Goal: Transaction & Acquisition: Obtain resource

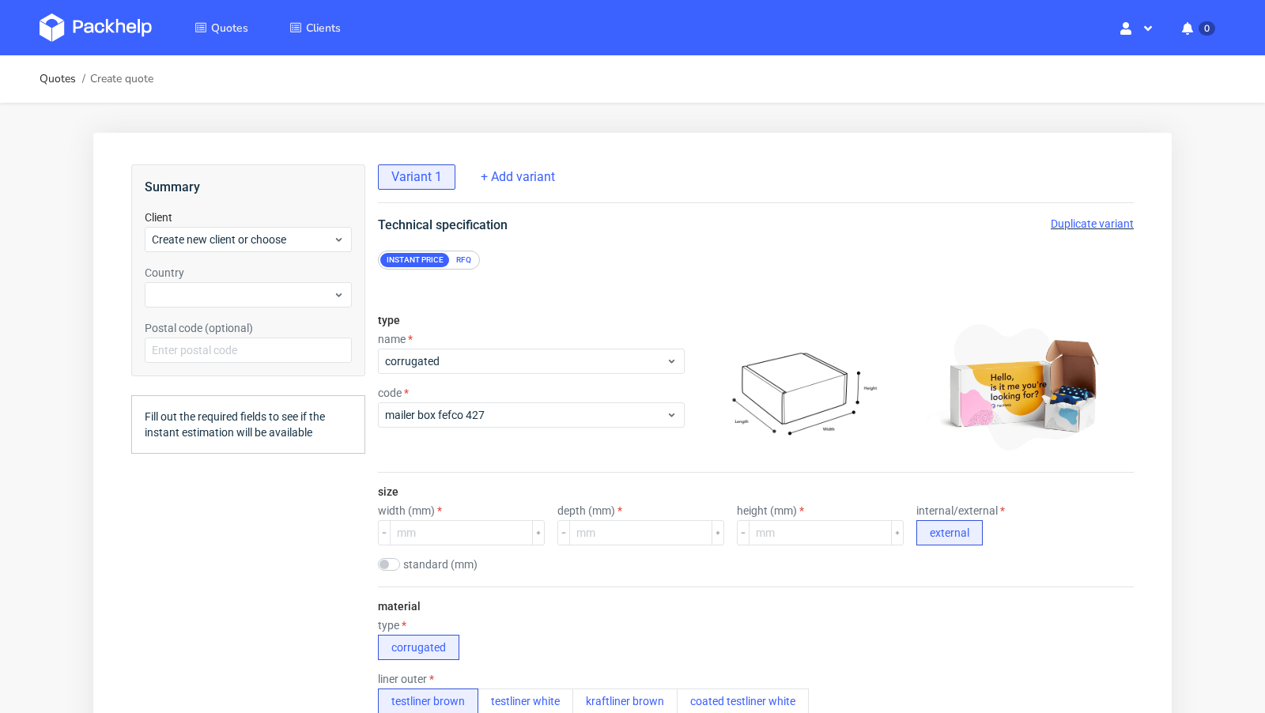
click at [131, 29] on img at bounding box center [96, 27] width 112 height 28
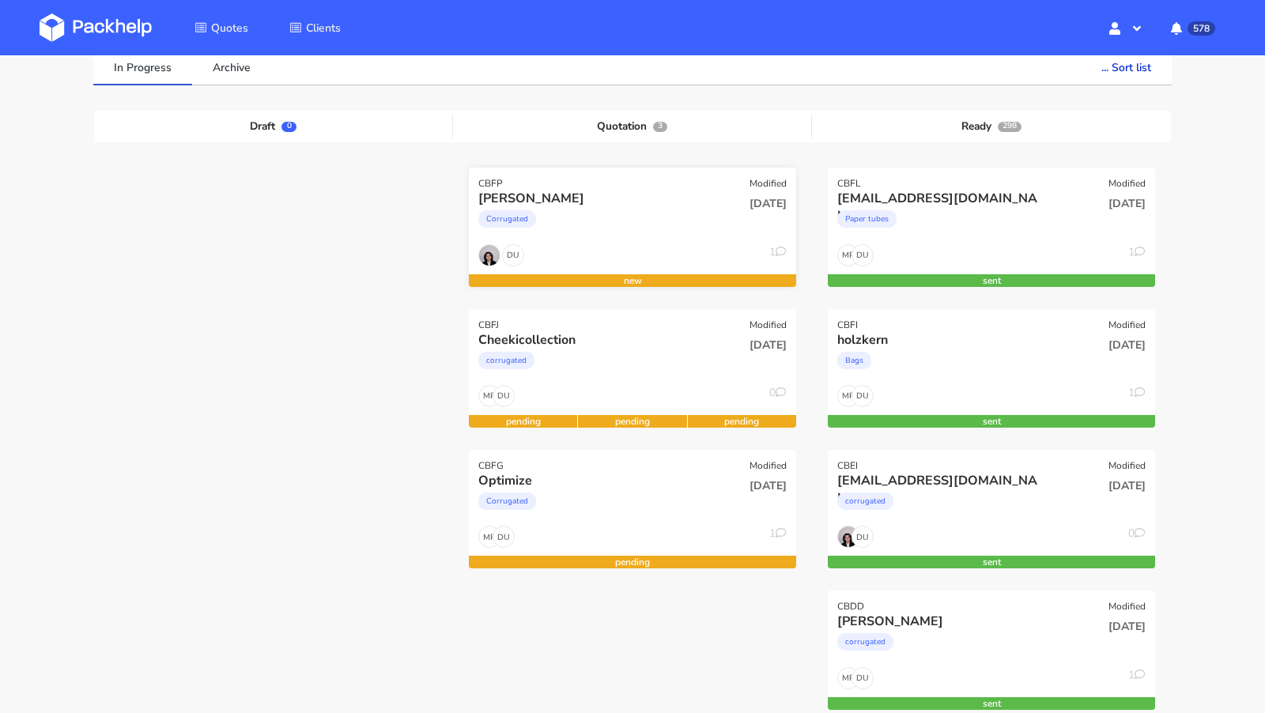
scroll to position [131, 0]
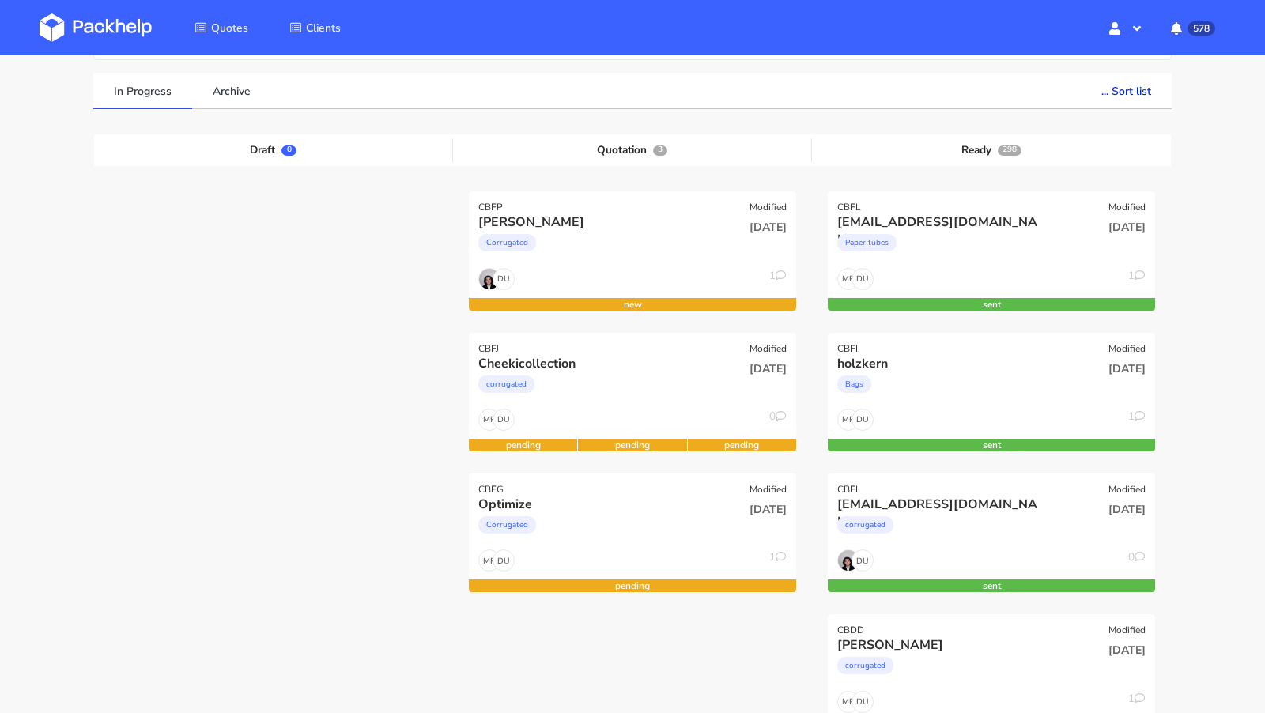
scroll to position [98, 0]
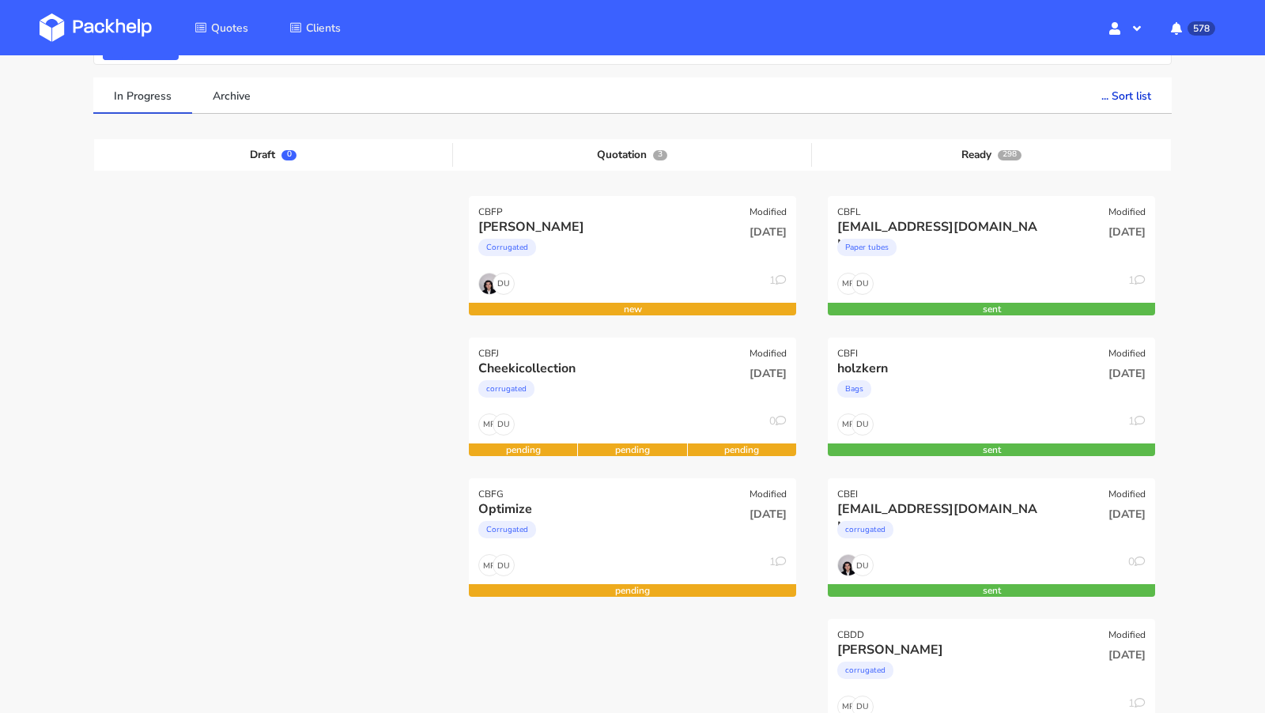
click at [129, 38] on img at bounding box center [96, 27] width 112 height 28
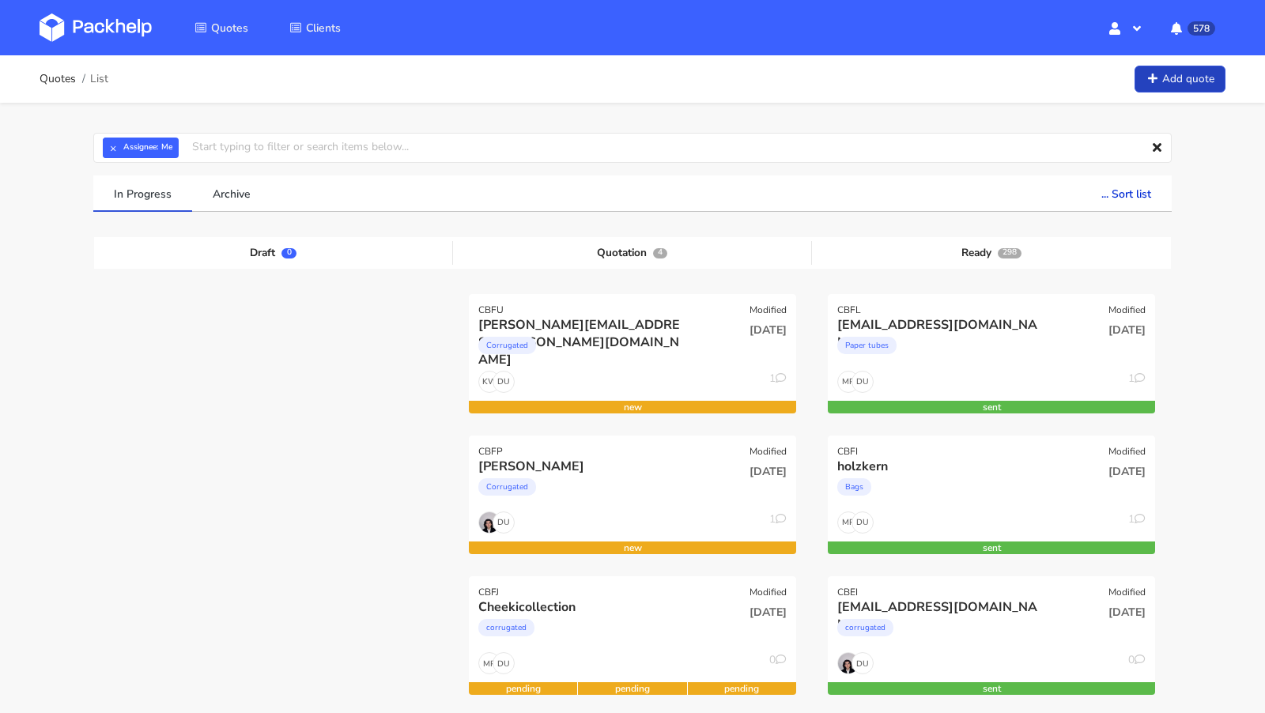
click at [1184, 89] on link "Add quote" at bounding box center [1180, 80] width 91 height 28
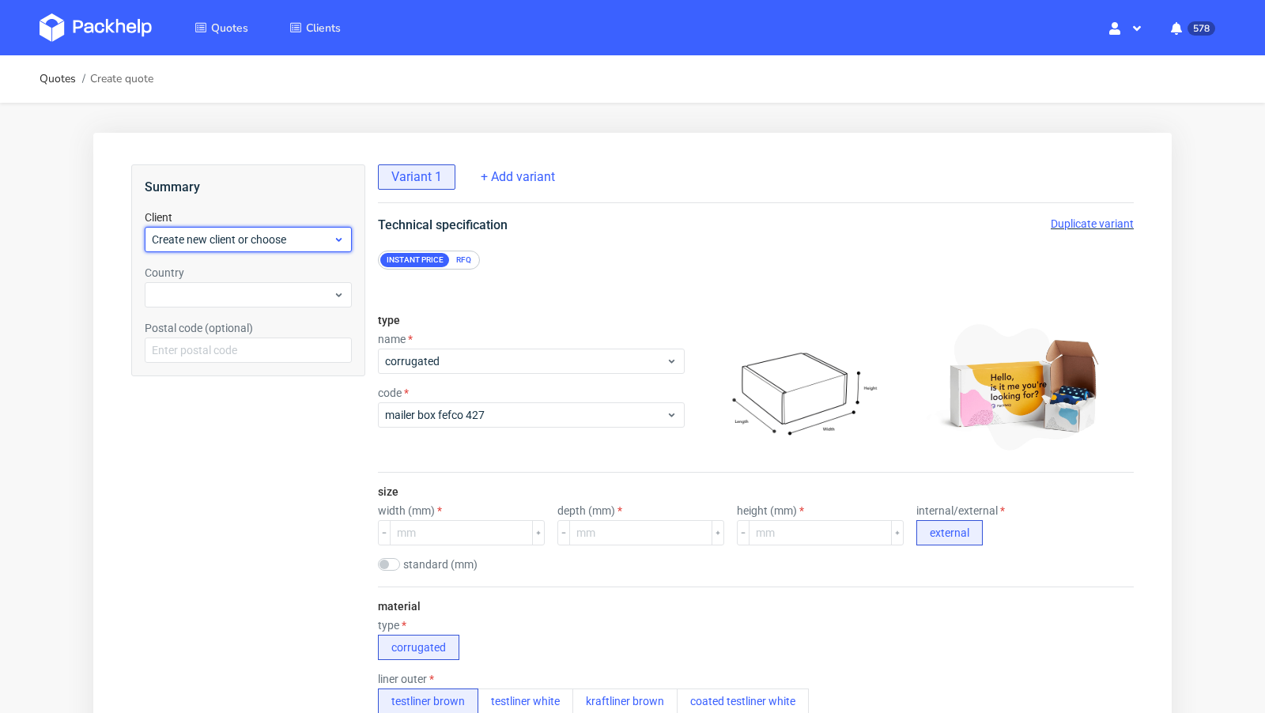
click at [222, 241] on span "Create new client or choose" at bounding box center [242, 240] width 181 height 16
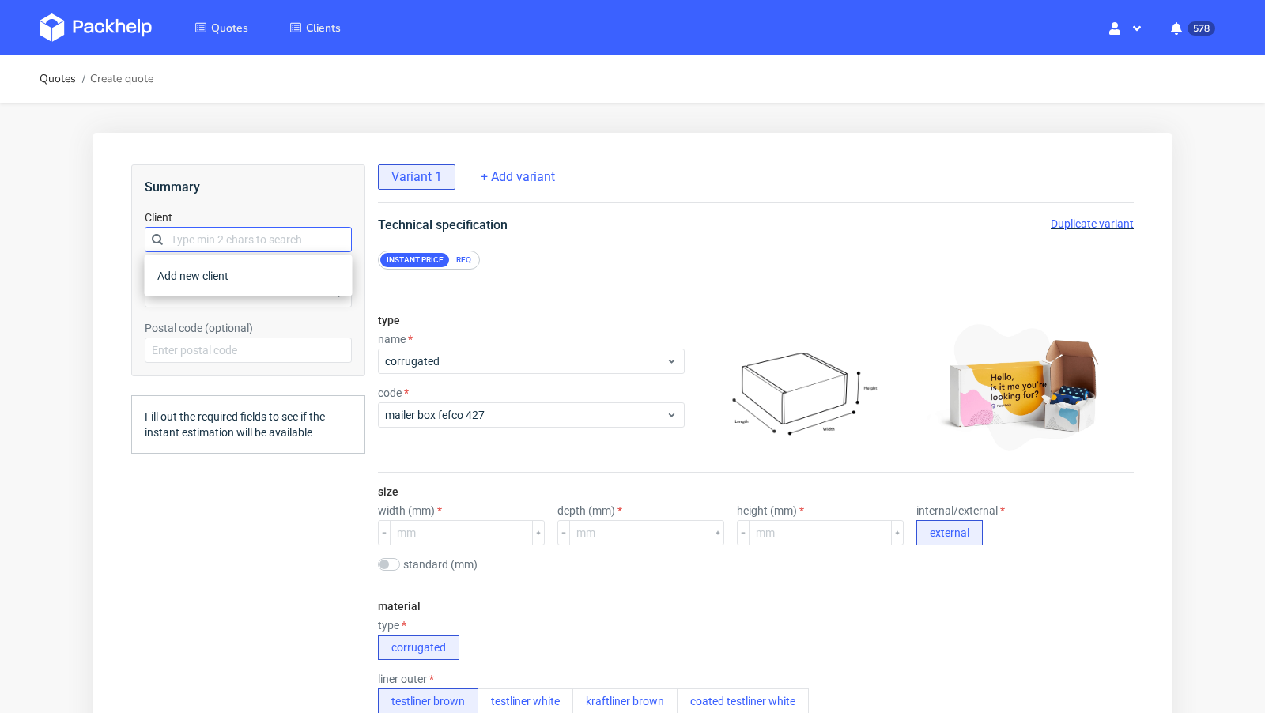
click at [203, 239] on input "text" at bounding box center [248, 239] width 207 height 25
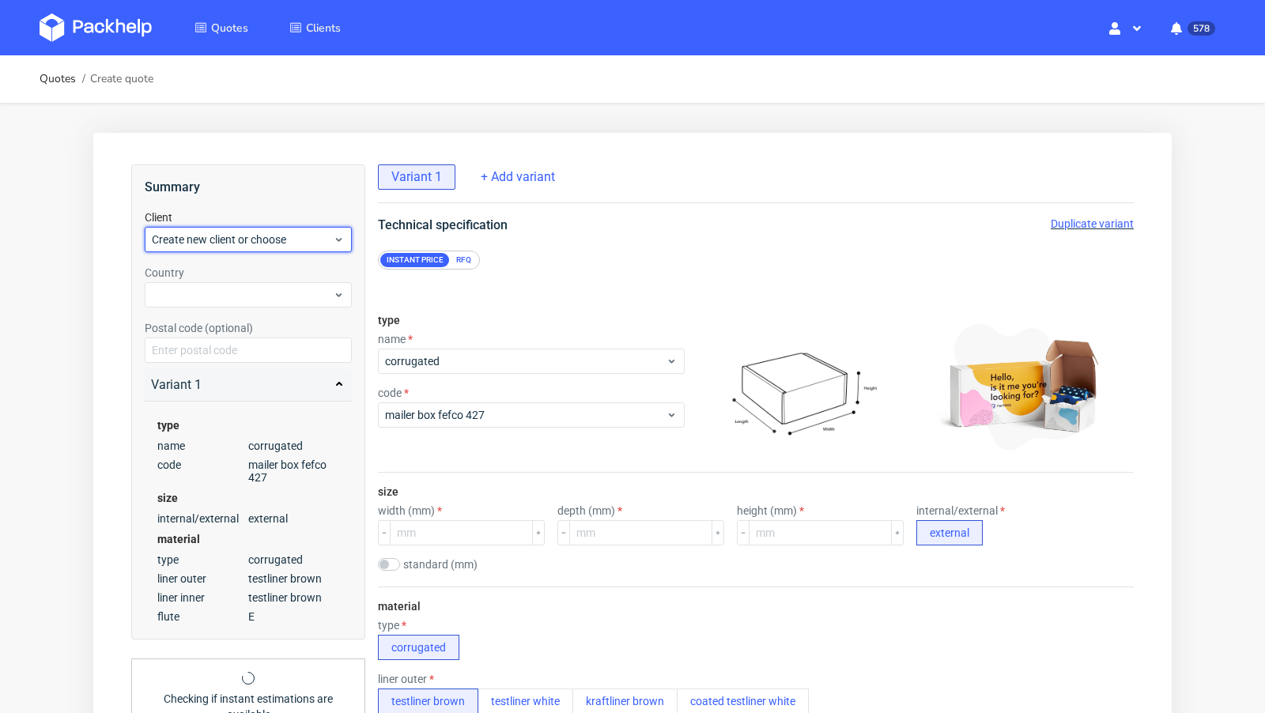
click at [203, 239] on span "Create new client or choose" at bounding box center [242, 240] width 181 height 16
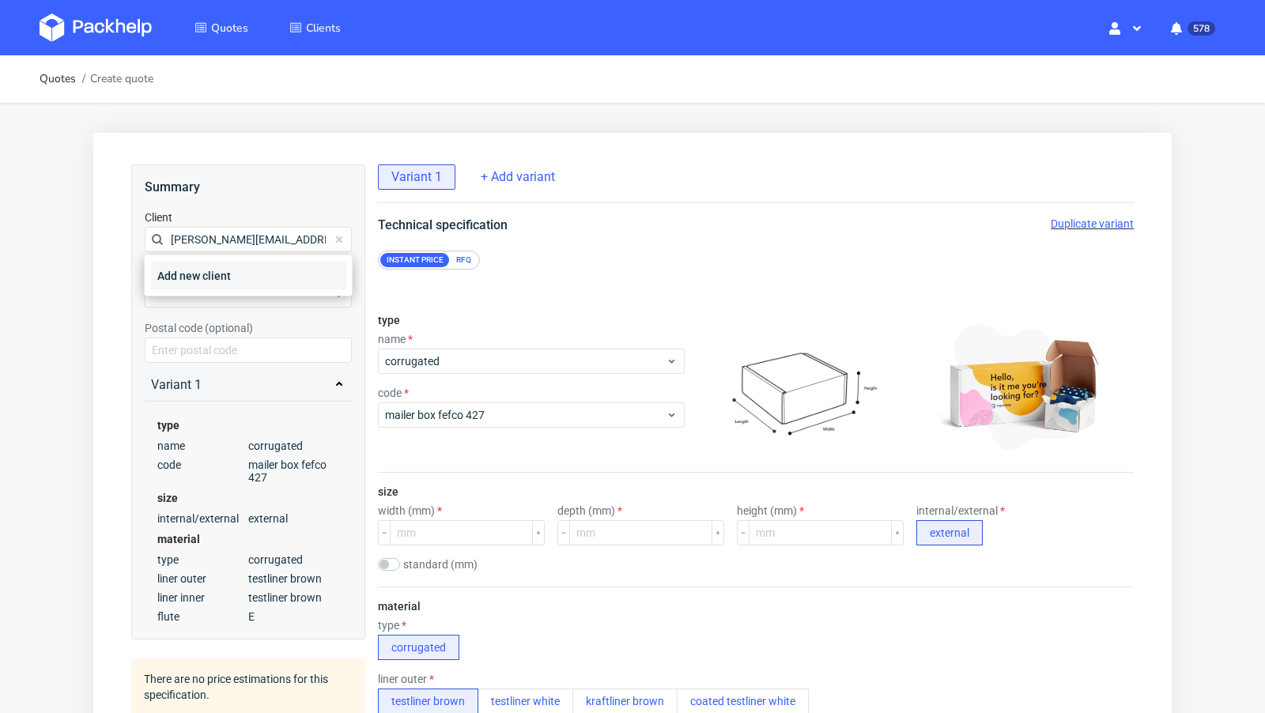
type input "[PERSON_NAME][EMAIL_ADDRESS][DOMAIN_NAME]"
click at [201, 274] on div "Add new client" at bounding box center [248, 276] width 195 height 28
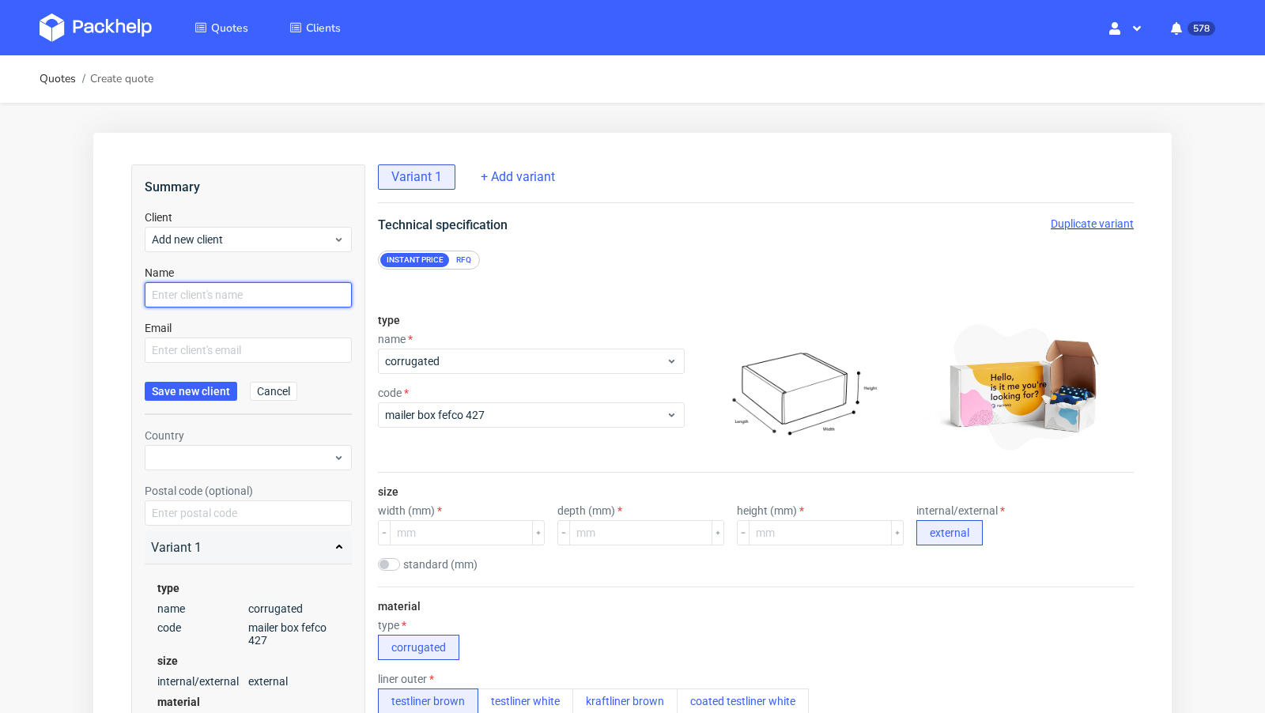
click at [201, 296] on input "text" at bounding box center [248, 294] width 207 height 25
paste input "[PERSON_NAME][EMAIL_ADDRESS][DOMAIN_NAME]"
type input "[PERSON_NAME][EMAIL_ADDRESS][DOMAIN_NAME]"
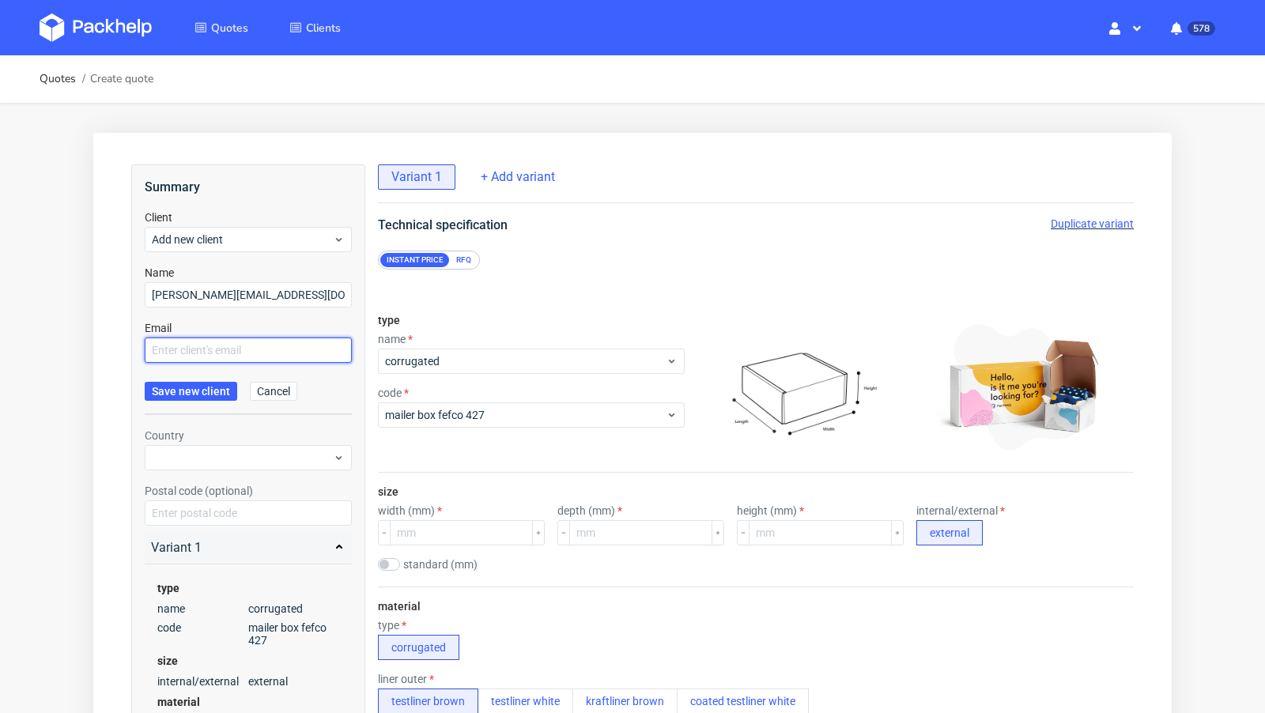
click at [195, 350] on input "text" at bounding box center [248, 350] width 207 height 25
paste input "[PERSON_NAME][EMAIL_ADDRESS][DOMAIN_NAME]"
type input "[PERSON_NAME][EMAIL_ADDRESS][DOMAIN_NAME]"
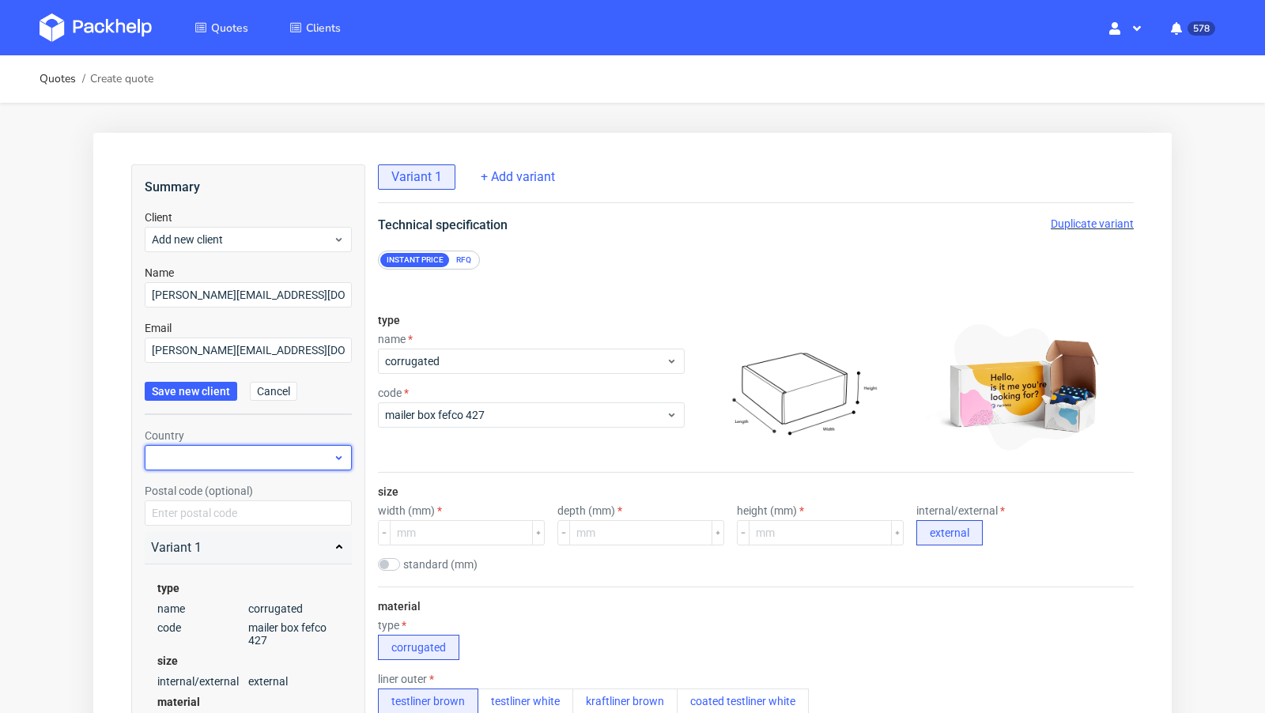
click at [193, 458] on div at bounding box center [248, 457] width 207 height 25
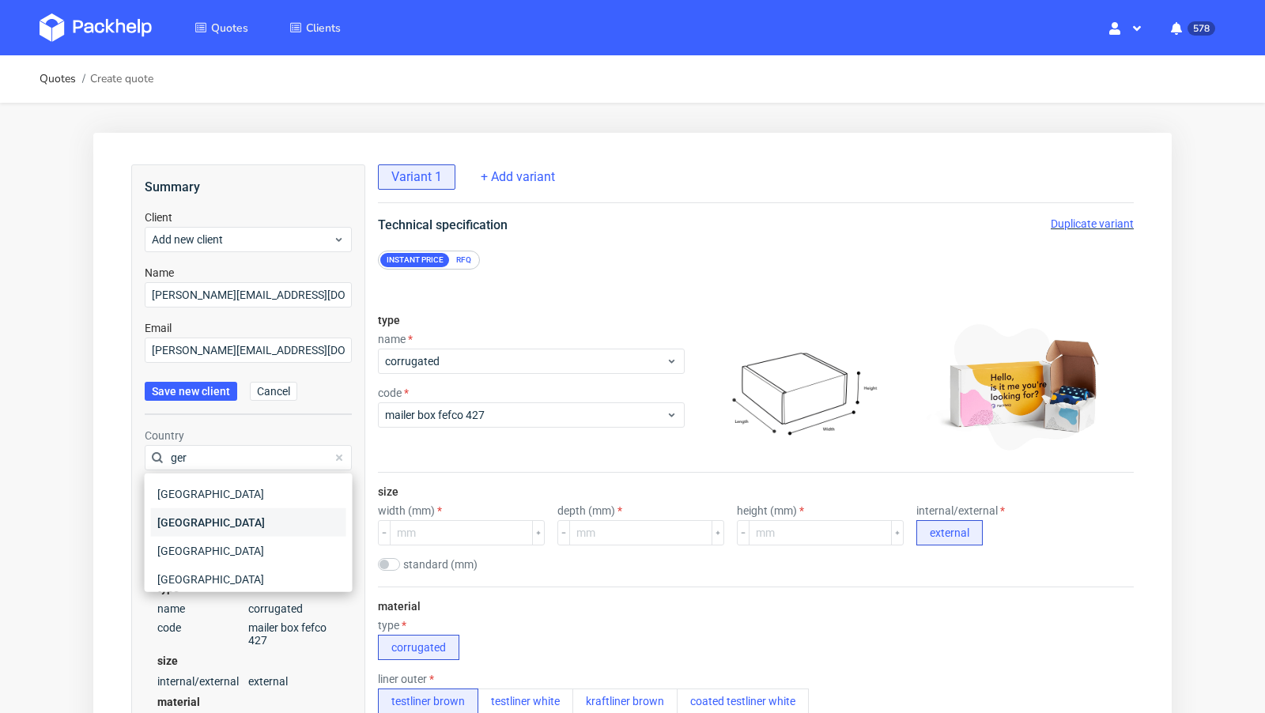
type input "ger"
click at [191, 519] on div "[GEOGRAPHIC_DATA]" at bounding box center [248, 522] width 195 height 28
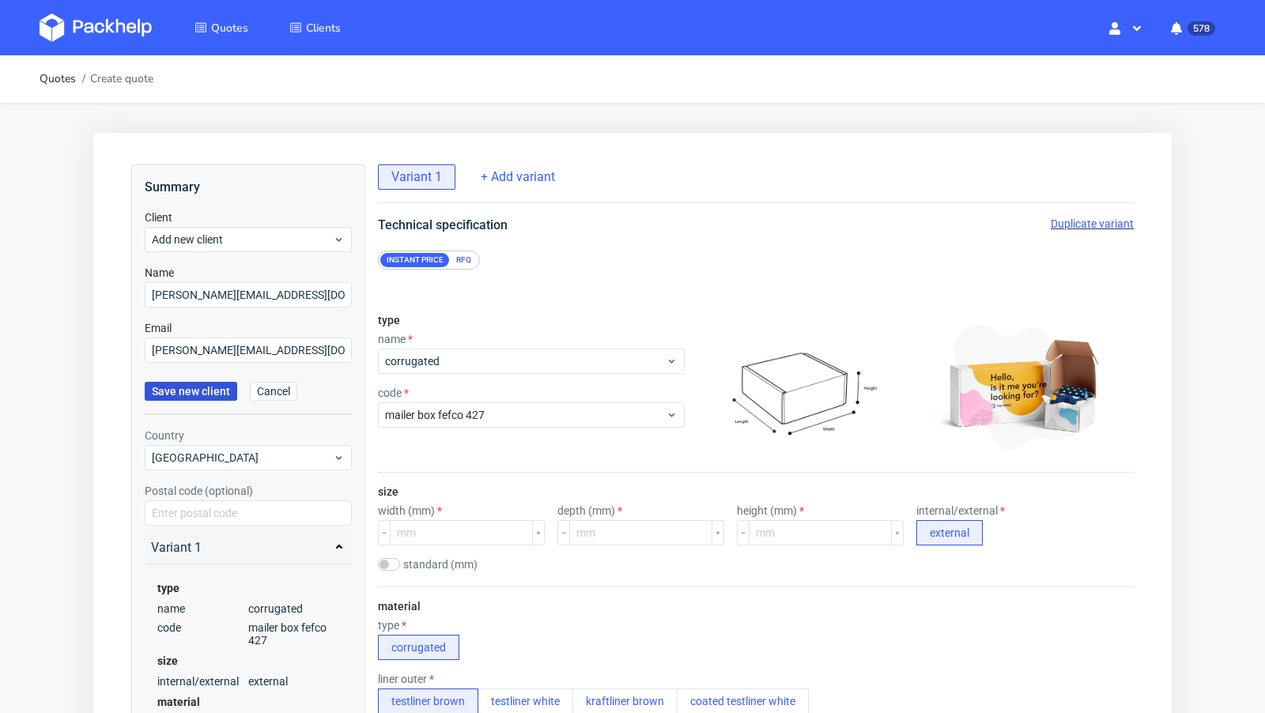
click at [199, 390] on span "Save new client" at bounding box center [191, 391] width 78 height 11
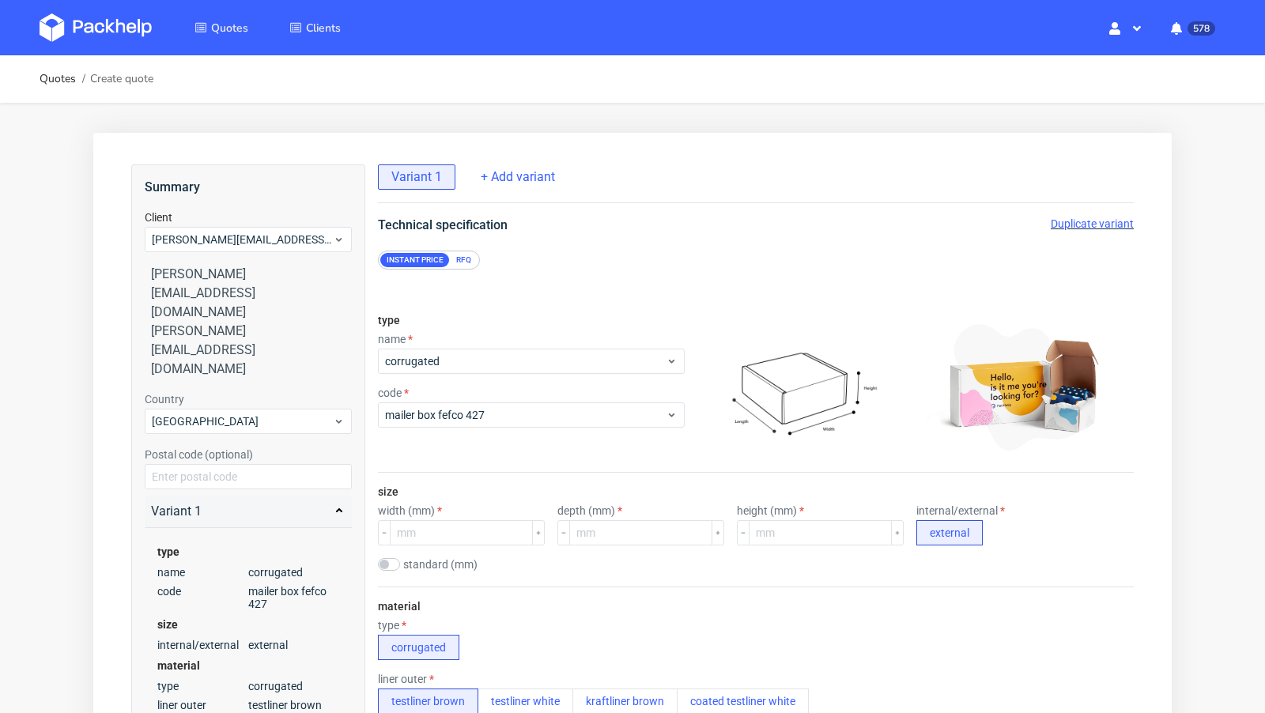
click at [462, 263] on div "RFQ" at bounding box center [464, 260] width 28 height 14
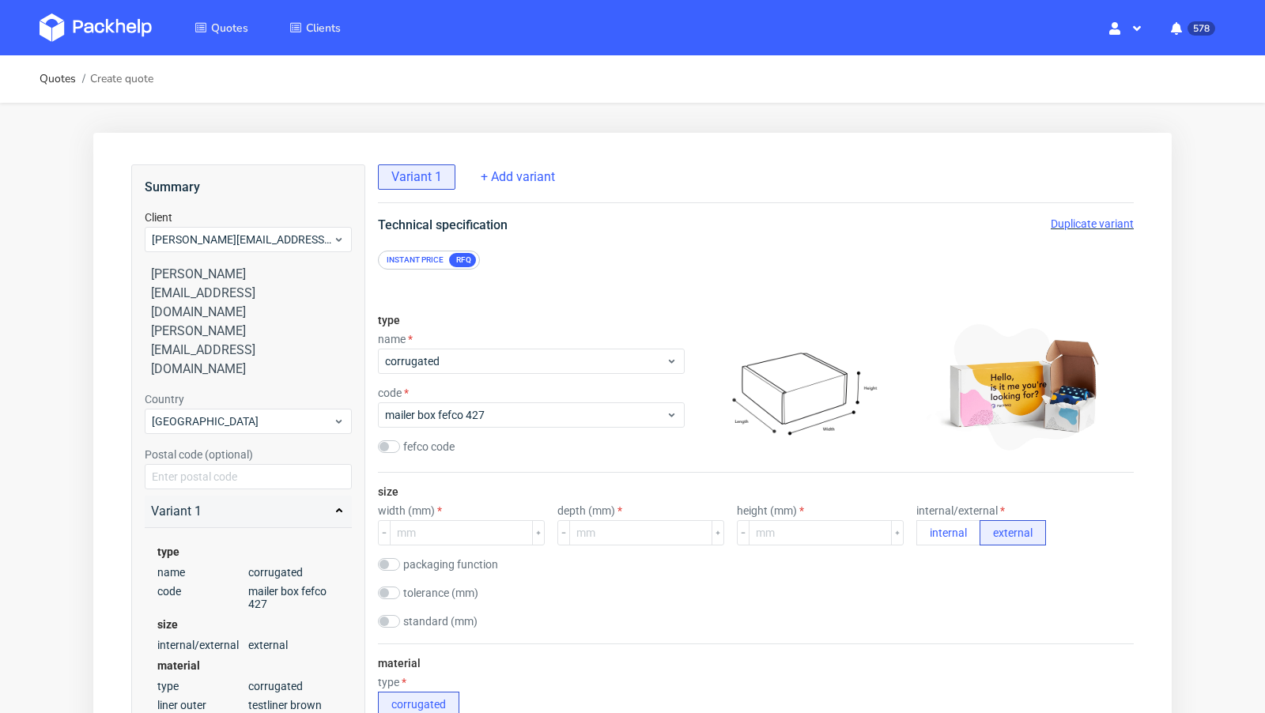
click at [414, 259] on div "Instant price" at bounding box center [415, 260] width 70 height 14
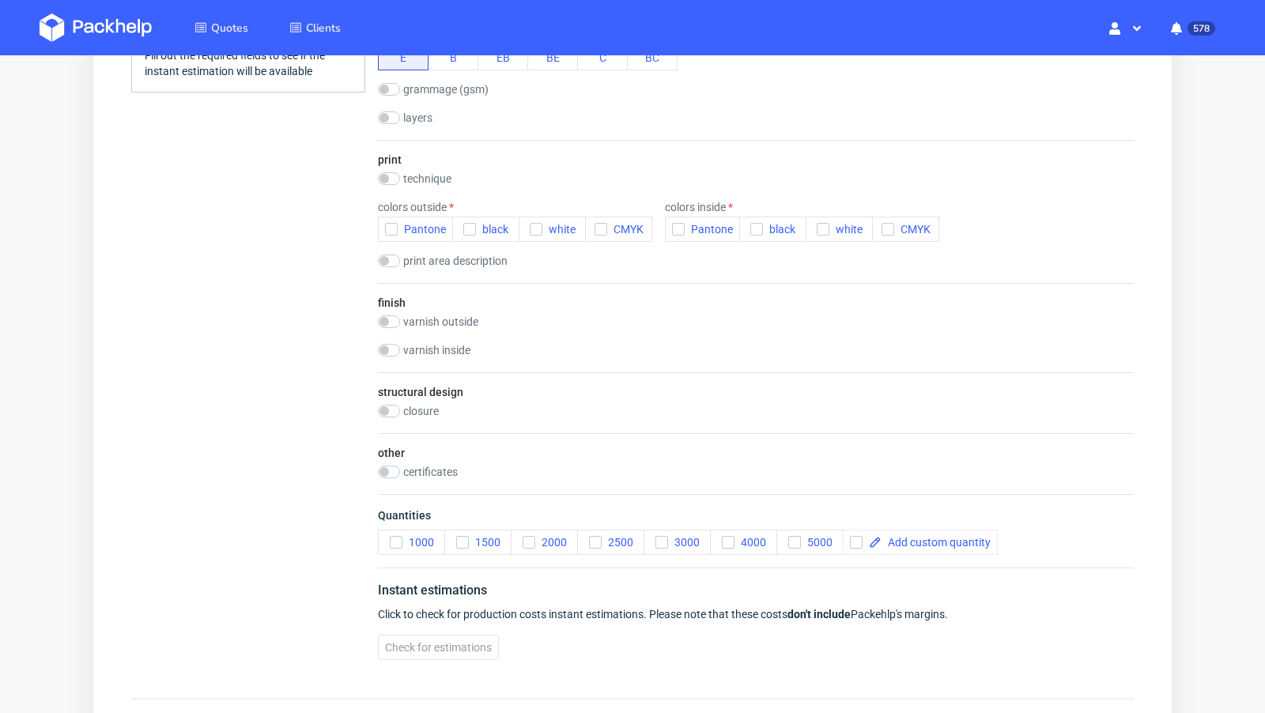
scroll to position [905, 0]
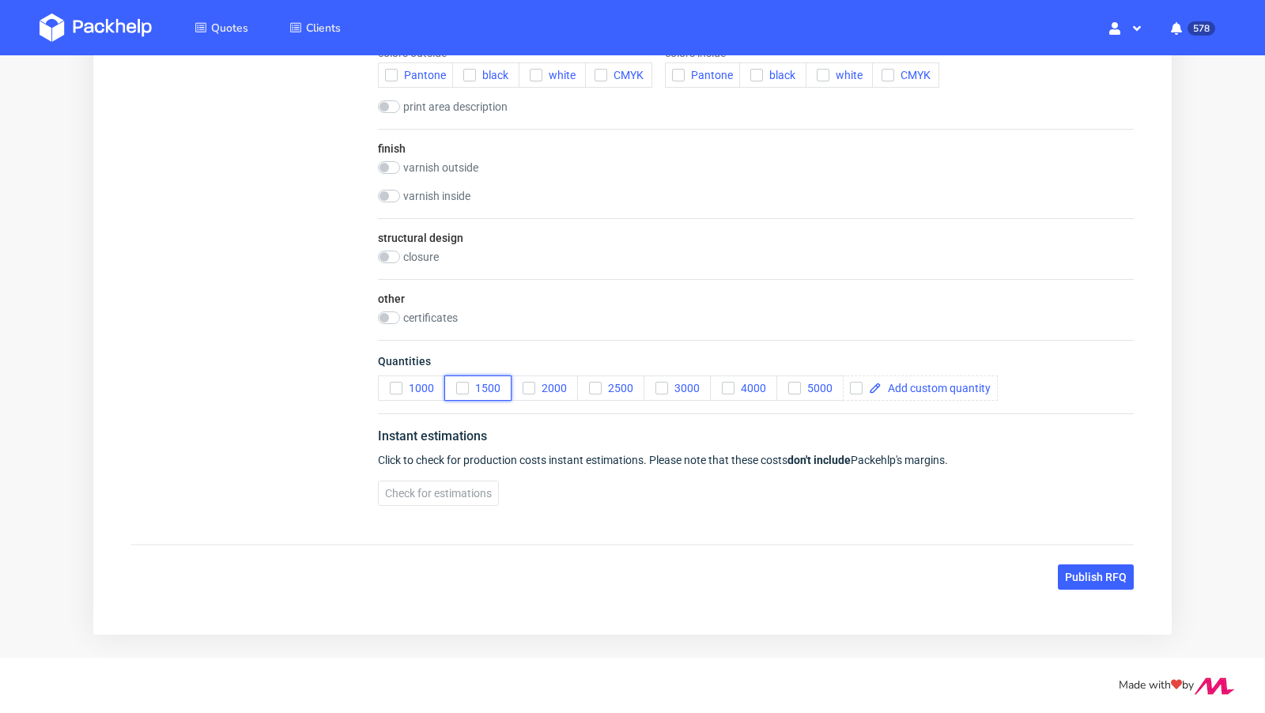
click at [485, 382] on span "1500" at bounding box center [485, 388] width 32 height 13
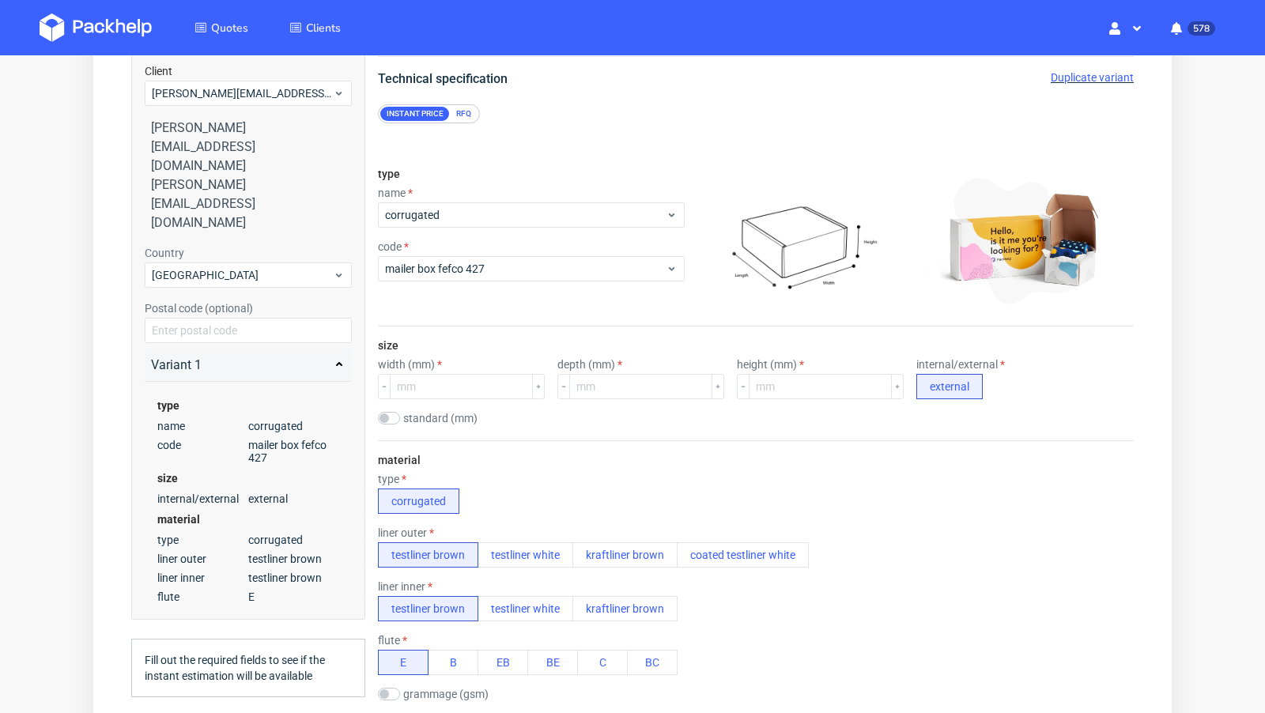
scroll to position [161, 0]
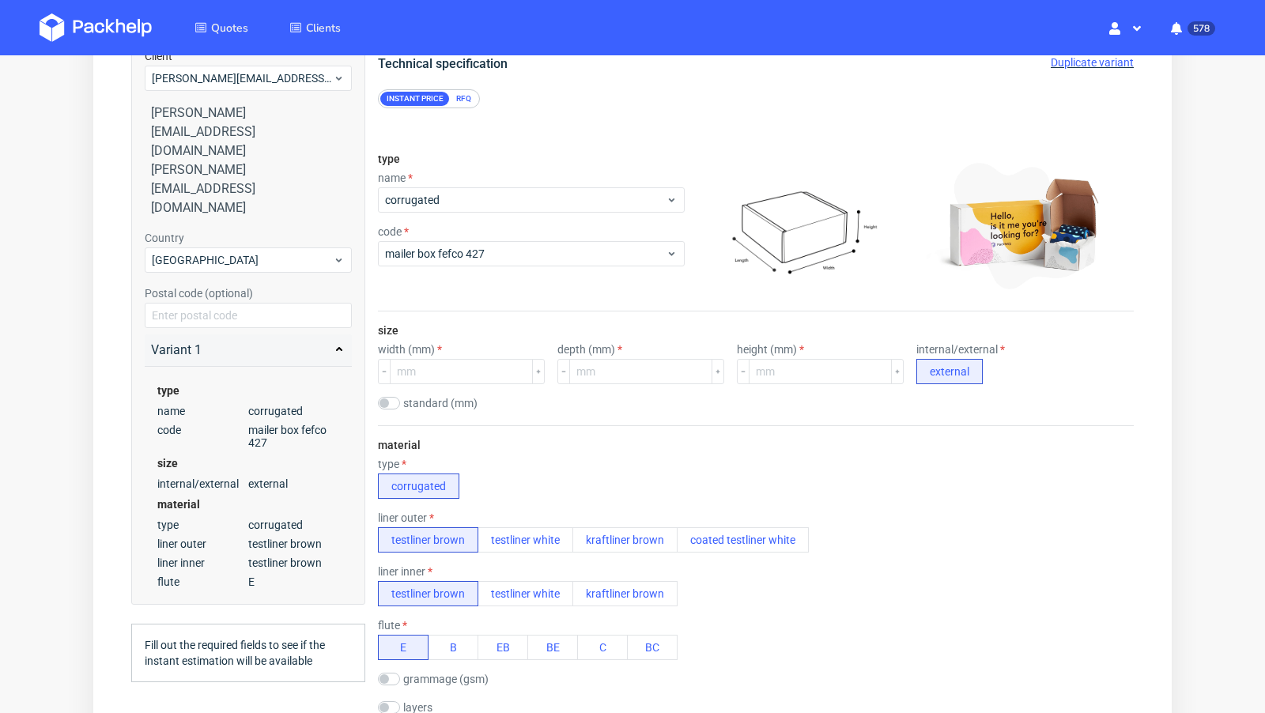
click at [447, 355] on div "width (mm)" at bounding box center [461, 363] width 167 height 41
click at [436, 372] on input "number" at bounding box center [461, 371] width 143 height 25
paste input "320"
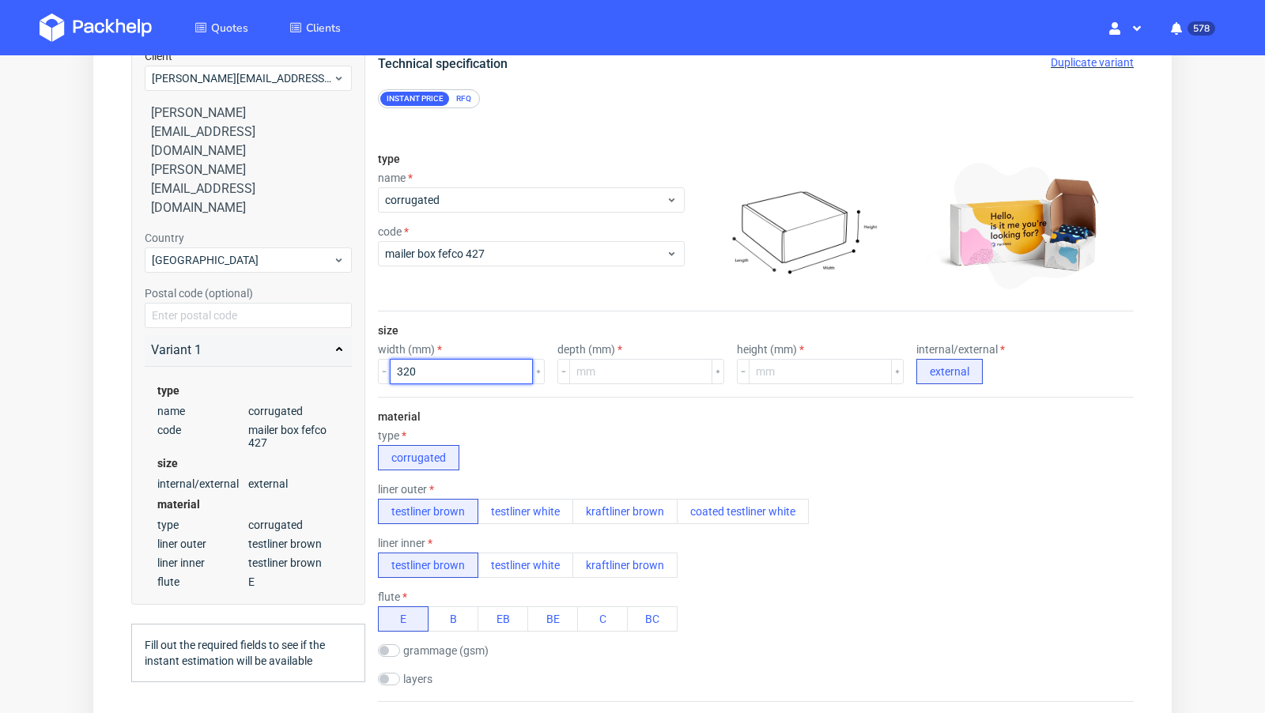
scroll to position [0, 0]
type input "320"
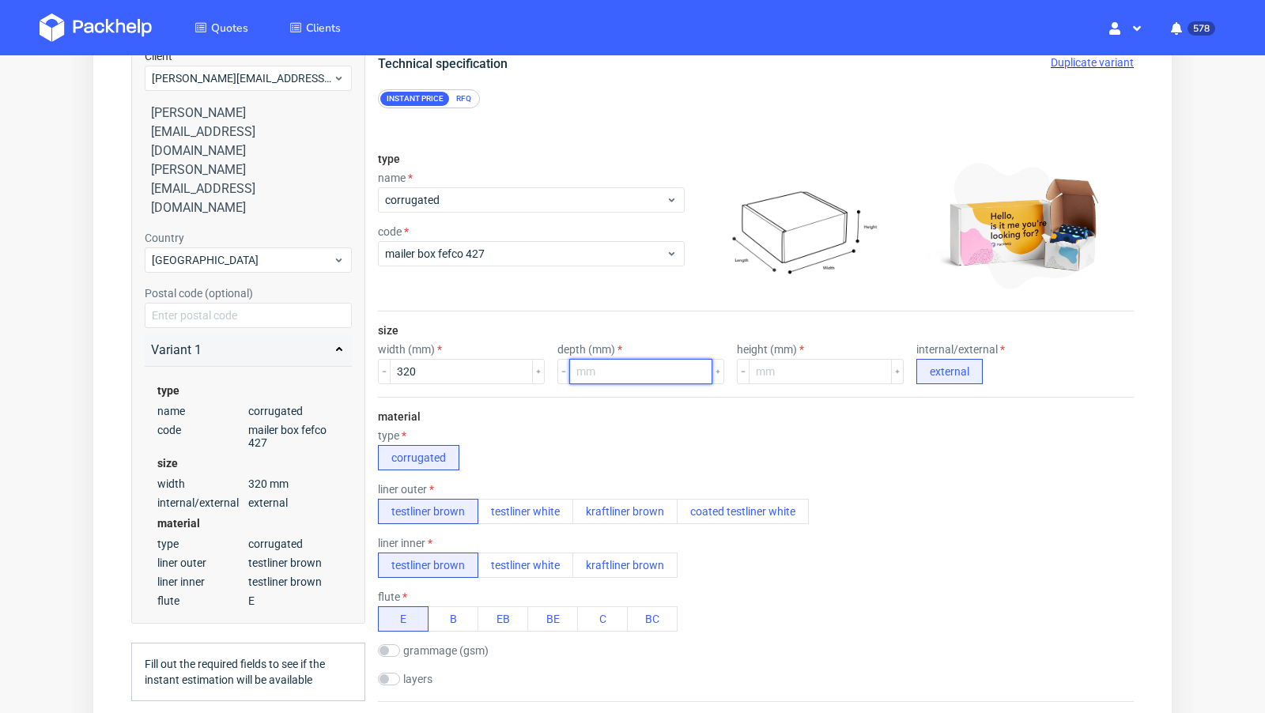
click at [591, 375] on input "number" at bounding box center [640, 371] width 143 height 25
paste input "182"
type input "182"
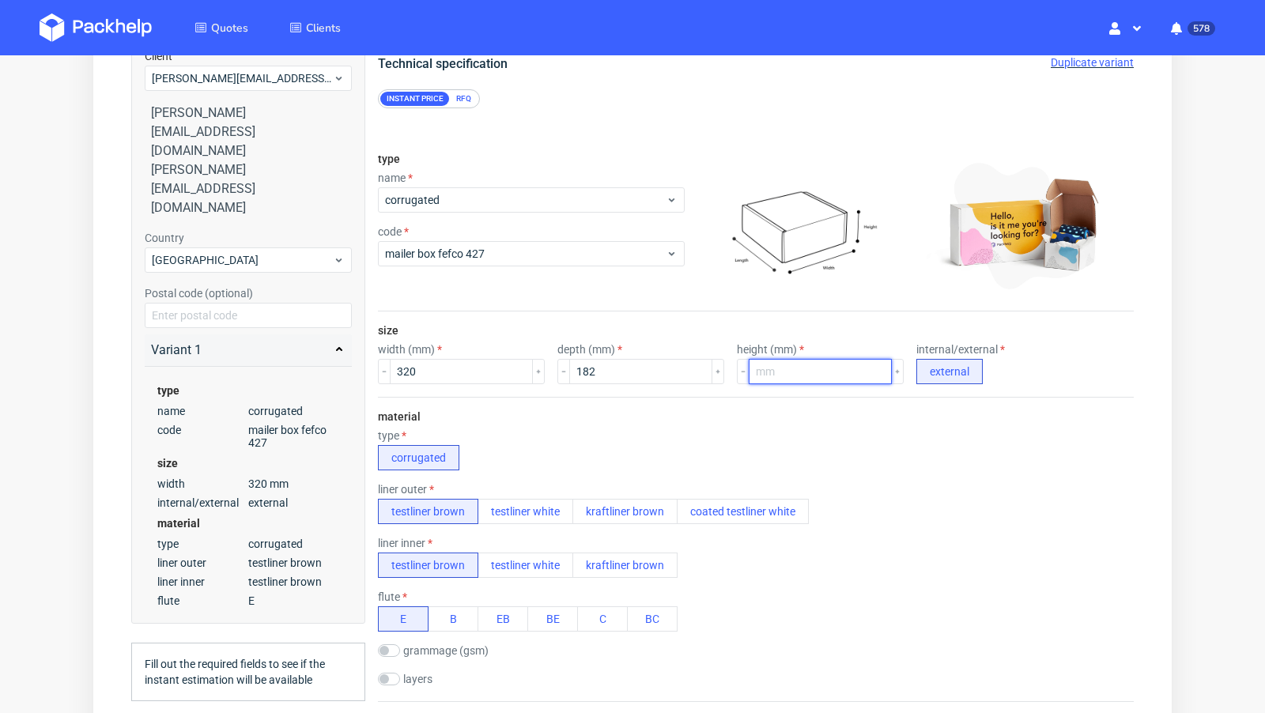
click at [749, 374] on input "number" at bounding box center [820, 371] width 143 height 25
type input "80"
click at [657, 426] on div "material type corrugated liner outer testliner brown testliner white kraftliner…" at bounding box center [756, 549] width 756 height 304
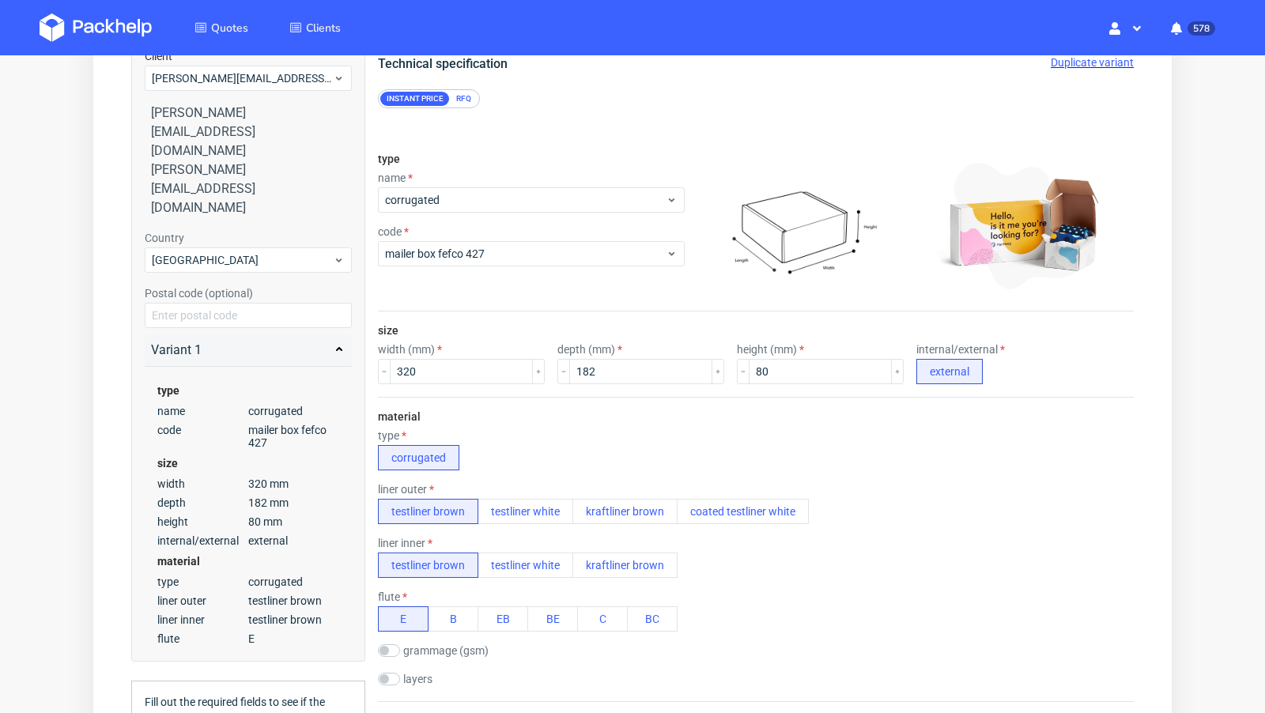
scroll to position [1, 0]
click at [544, 507] on button "testliner white" at bounding box center [526, 511] width 96 height 25
click at [587, 444] on div "type corrugated" at bounding box center [756, 449] width 756 height 41
click at [430, 519] on button "testliner brown" at bounding box center [428, 511] width 100 height 25
click at [598, 446] on div "type corrugated" at bounding box center [756, 449] width 756 height 41
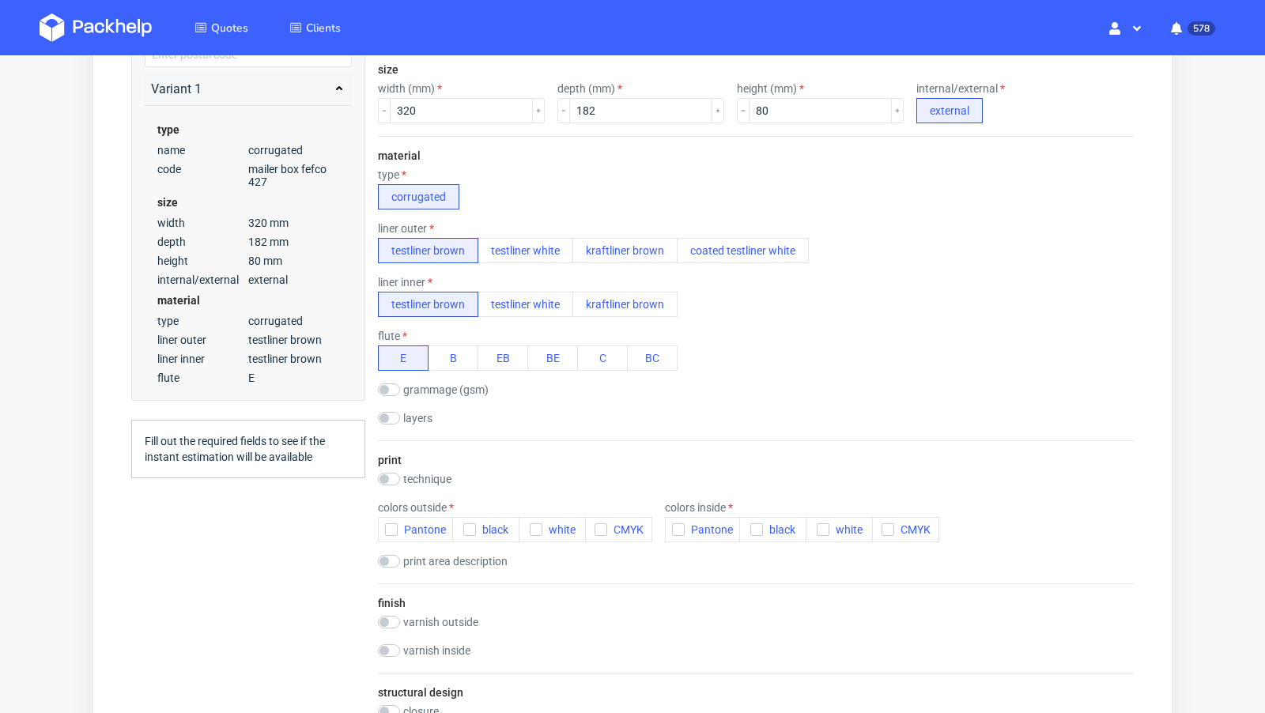
scroll to position [423, 0]
click at [677, 404] on div "material type corrugated liner outer testliner brown testliner white kraftliner…" at bounding box center [756, 287] width 756 height 304
click at [471, 523] on icon "button" at bounding box center [469, 528] width 11 height 11
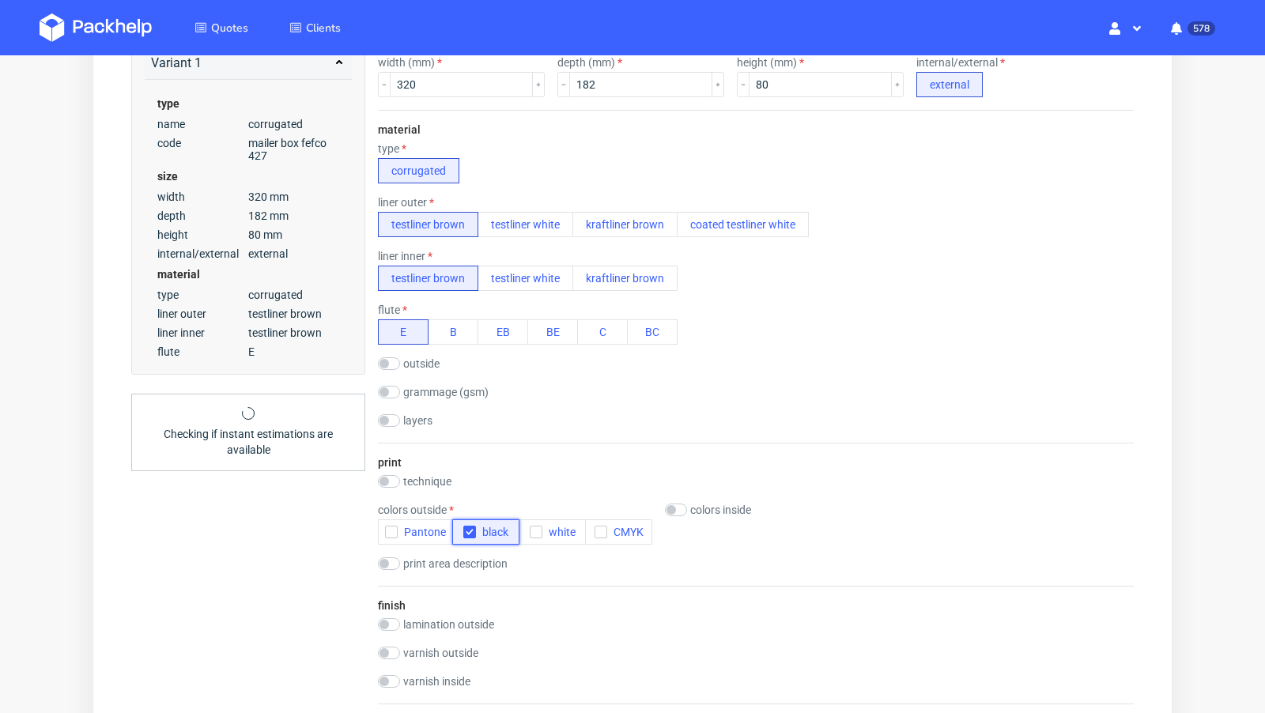
scroll to position [467, 0]
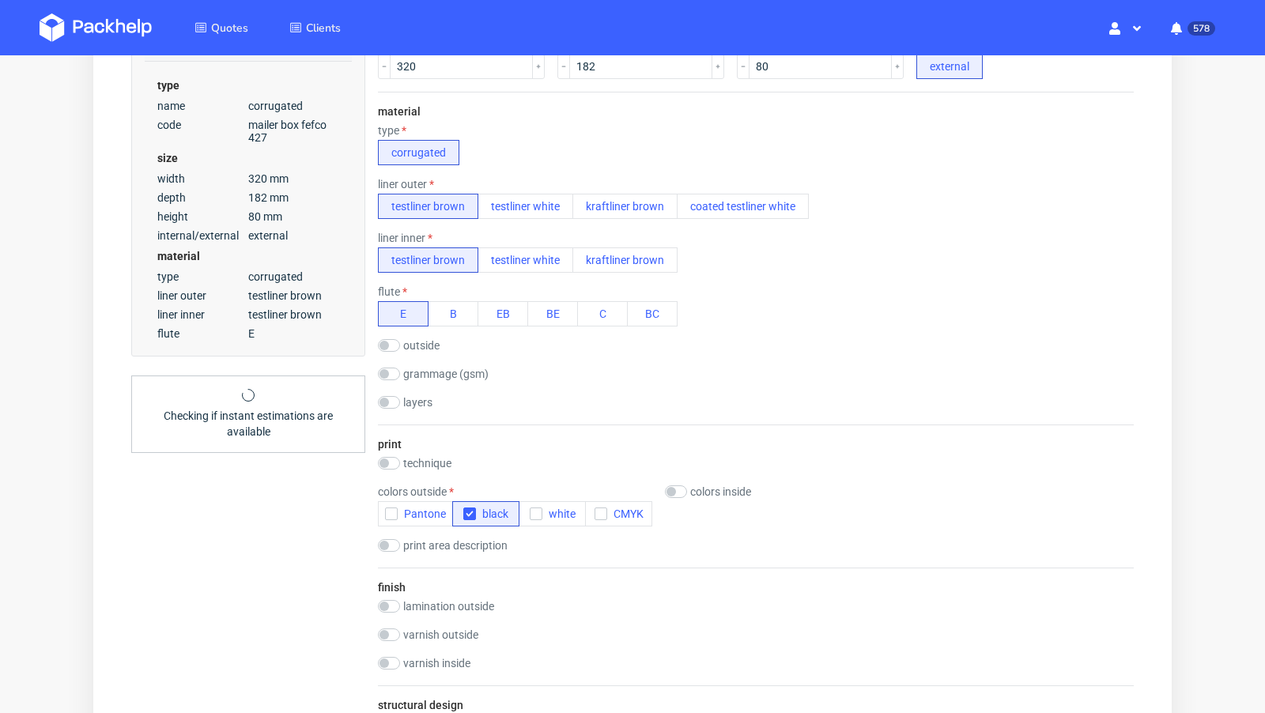
click at [281, 510] on div "Summary Client [PERSON_NAME][EMAIL_ADDRESS][DOMAIN_NAME] [DOMAIN_NAME][EMAIL_AD…" at bounding box center [248, 342] width 234 height 1288
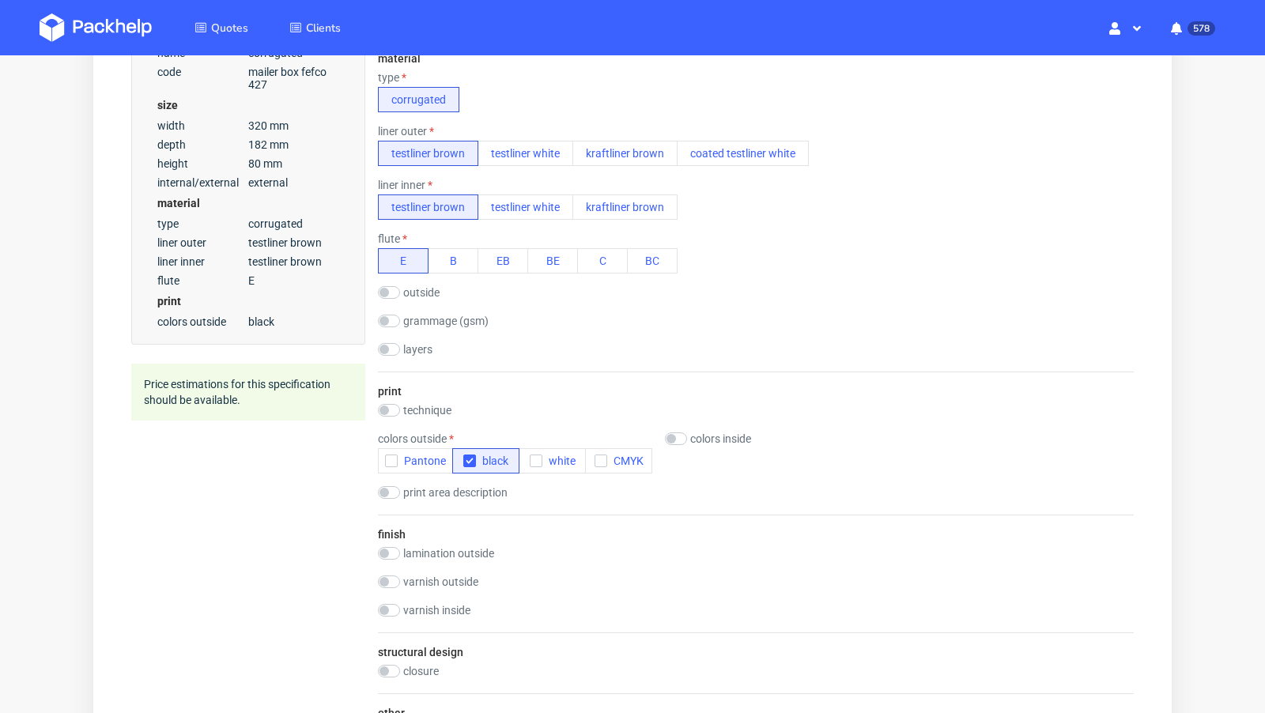
scroll to position [524, 0]
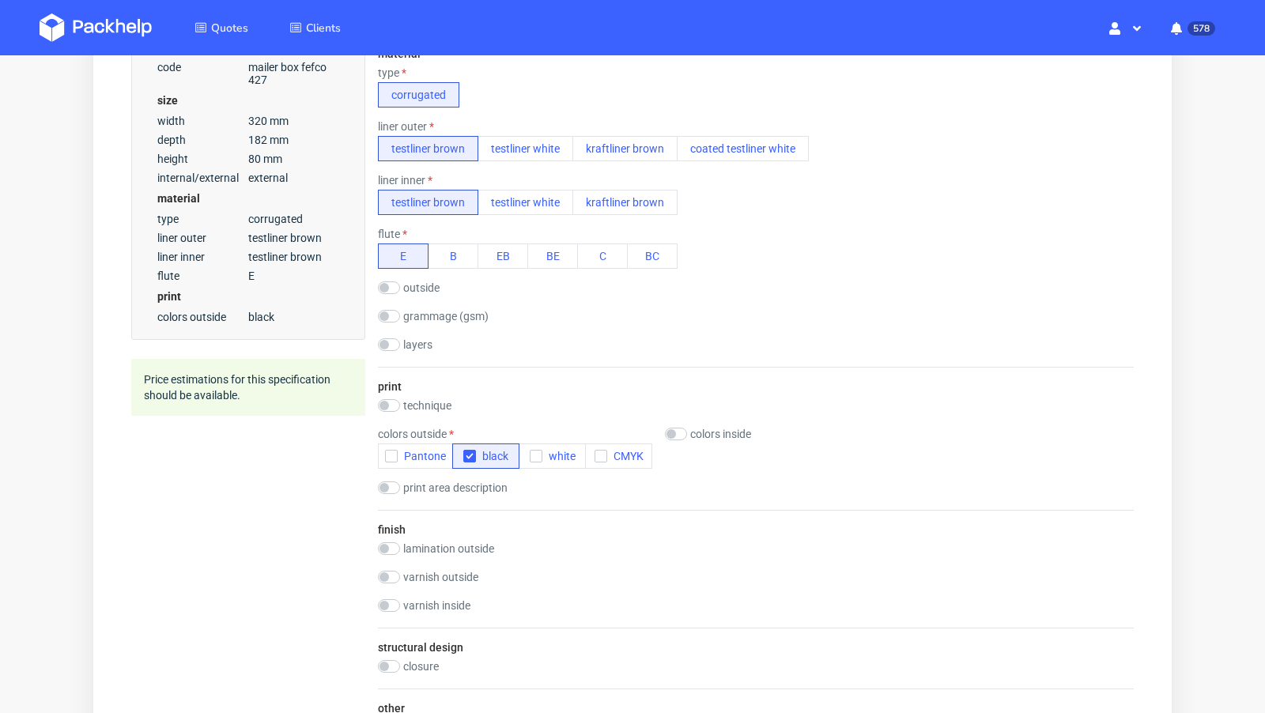
click at [650, 286] on div "outside GD Kemiart" at bounding box center [756, 289] width 756 height 16
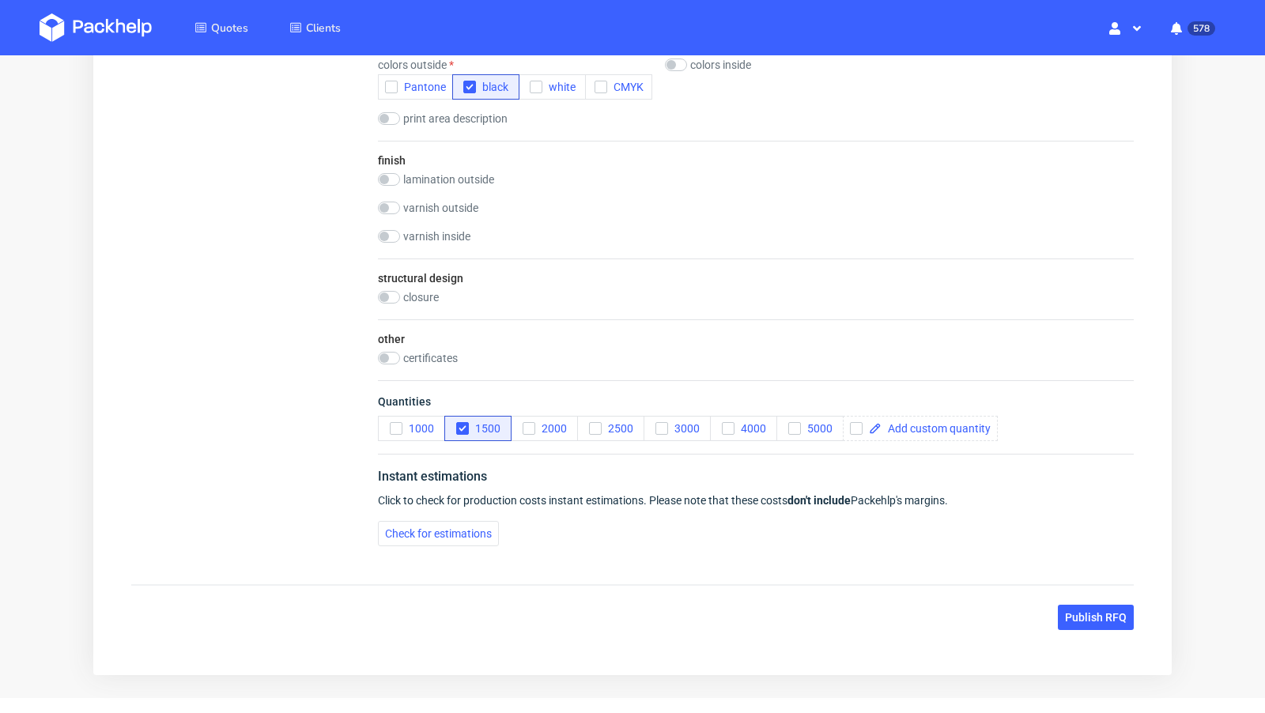
scroll to position [934, 0]
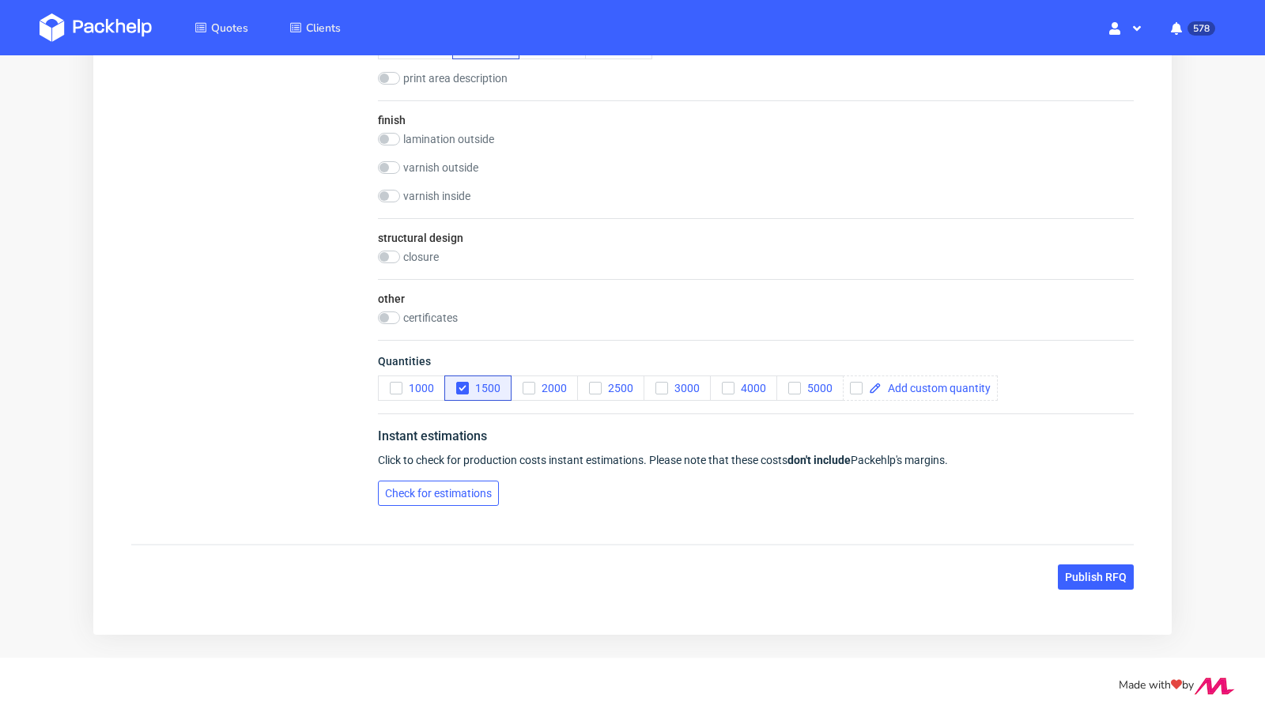
click at [450, 481] on button "Check for estimations" at bounding box center [438, 493] width 121 height 25
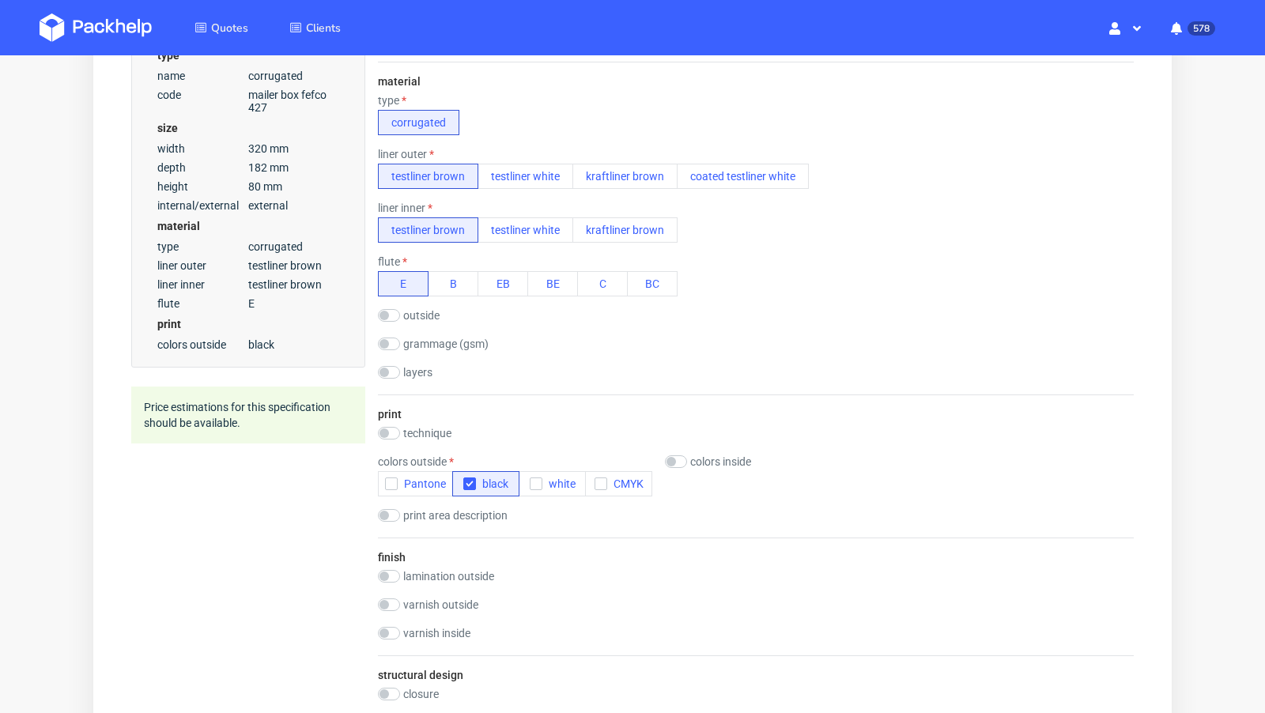
scroll to position [503, 0]
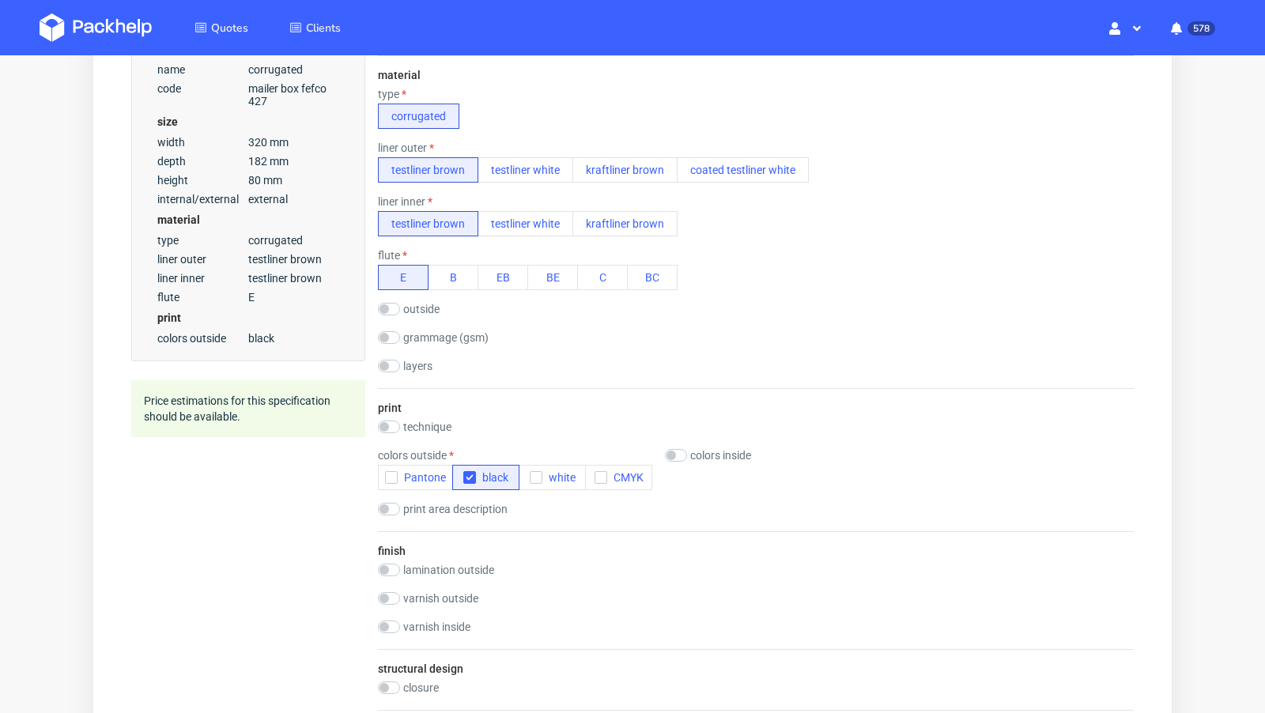
click at [663, 360] on div "layers 3" at bounding box center [756, 368] width 756 height 16
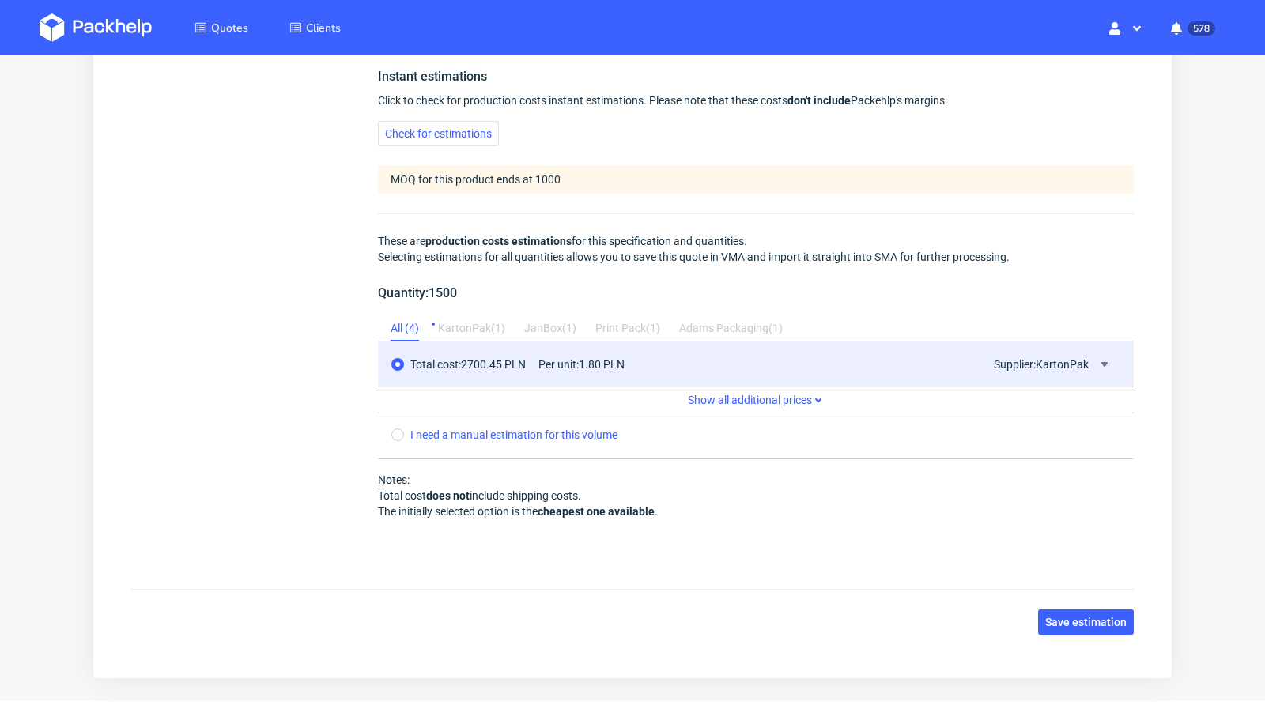
scroll to position [1337, 0]
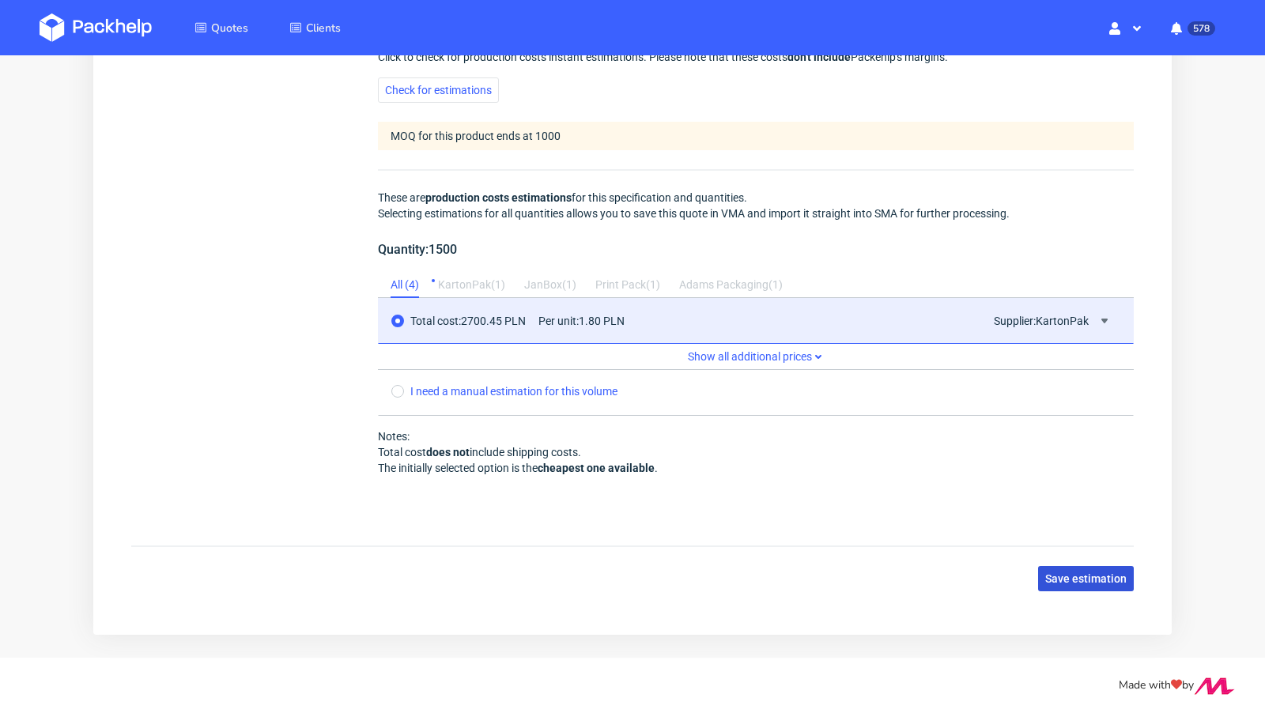
click at [1076, 573] on span "Save estimation" at bounding box center [1085, 578] width 81 height 11
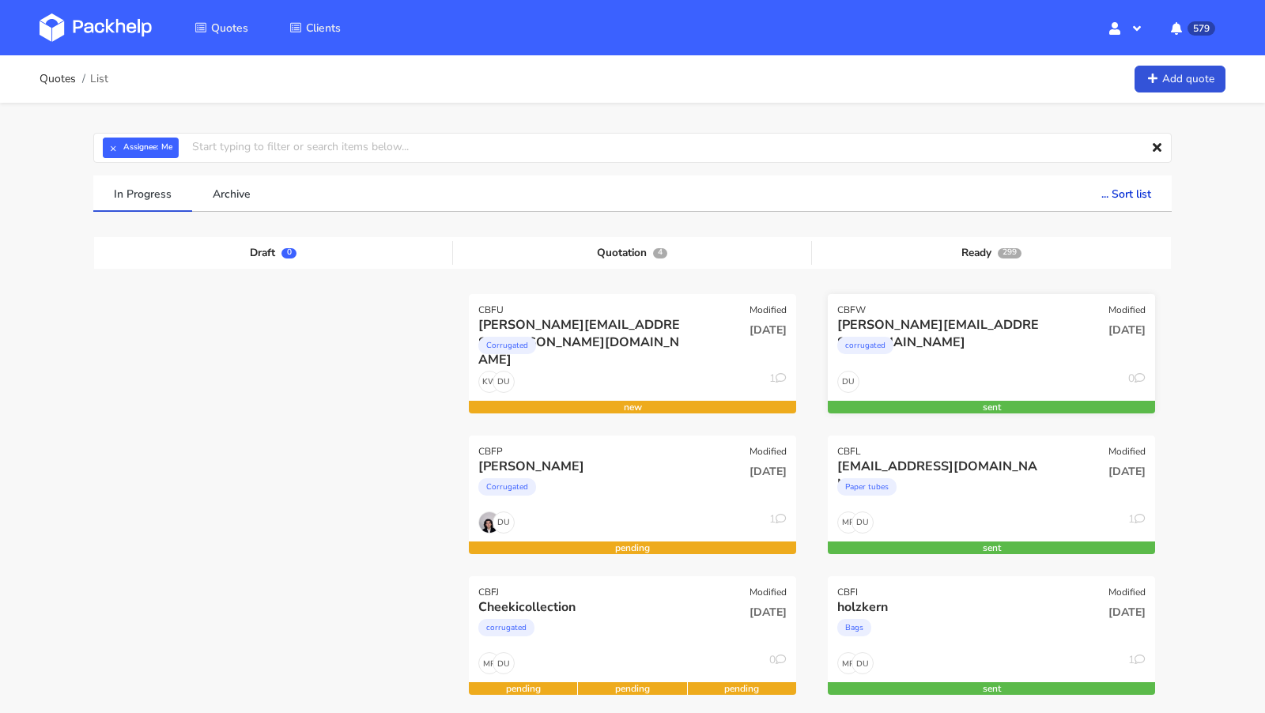
click at [952, 308] on div "CBFW Modified" at bounding box center [991, 305] width 327 height 22
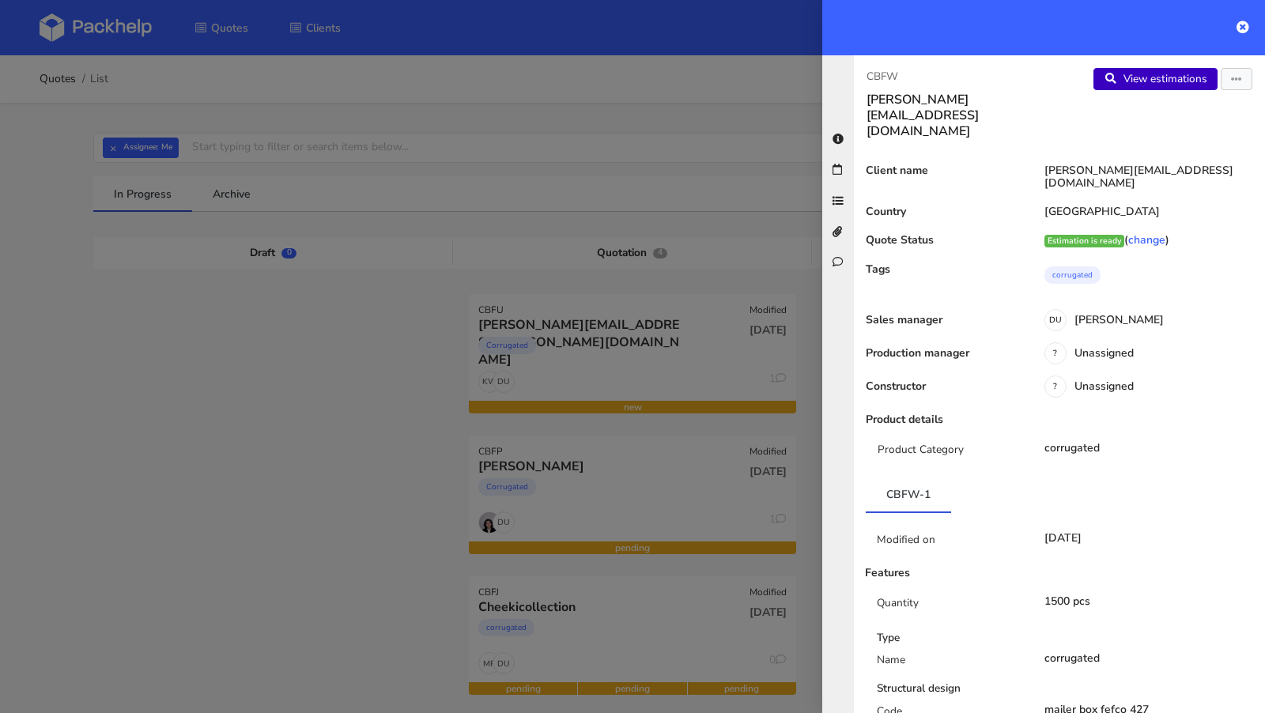
click at [1150, 85] on link "View estimations" at bounding box center [1156, 79] width 124 height 22
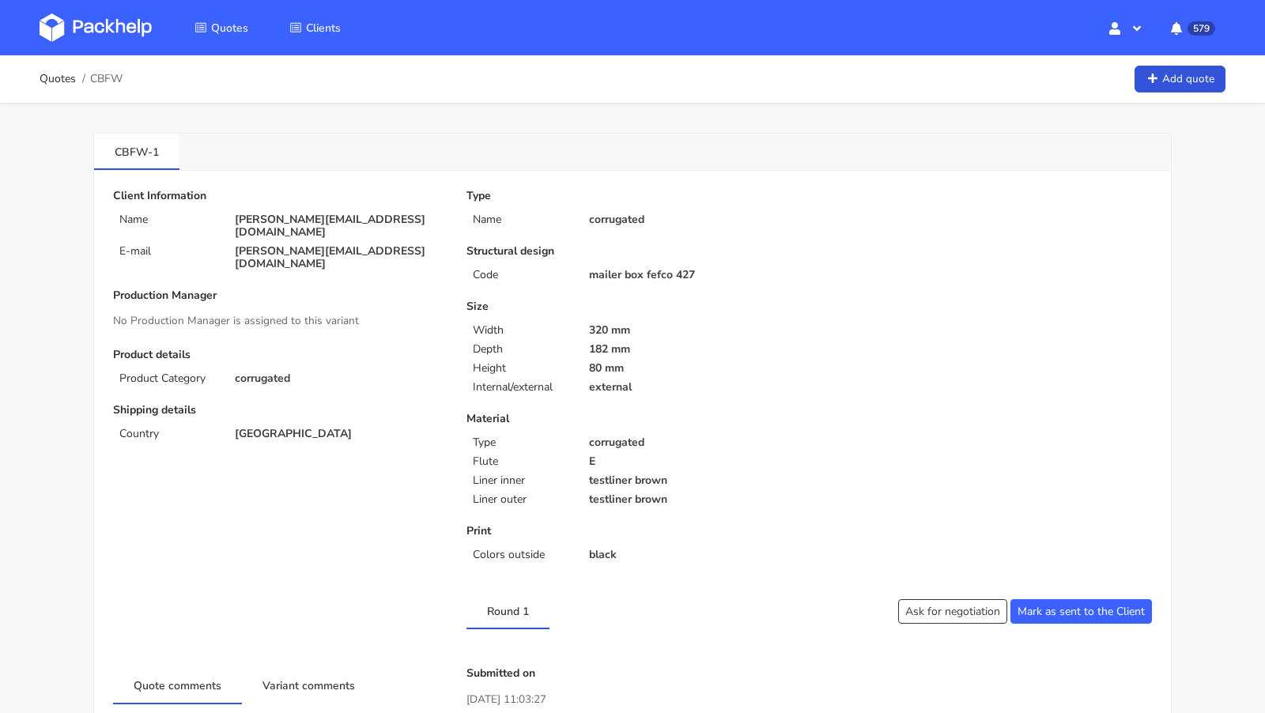
click at [108, 81] on span "CBFW" at bounding box center [106, 79] width 32 height 13
copy span "CBFW"
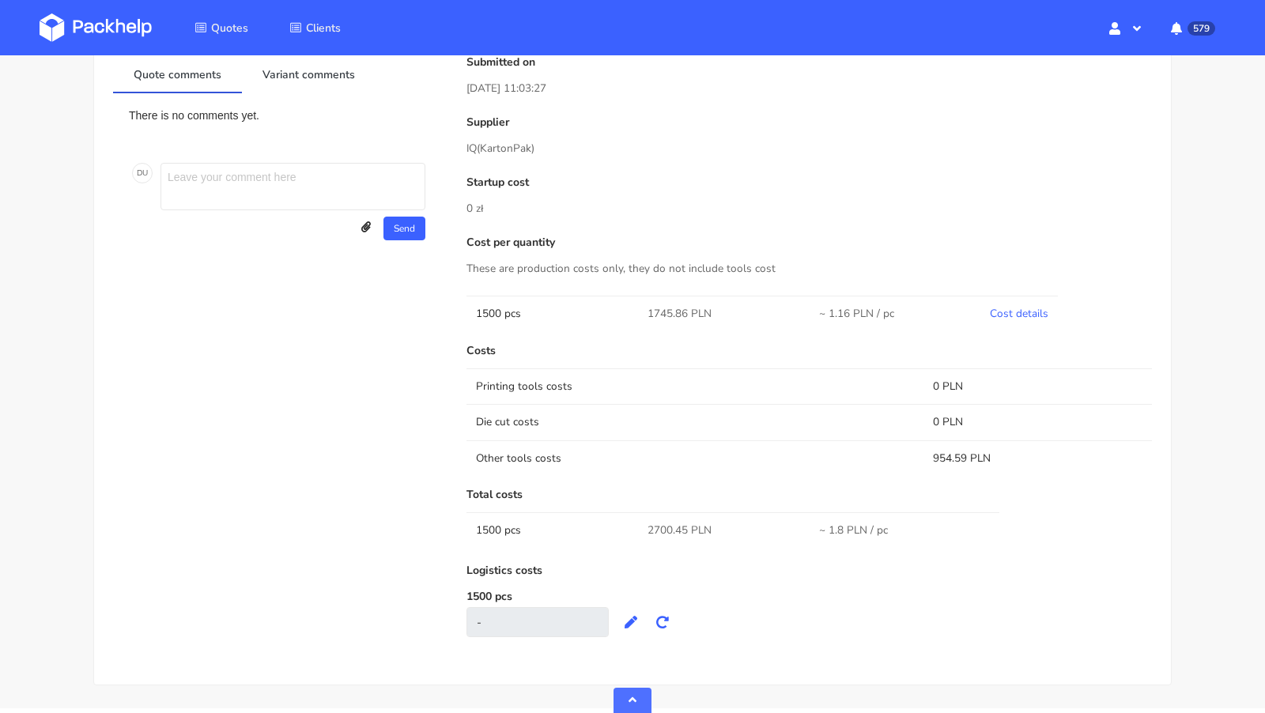
scroll to position [657, 0]
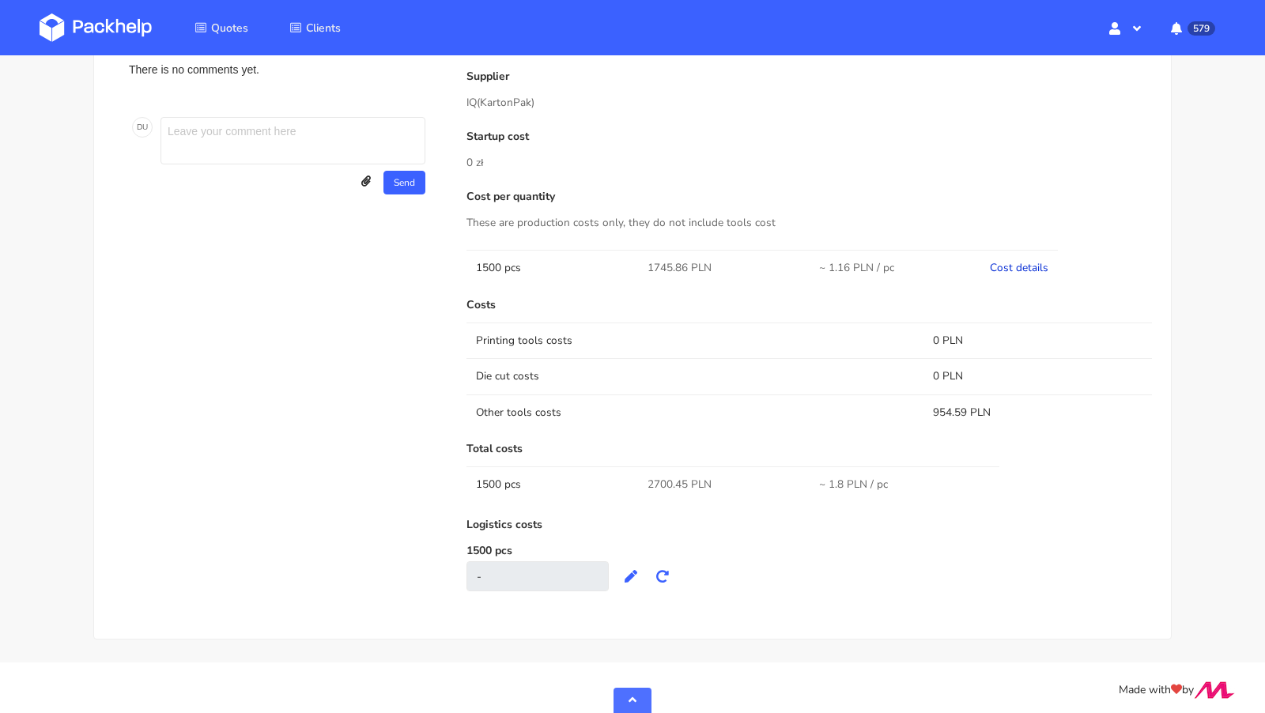
click at [999, 260] on link "Cost details" at bounding box center [1019, 267] width 59 height 15
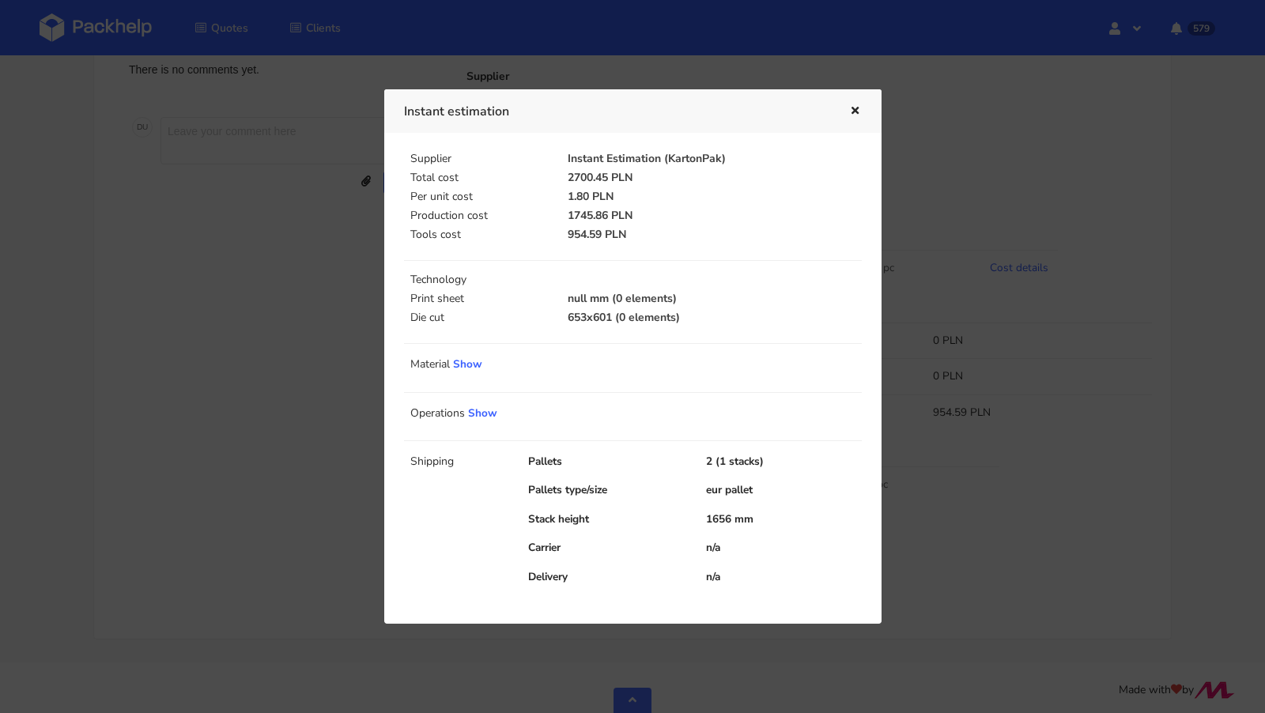
click at [857, 110] on icon "button" at bounding box center [854, 111] width 13 height 11
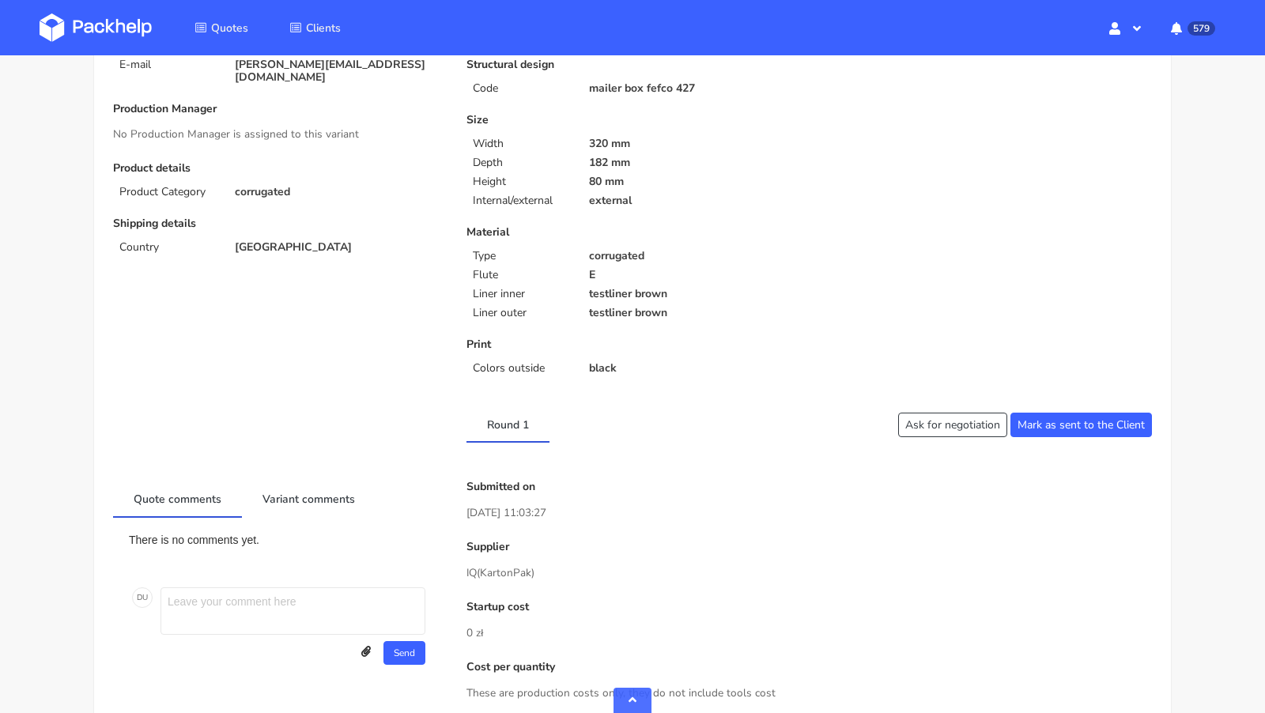
scroll to position [0, 0]
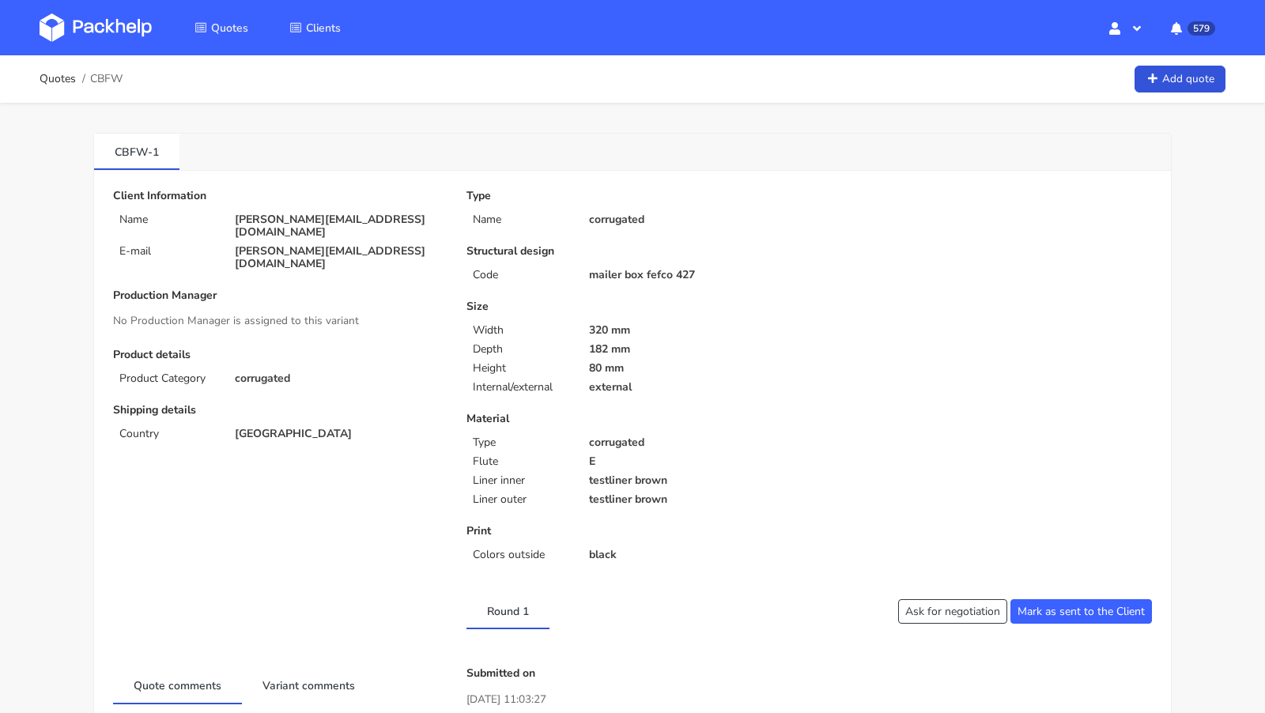
click at [139, 31] on img at bounding box center [96, 27] width 112 height 28
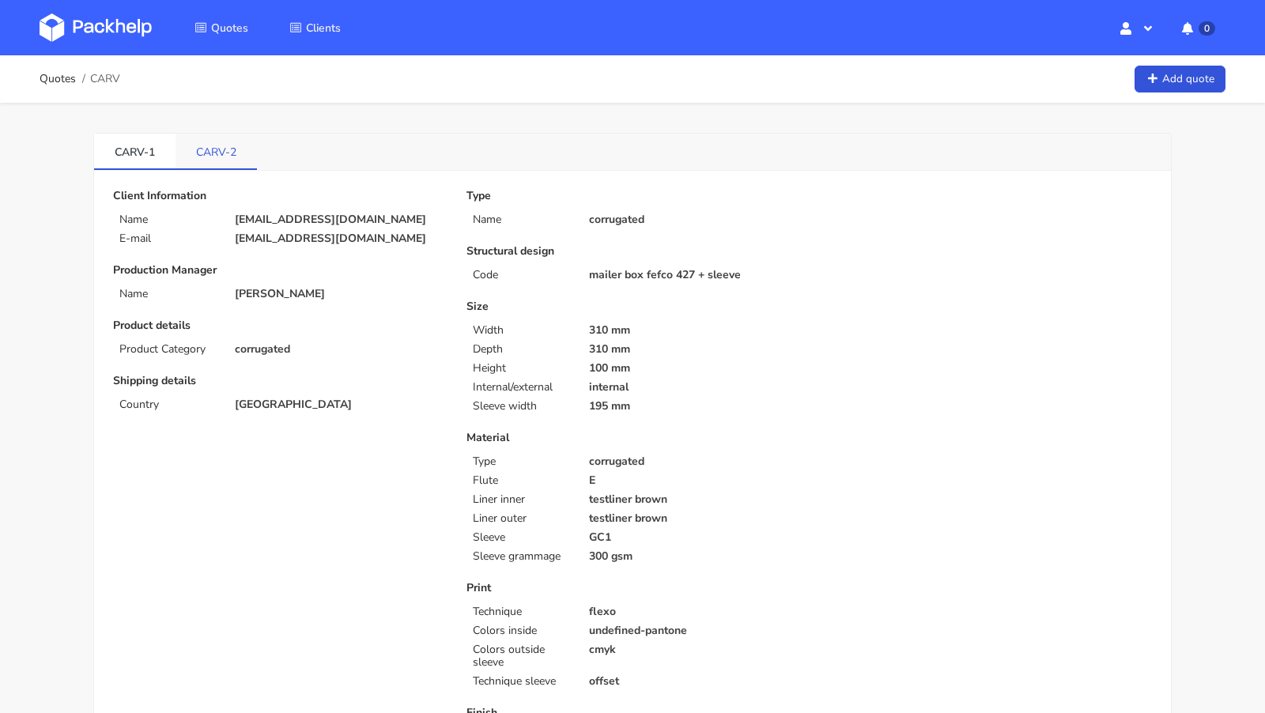
click at [217, 142] on link "CARV-2" at bounding box center [216, 151] width 81 height 35
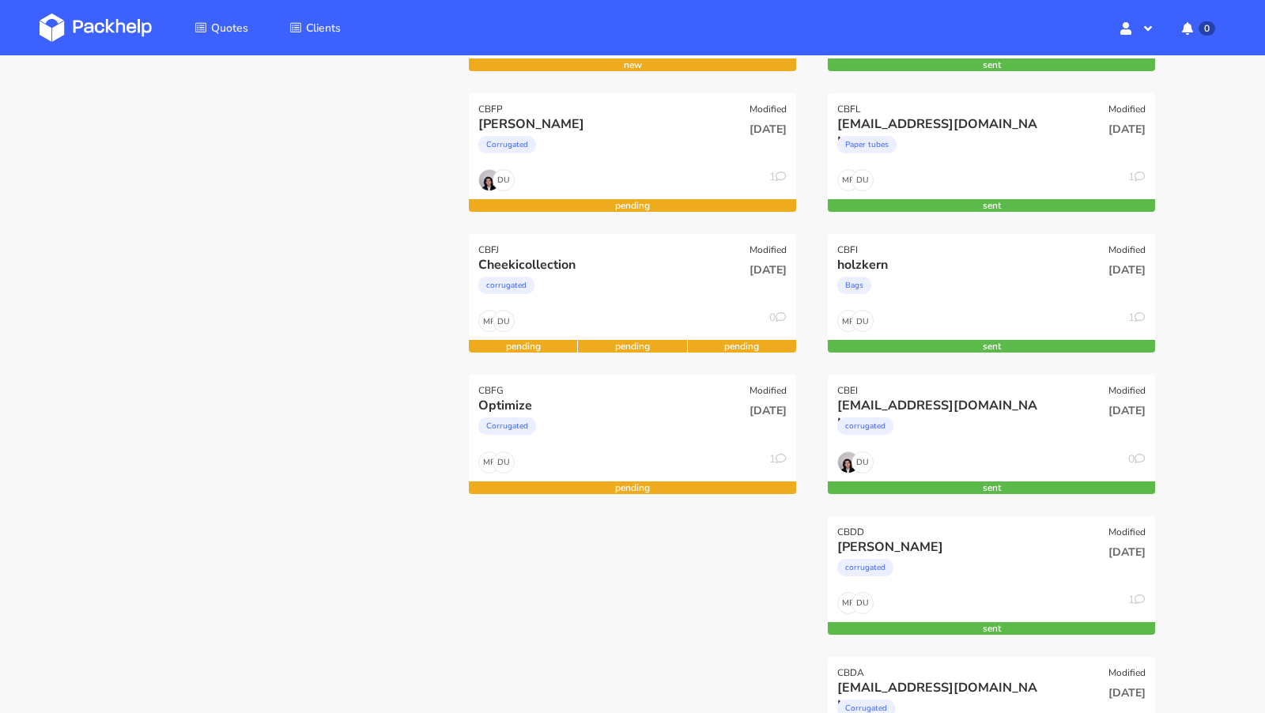
scroll to position [311, 0]
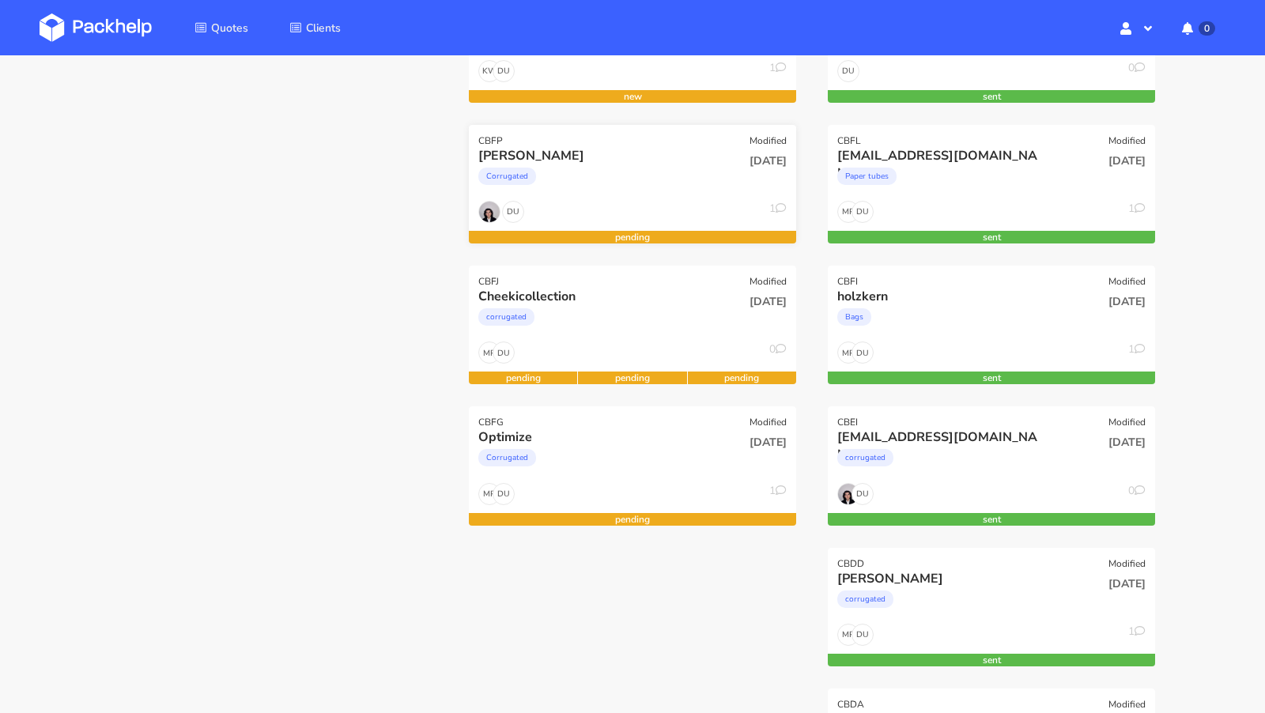
click at [569, 176] on div "Corrugated" at bounding box center [583, 180] width 210 height 32
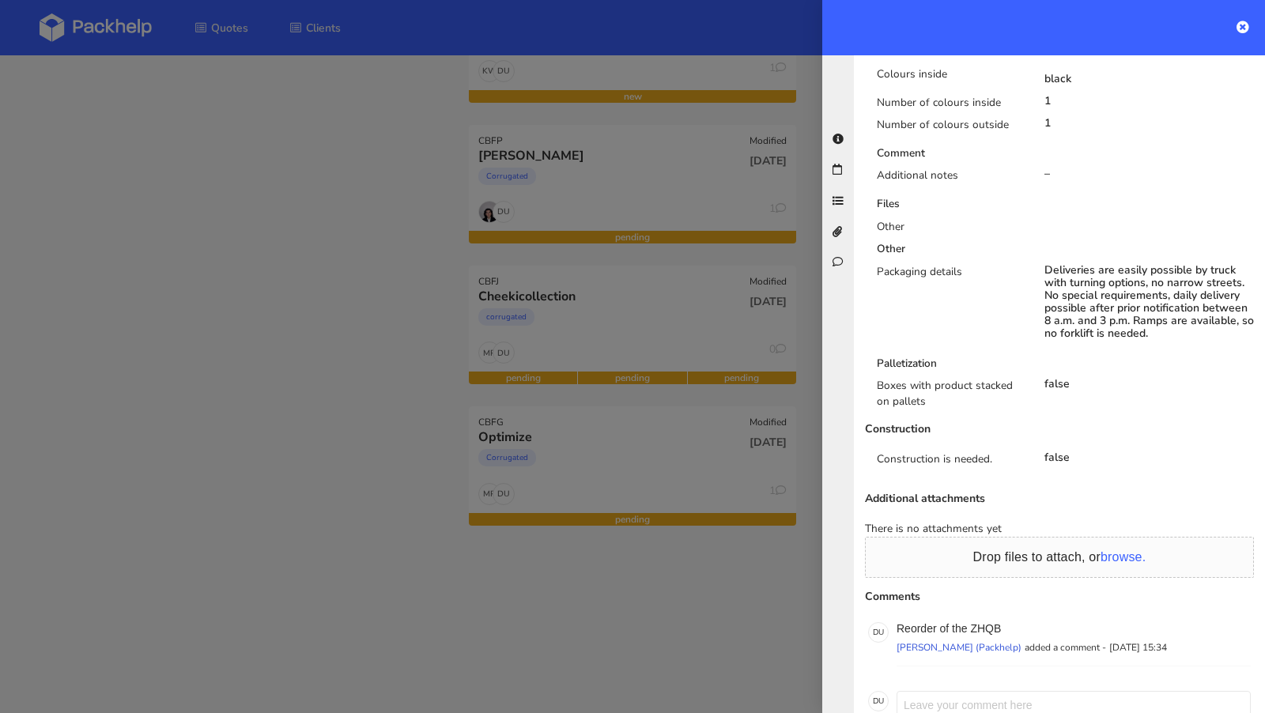
scroll to position [1007, 0]
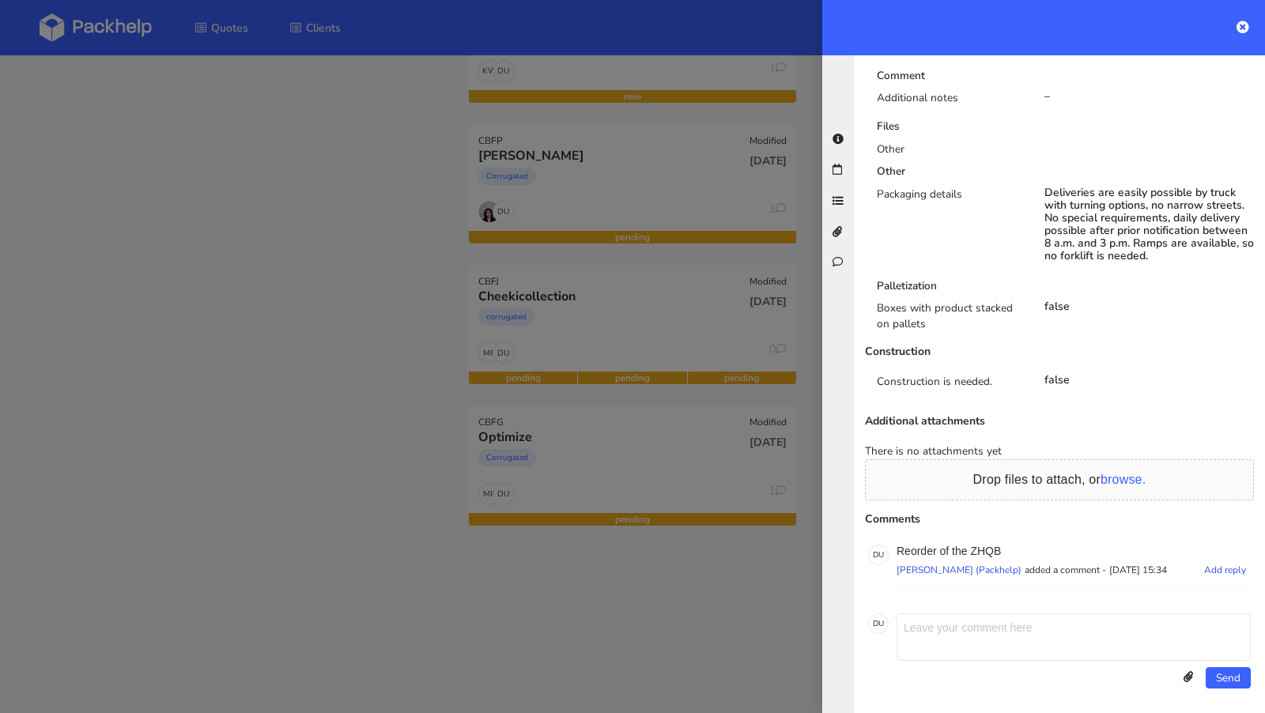
click at [988, 548] on p "Reorder of the ZHQB" at bounding box center [1074, 551] width 354 height 13
copy p "ZHQB"
click at [244, 259] on div at bounding box center [632, 356] width 1265 height 713
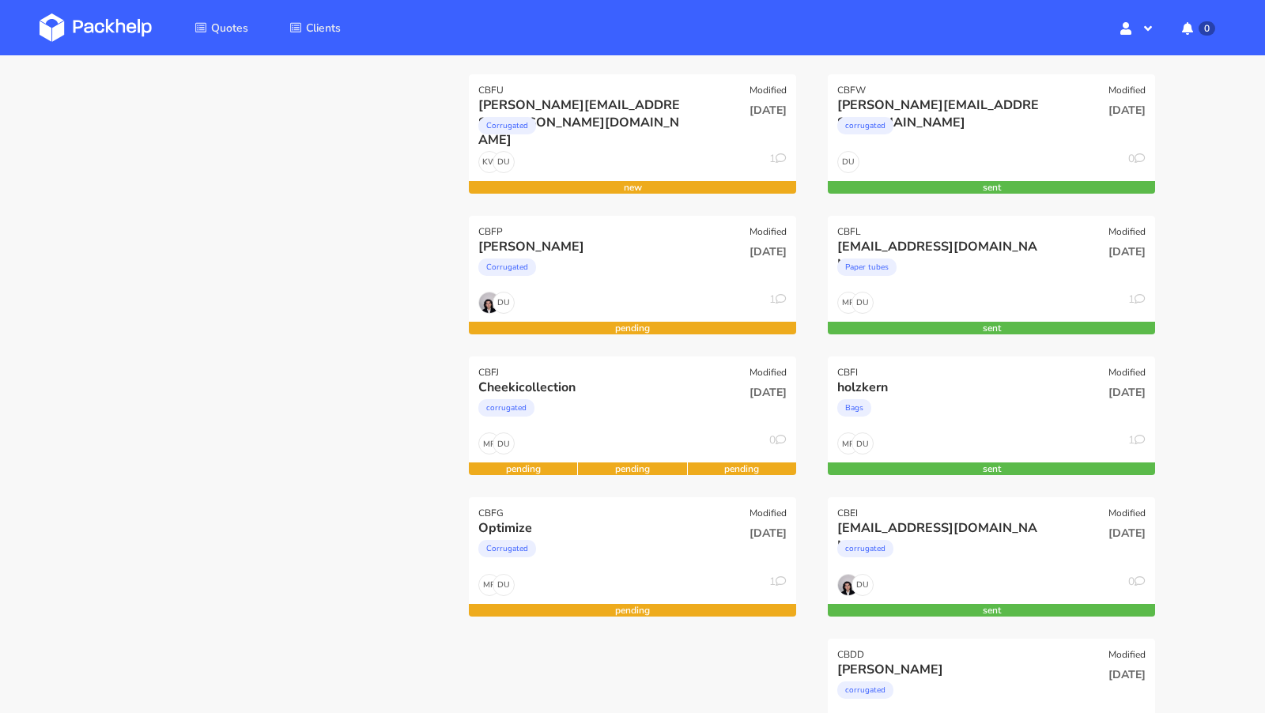
scroll to position [225, 0]
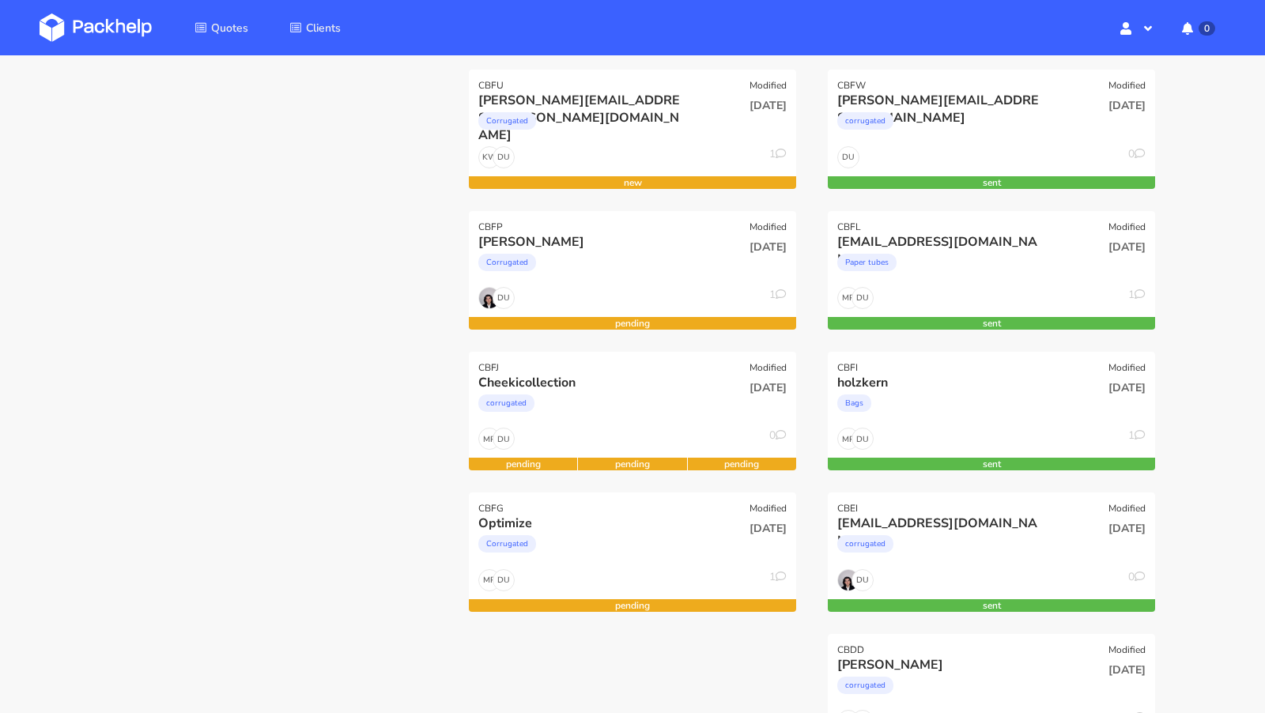
click at [115, 24] on img at bounding box center [96, 27] width 112 height 28
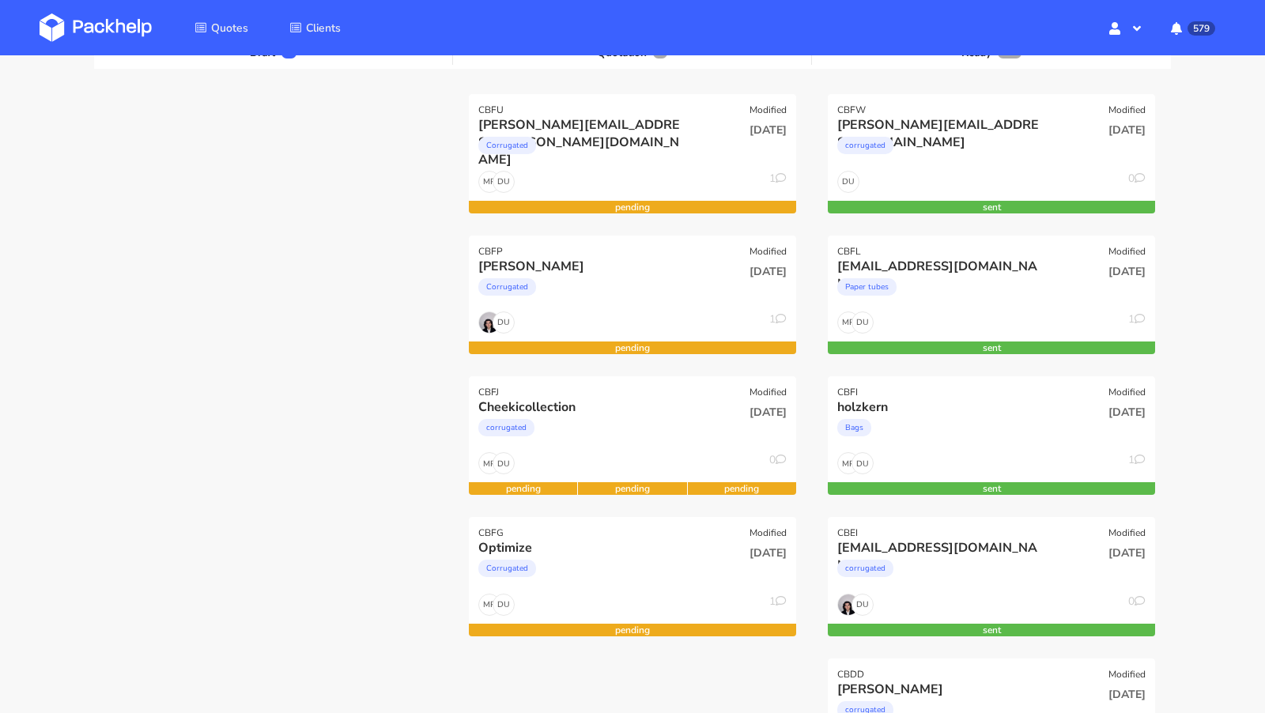
scroll to position [198, 0]
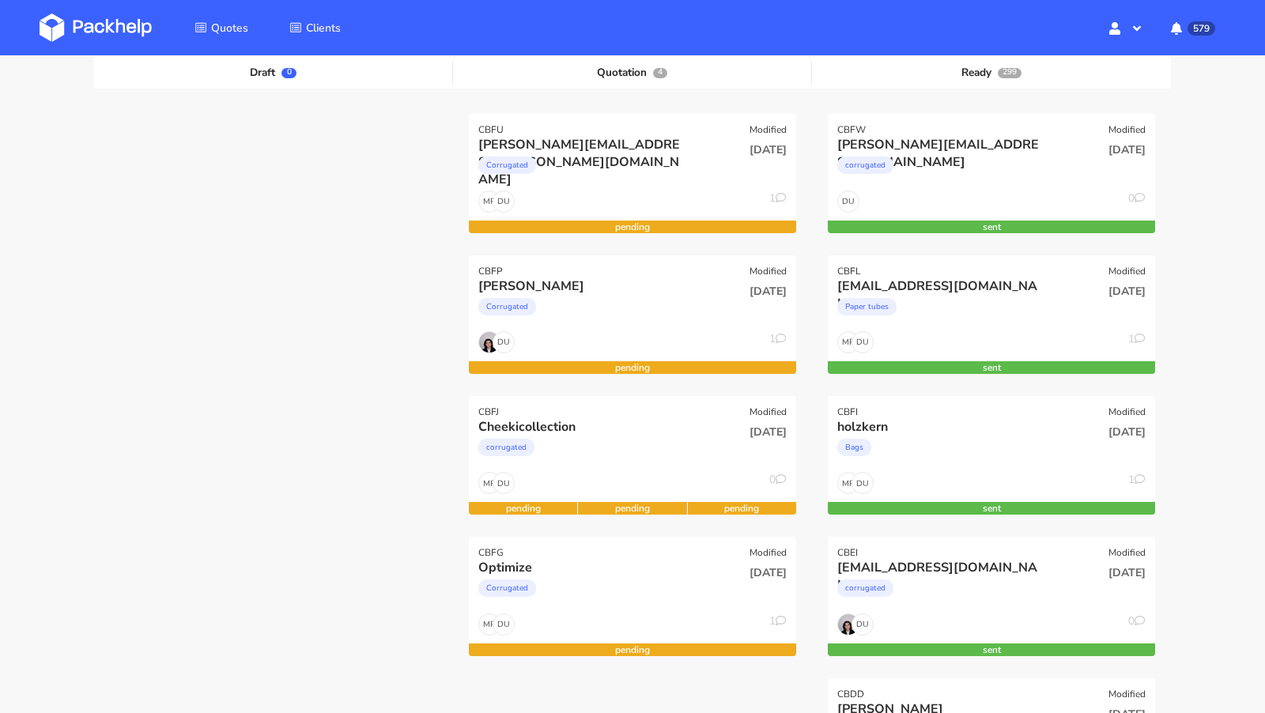
scroll to position [194, 0]
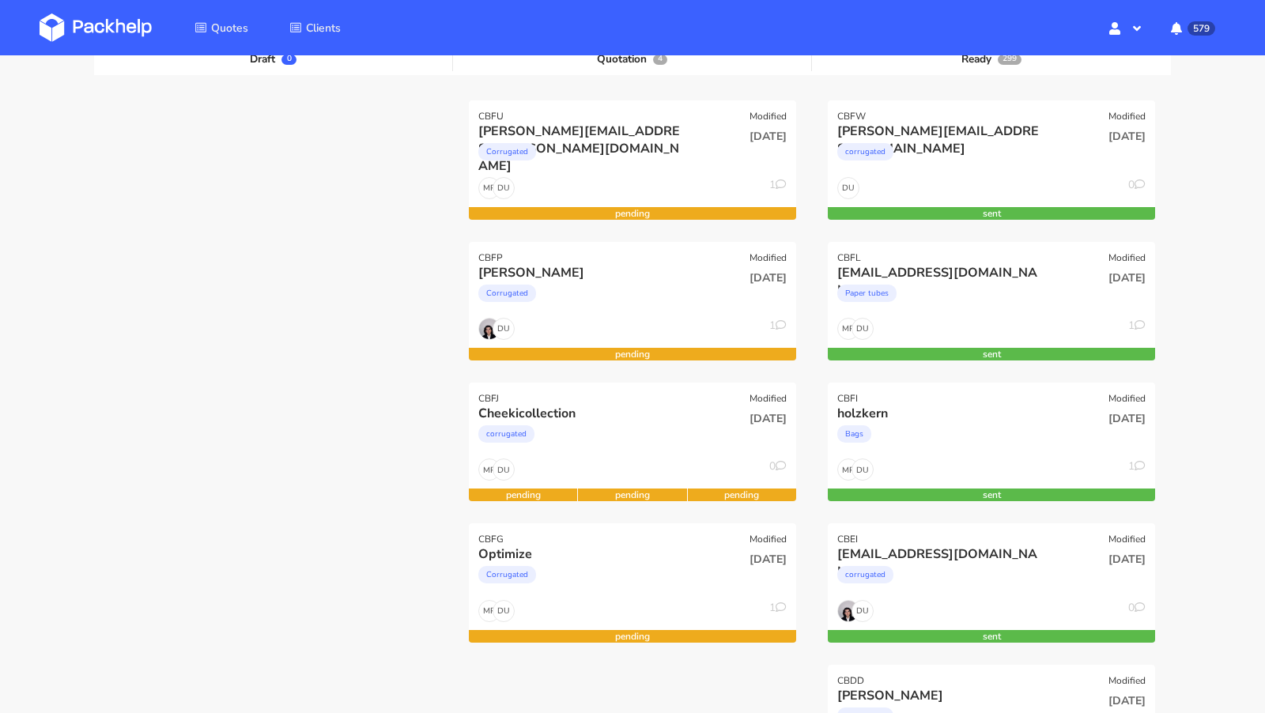
click at [132, 17] on img at bounding box center [96, 27] width 112 height 28
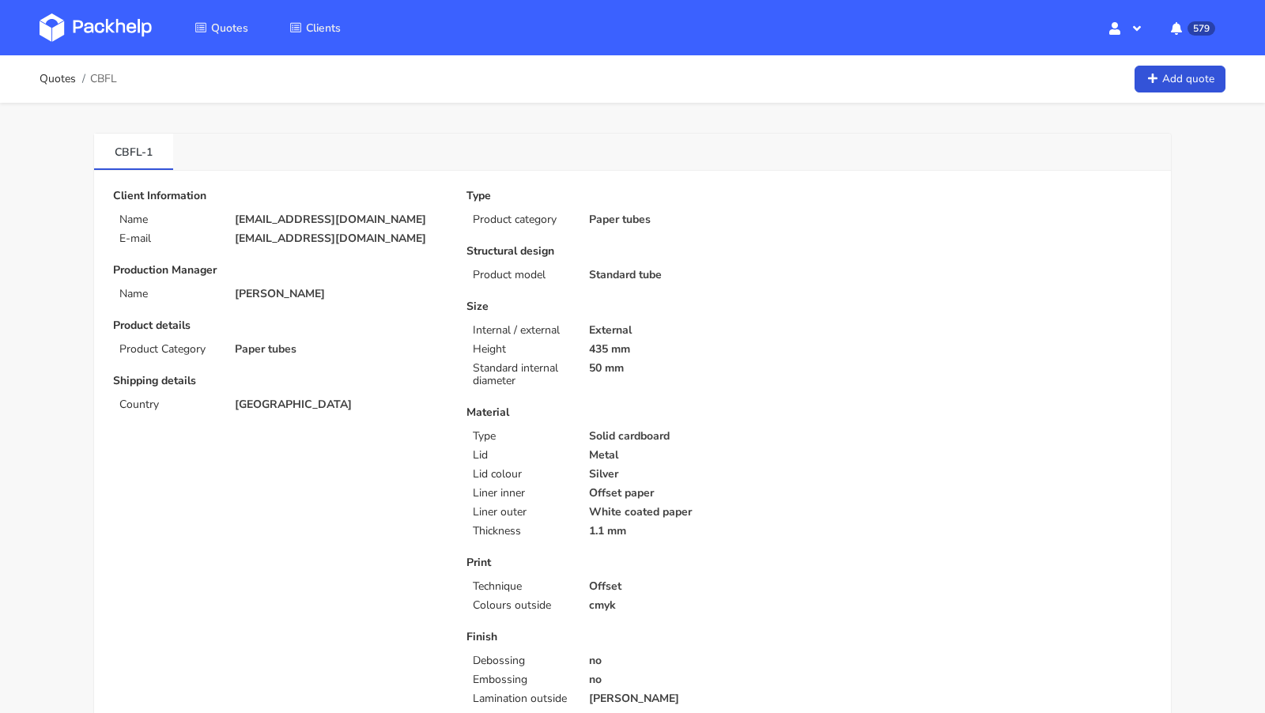
click at [108, 81] on span "CBFL" at bounding box center [103, 79] width 27 height 13
copy span "CBFL"
click at [390, 203] on div "Client Information Name info@mein-trinkspiel.de E-mail info@mein-trinkspiel.de" at bounding box center [278, 217] width 331 height 55
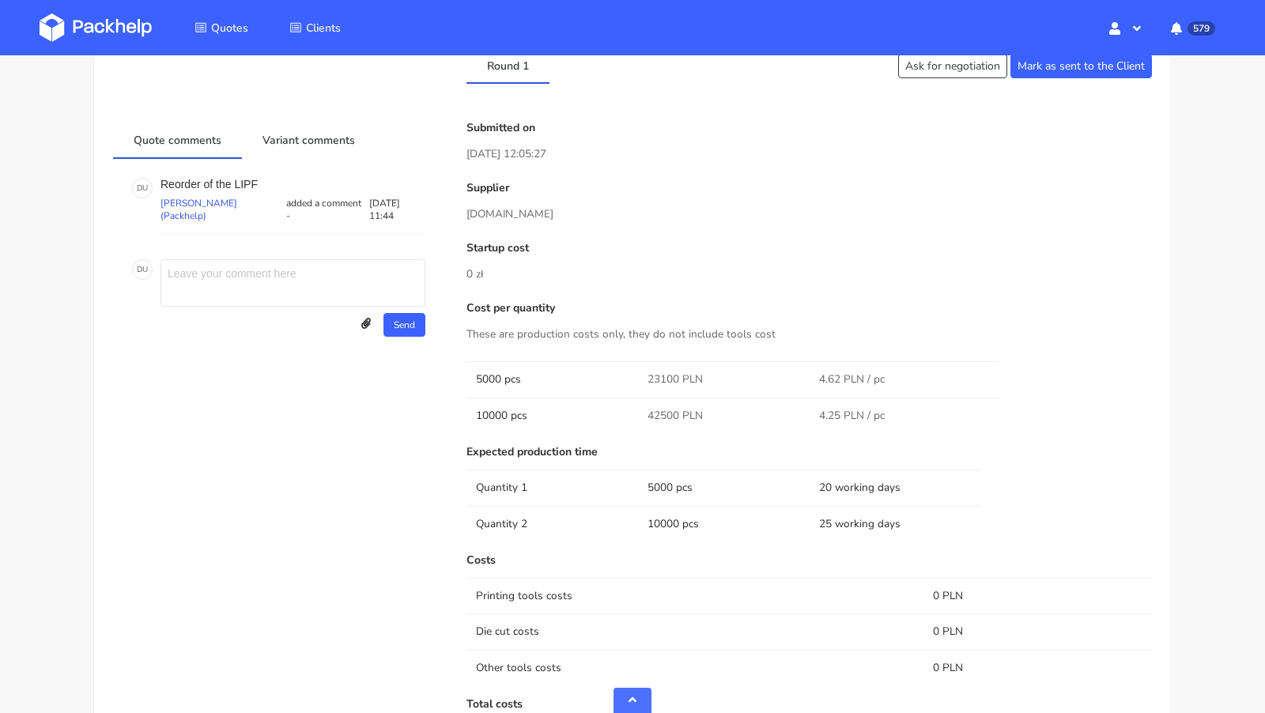
scroll to position [553, 0]
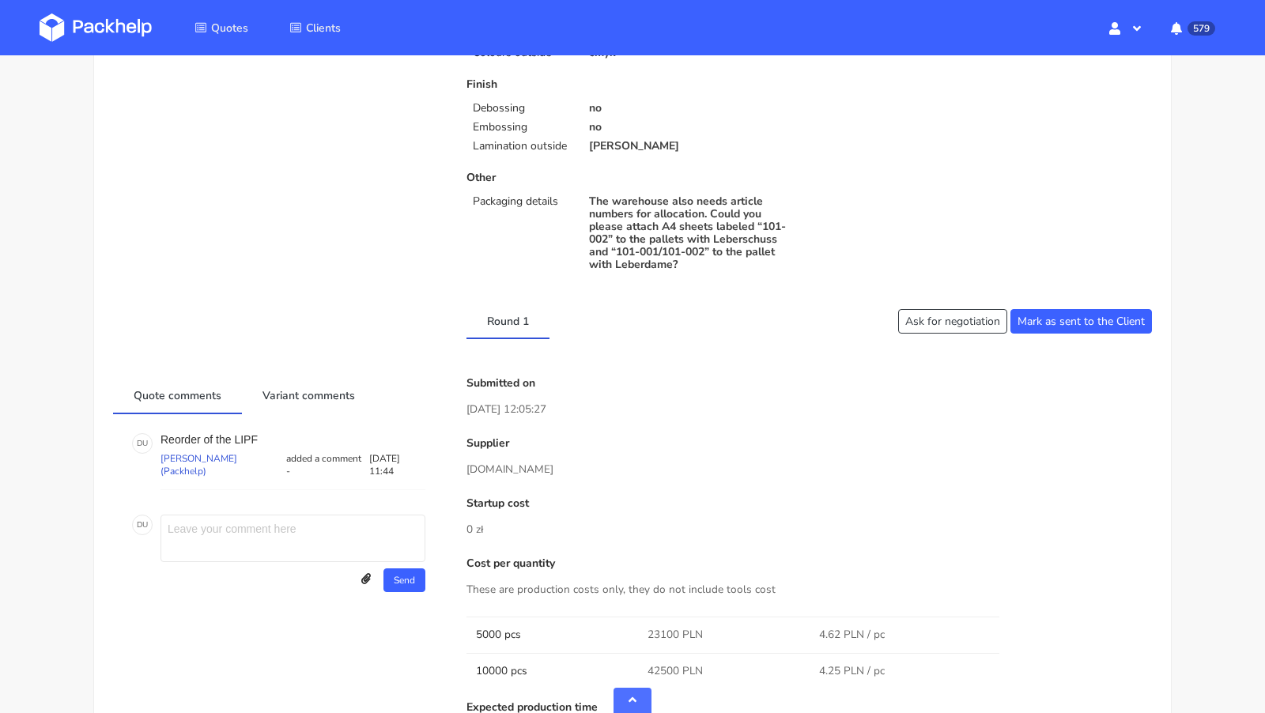
click at [291, 371] on div "Client Information Name info@mein-trinkspiel.de E-mail info@mein-trinkspiel.de …" at bounding box center [632, 526] width 1039 height 1779
click at [291, 386] on link "Variant comments" at bounding box center [309, 394] width 134 height 35
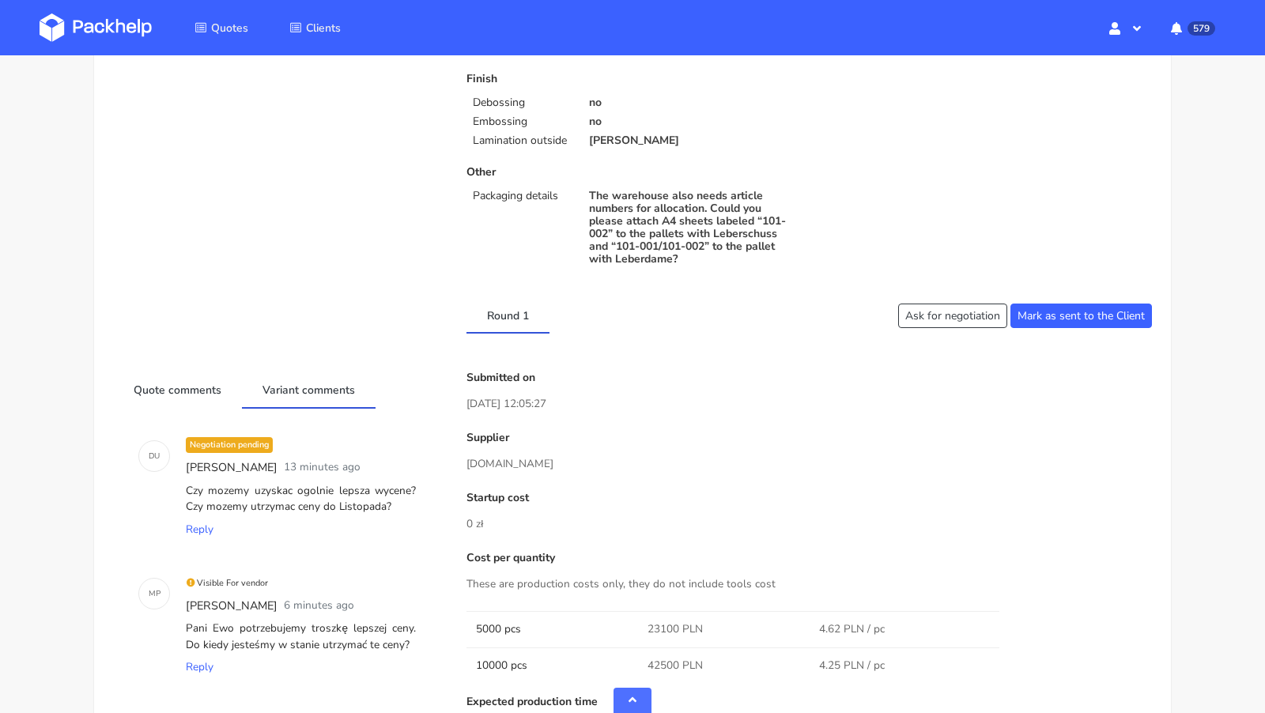
scroll to position [474, 0]
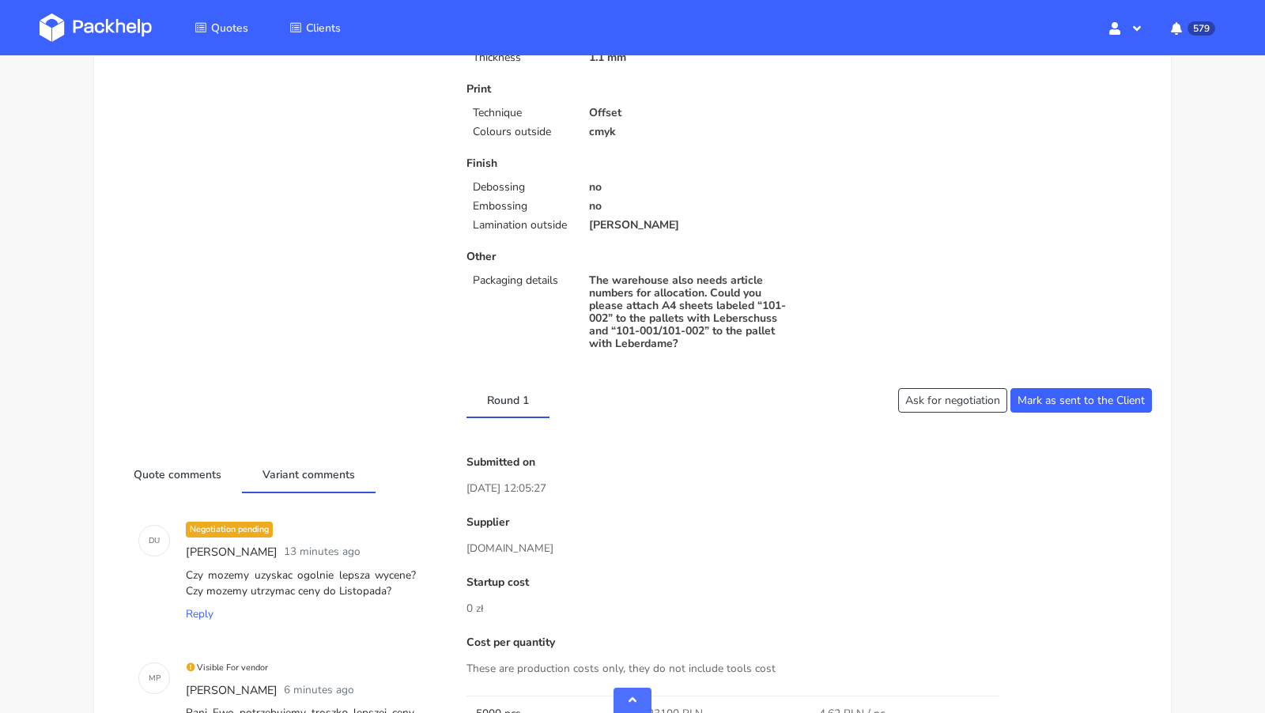
click at [203, 451] on div "Client Information Name info@mein-trinkspiel.de E-mail info@mein-trinkspiel.de …" at bounding box center [632, 605] width 1039 height 1779
click at [199, 458] on link "Quote comments" at bounding box center [177, 473] width 129 height 35
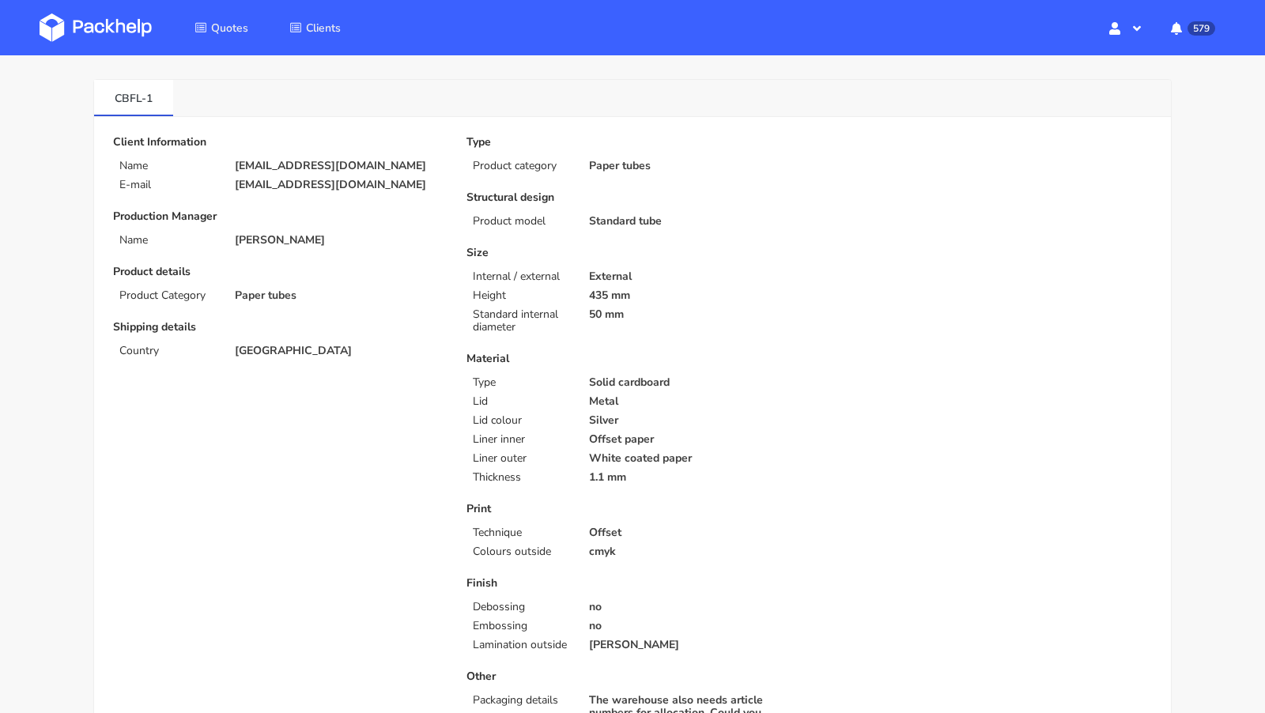
scroll to position [0, 0]
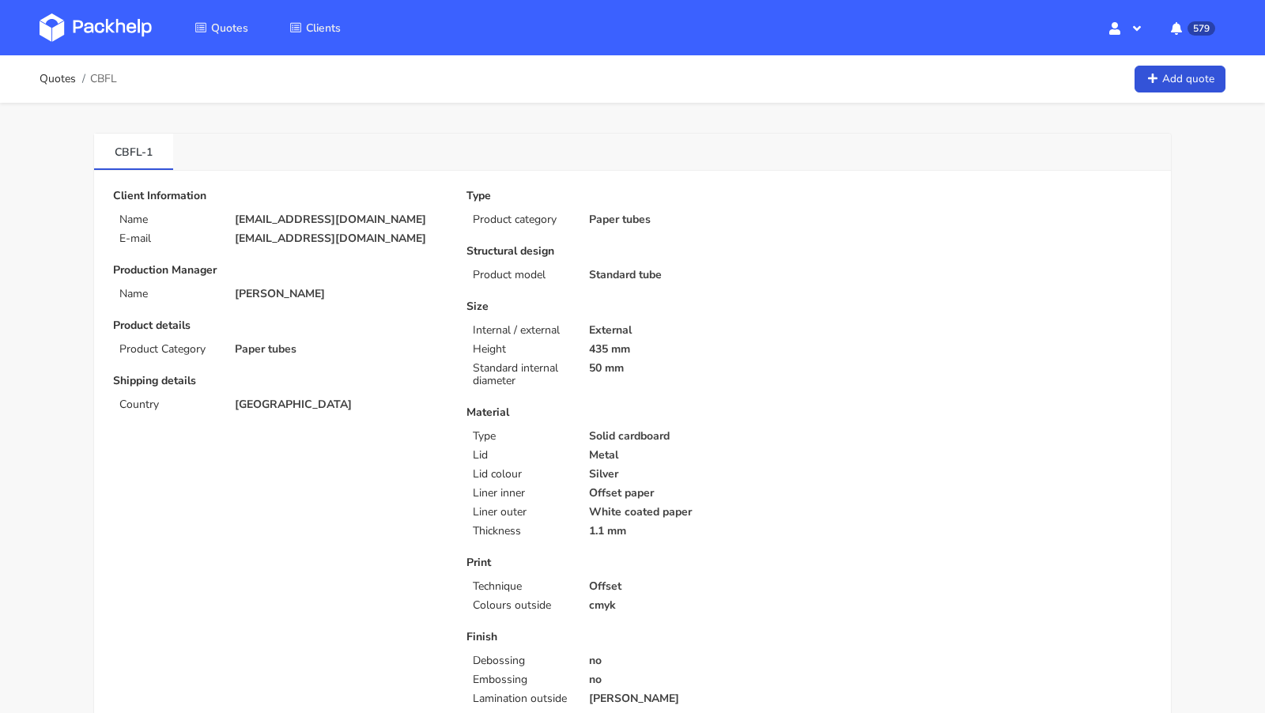
click at [110, 75] on span "CBFL" at bounding box center [103, 79] width 27 height 13
copy span "CBFL"
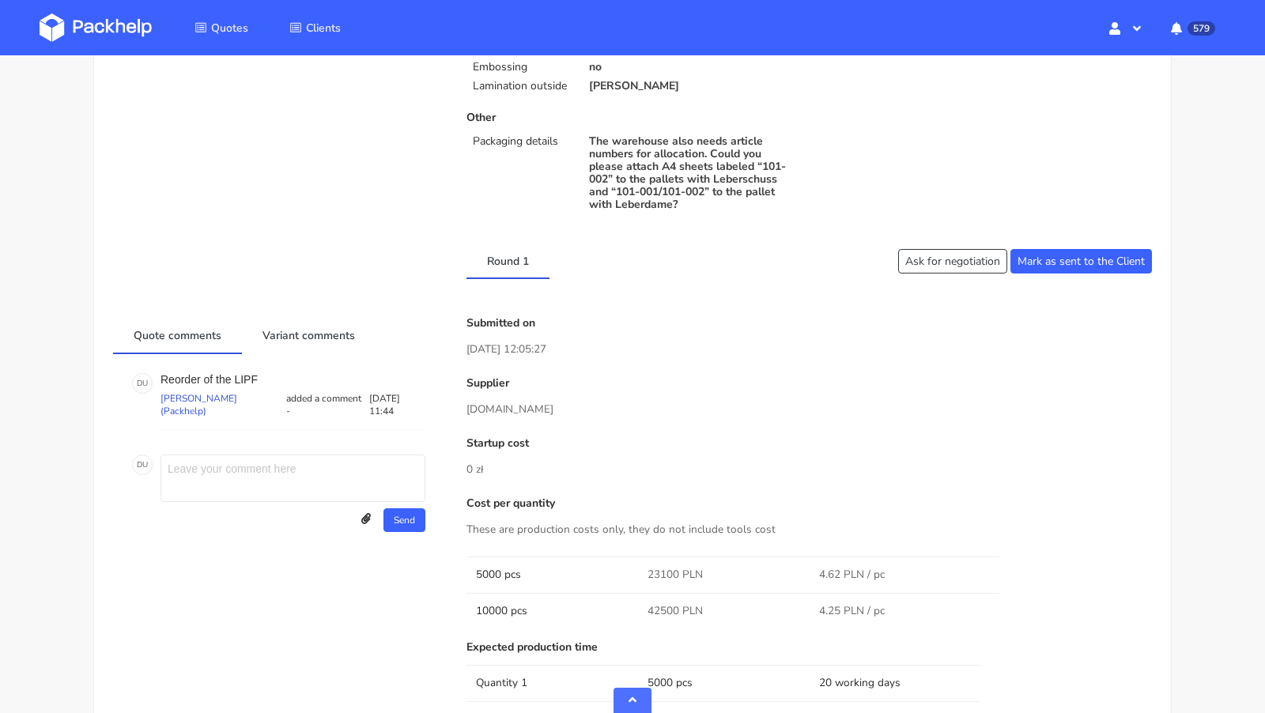
scroll to position [662, 0]
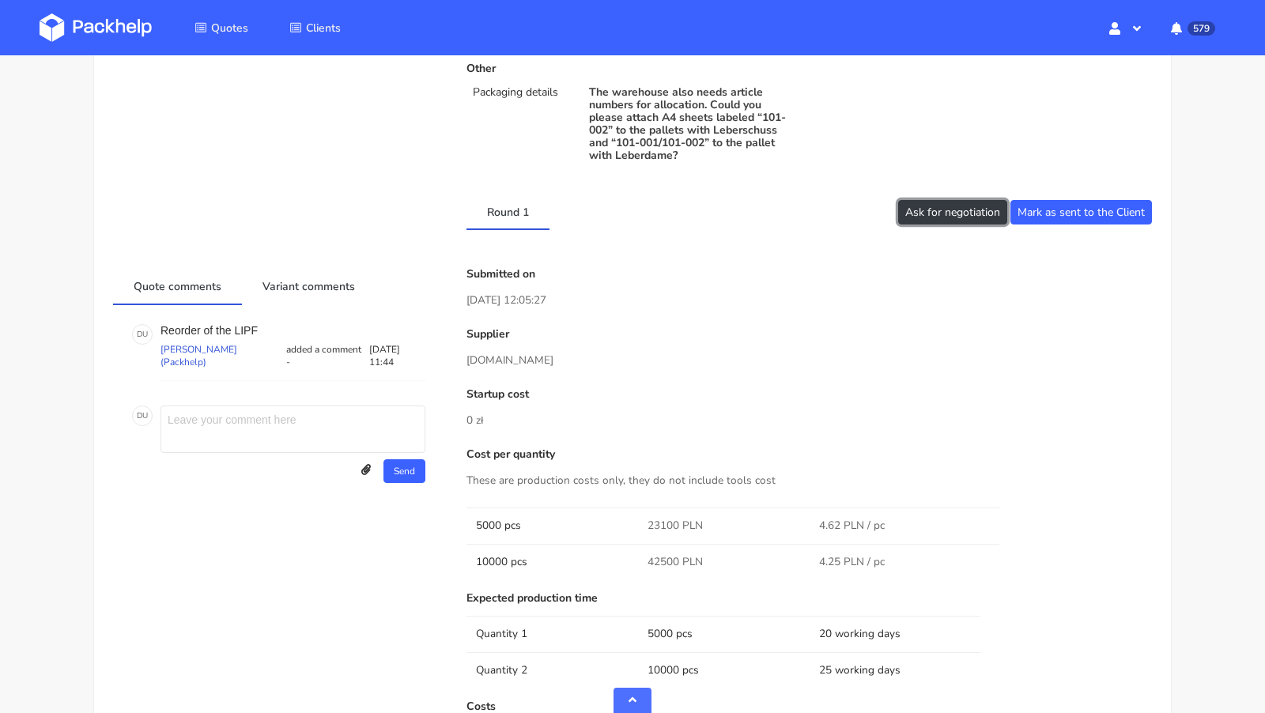
click at [910, 200] on button "Ask for negotiation" at bounding box center [952, 212] width 109 height 25
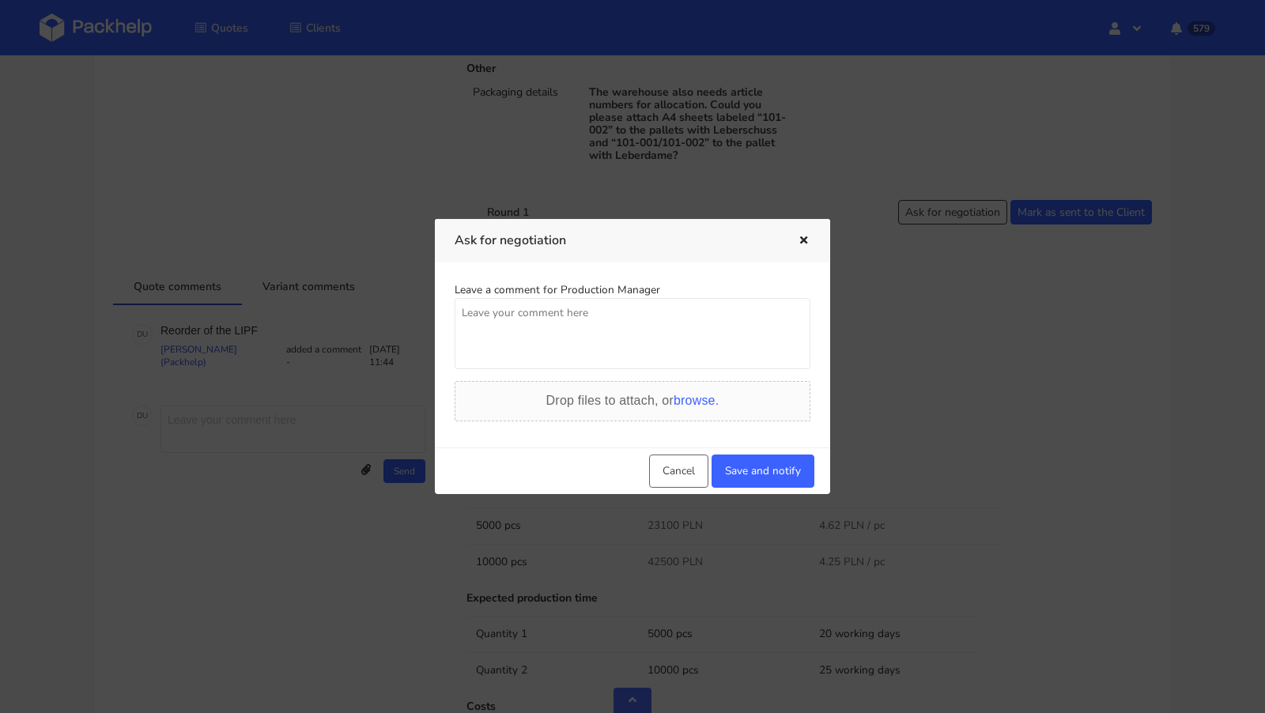
click at [552, 331] on textarea at bounding box center [633, 333] width 356 height 71
click at [670, 485] on button "Cancel" at bounding box center [678, 471] width 59 height 33
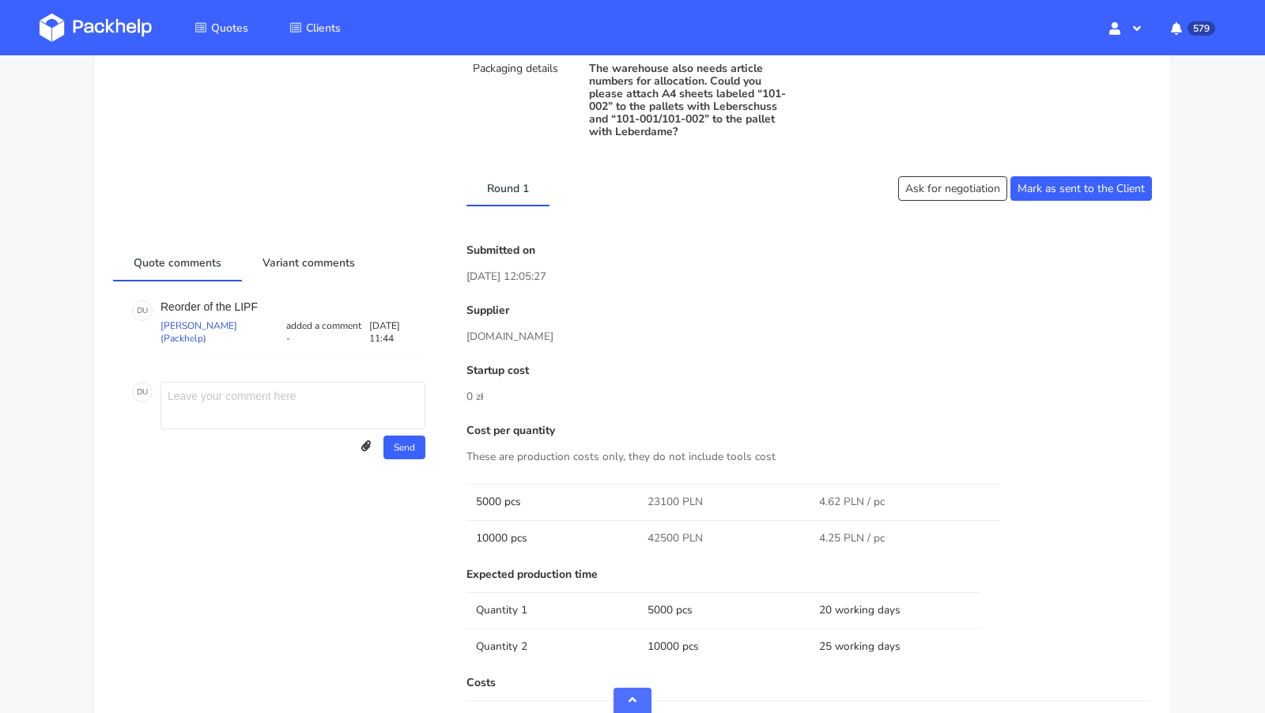
scroll to position [677, 0]
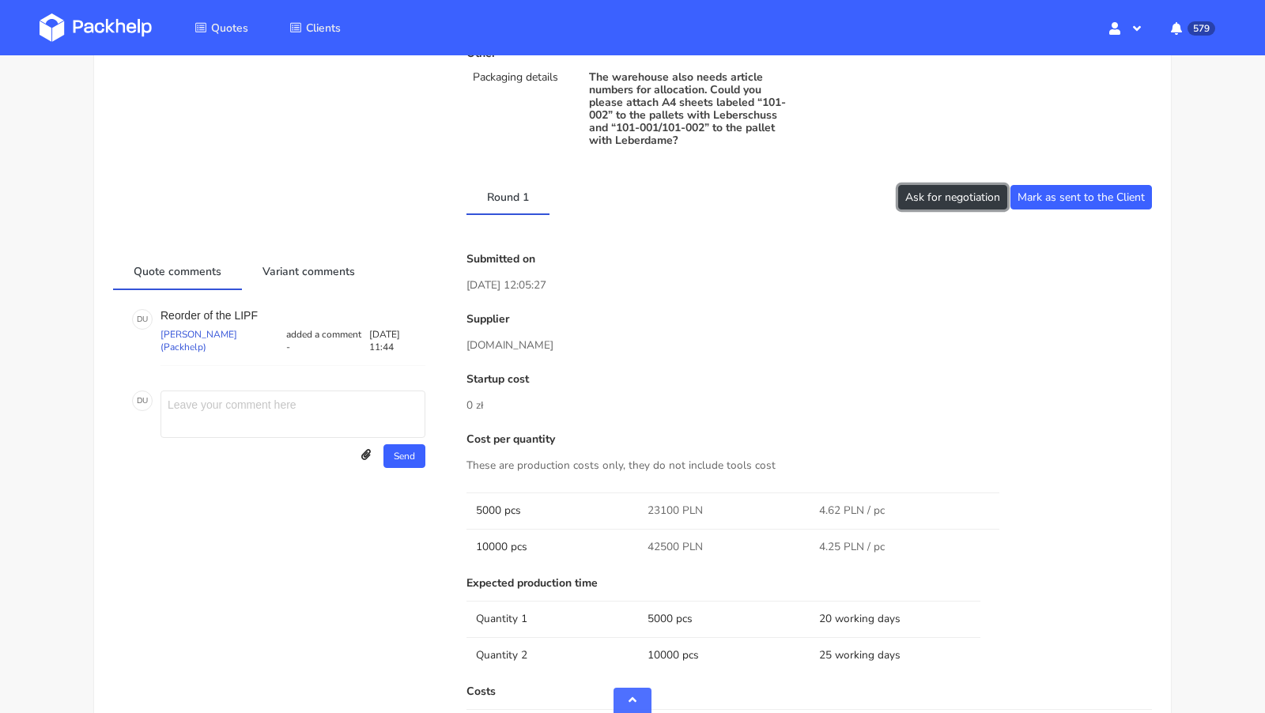
click at [909, 196] on button "Ask for negotiation" at bounding box center [952, 197] width 109 height 25
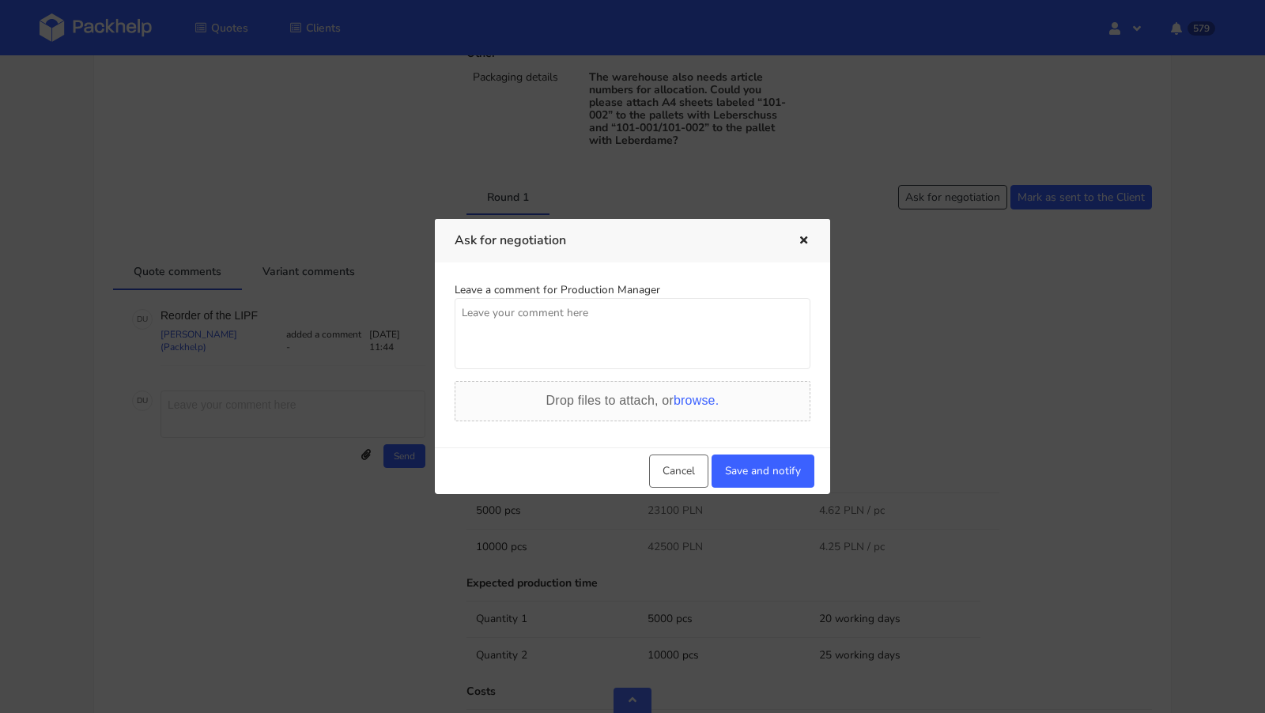
click at [663, 334] on textarea at bounding box center [633, 333] width 356 height 71
click at [463, 313] on textarea "Czy mozemy utrzymac ceny do Listopada?" at bounding box center [633, 333] width 356 height 71
click at [474, 311] on textarea "Czy mozemy utrzymac ceny do Listopada?" at bounding box center [633, 333] width 356 height 71
click at [636, 313] on textarea "Czy mozemy uzyskac ogolnie jeszcze lepsza wycene? Czy mozemy utrzymac ceny do L…" at bounding box center [633, 333] width 356 height 71
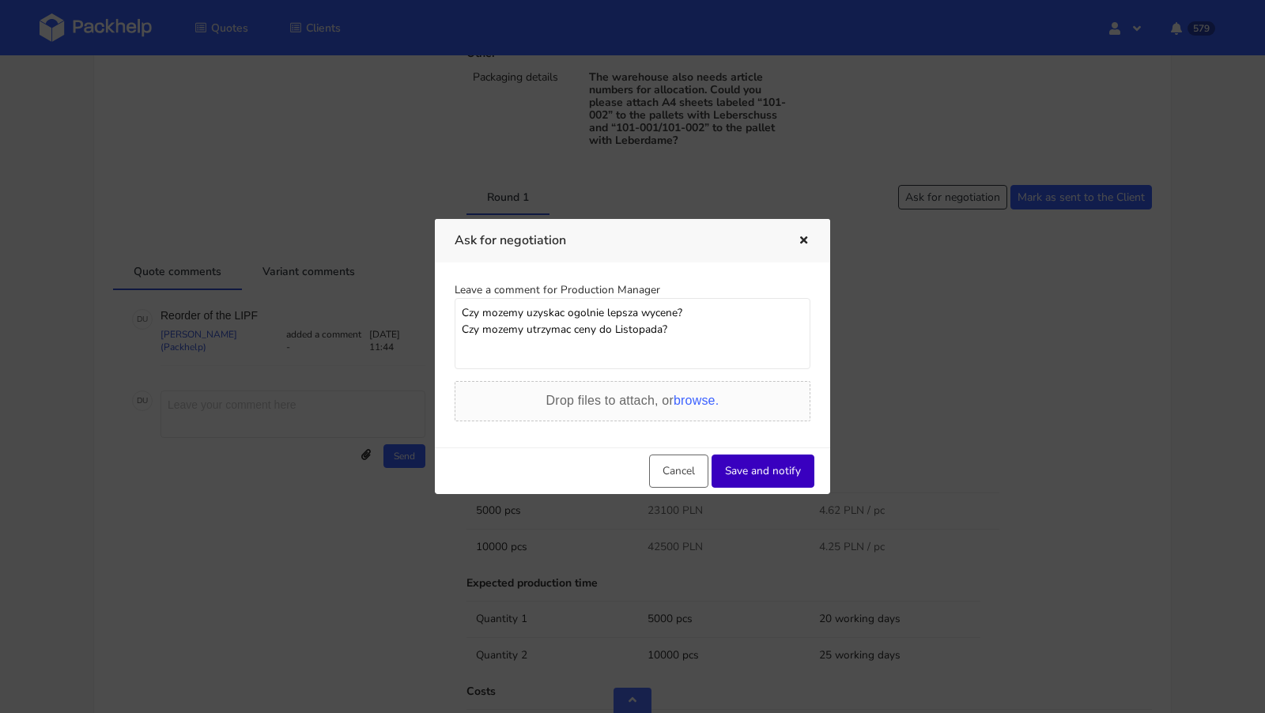
type textarea "Czy mozemy uzyskac ogolnie lepsza wycene? Czy mozemy utrzymac ceny do Listopada?"
click at [754, 467] on button "Save and notify" at bounding box center [763, 471] width 103 height 33
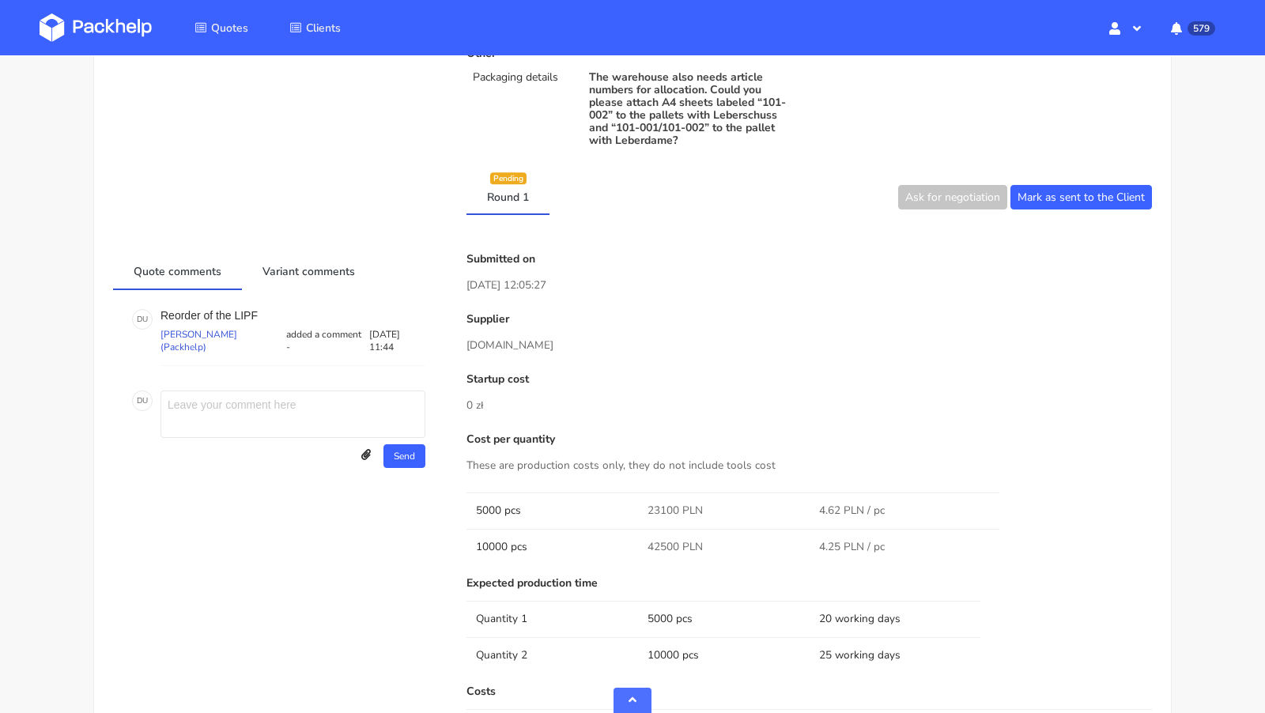
scroll to position [0, 0]
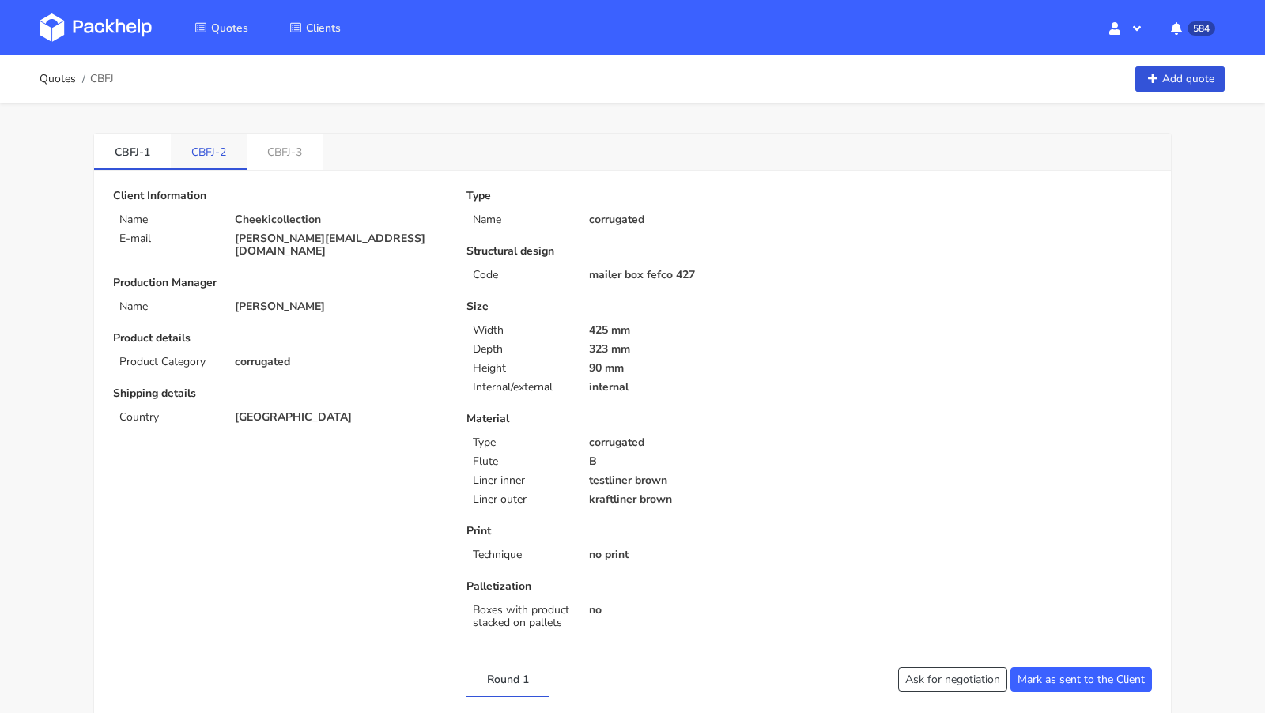
click at [202, 142] on link "CBFJ-2" at bounding box center [209, 151] width 76 height 35
click at [293, 145] on link "CBFJ-3" at bounding box center [285, 151] width 76 height 35
click at [136, 152] on link "CBFJ-1" at bounding box center [132, 151] width 77 height 35
click at [95, 78] on span "CBFJ" at bounding box center [102, 79] width 24 height 13
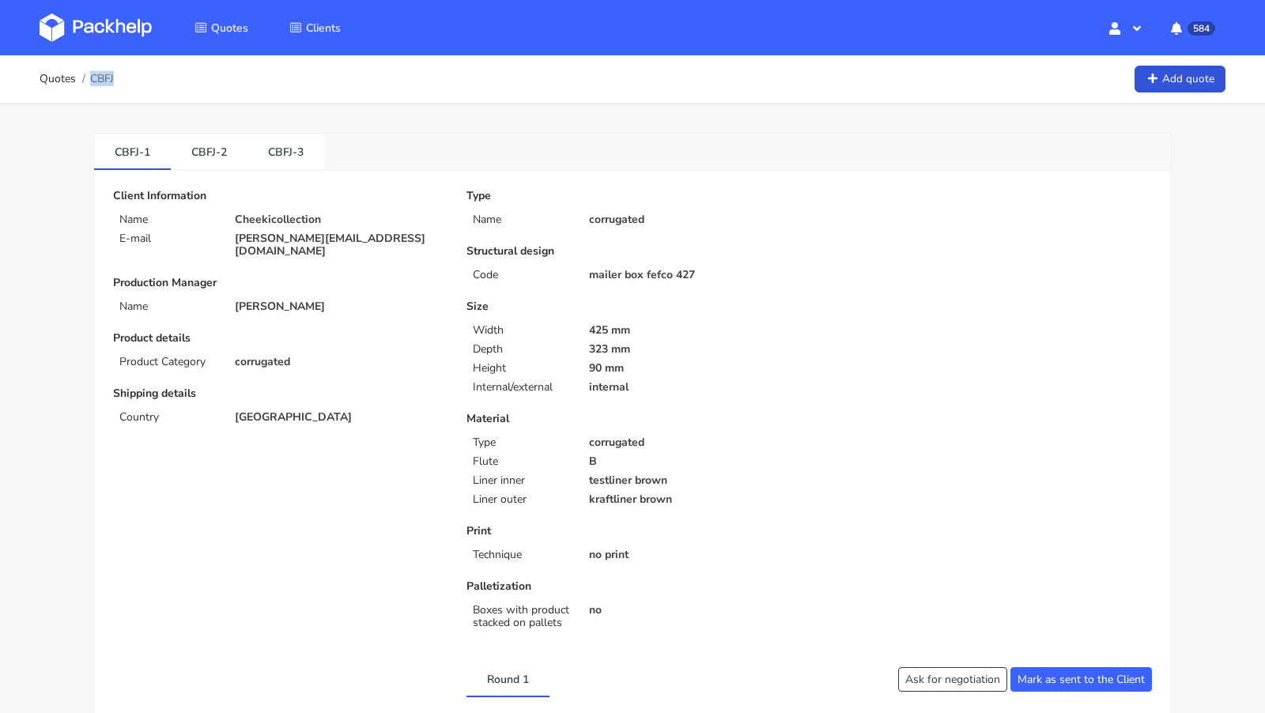
copy span "CBFJ"
click at [632, 283] on div "Type Name corrugated Structural design Code mailer box fefco 427 Size Width 425…" at bounding box center [631, 413] width 353 height 446
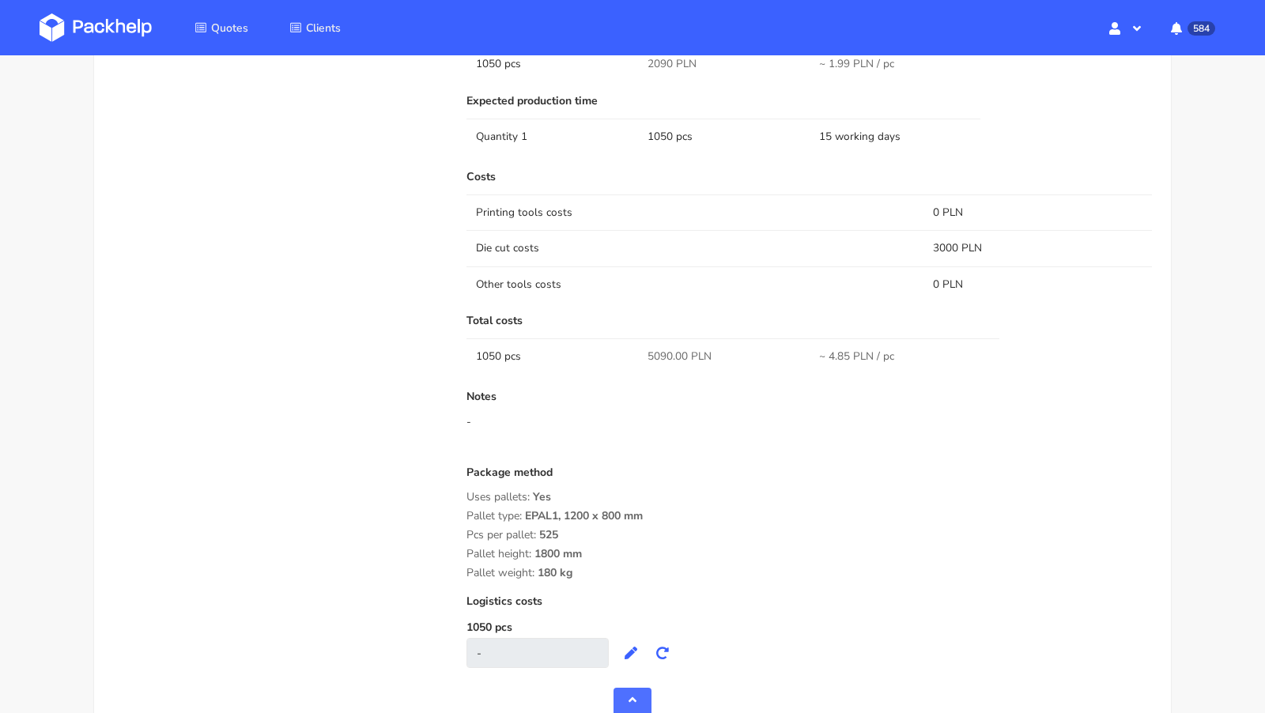
scroll to position [931, 0]
click at [665, 346] on span "5090.00 PLN" at bounding box center [680, 354] width 64 height 16
copy span "5090.00"
click at [276, 460] on div "Quote comments Variant comments There is no comments yet. D U Send Upload attac…" at bounding box center [278, 243] width 353 height 878
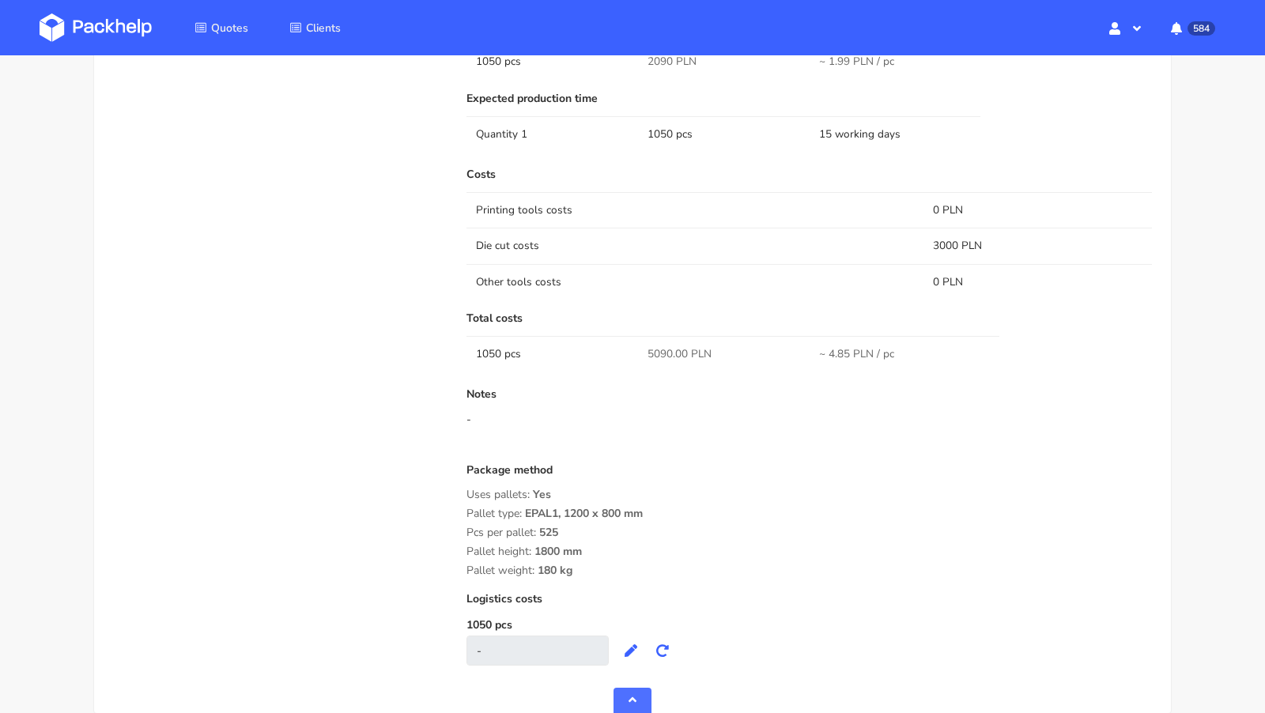
click at [350, 451] on div "Quote comments Variant comments There is no comments yet. D U Send Upload attac…" at bounding box center [278, 243] width 353 height 878
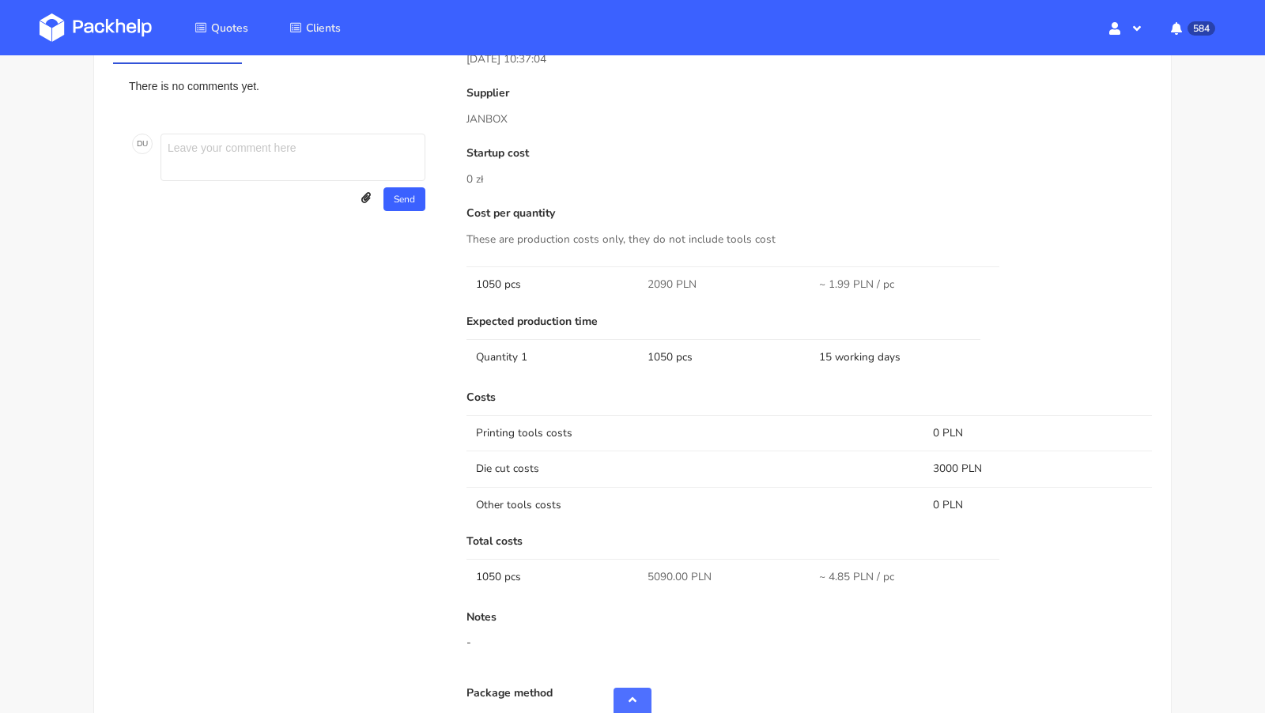
scroll to position [0, 0]
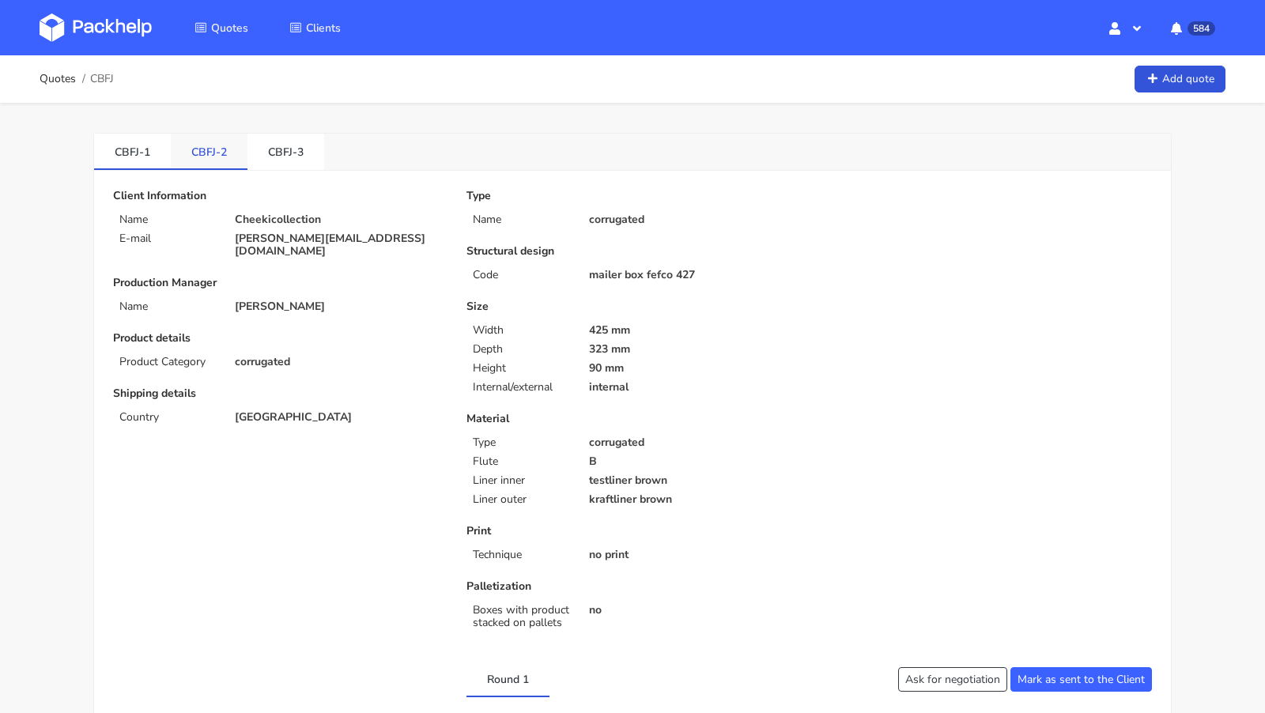
click at [210, 155] on link "CBFJ-2" at bounding box center [209, 151] width 77 height 35
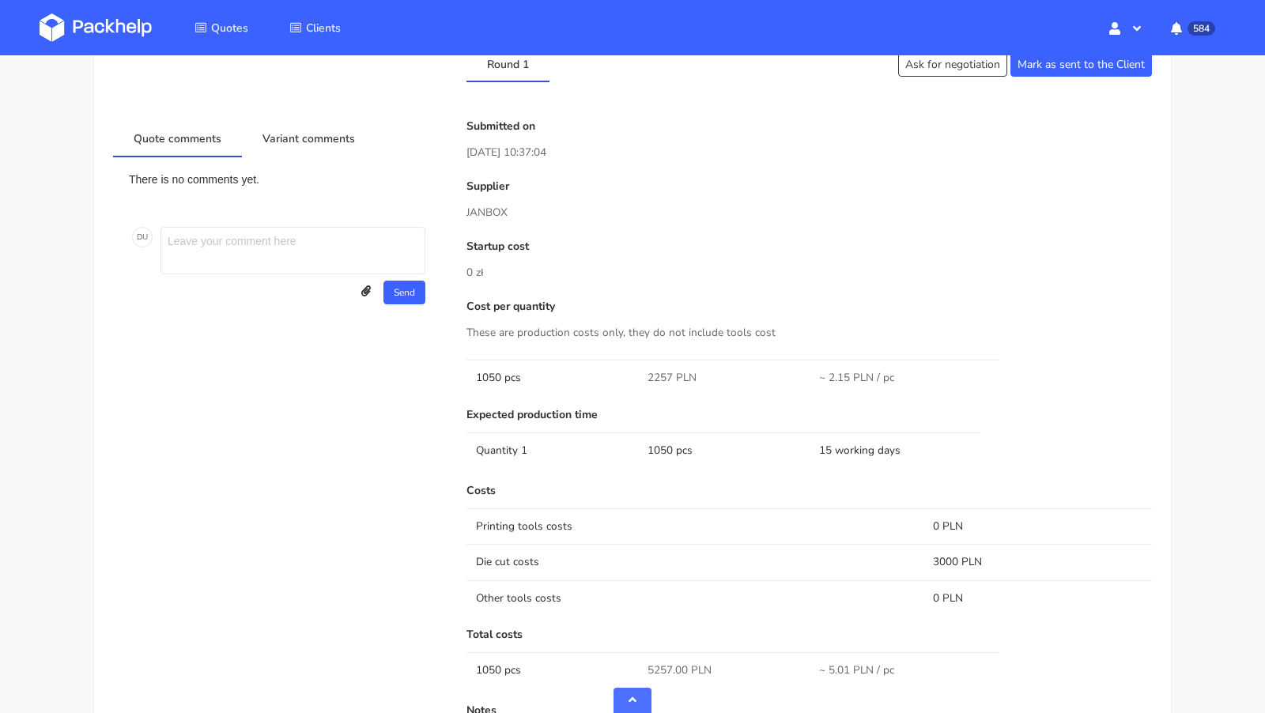
scroll to position [1005, 0]
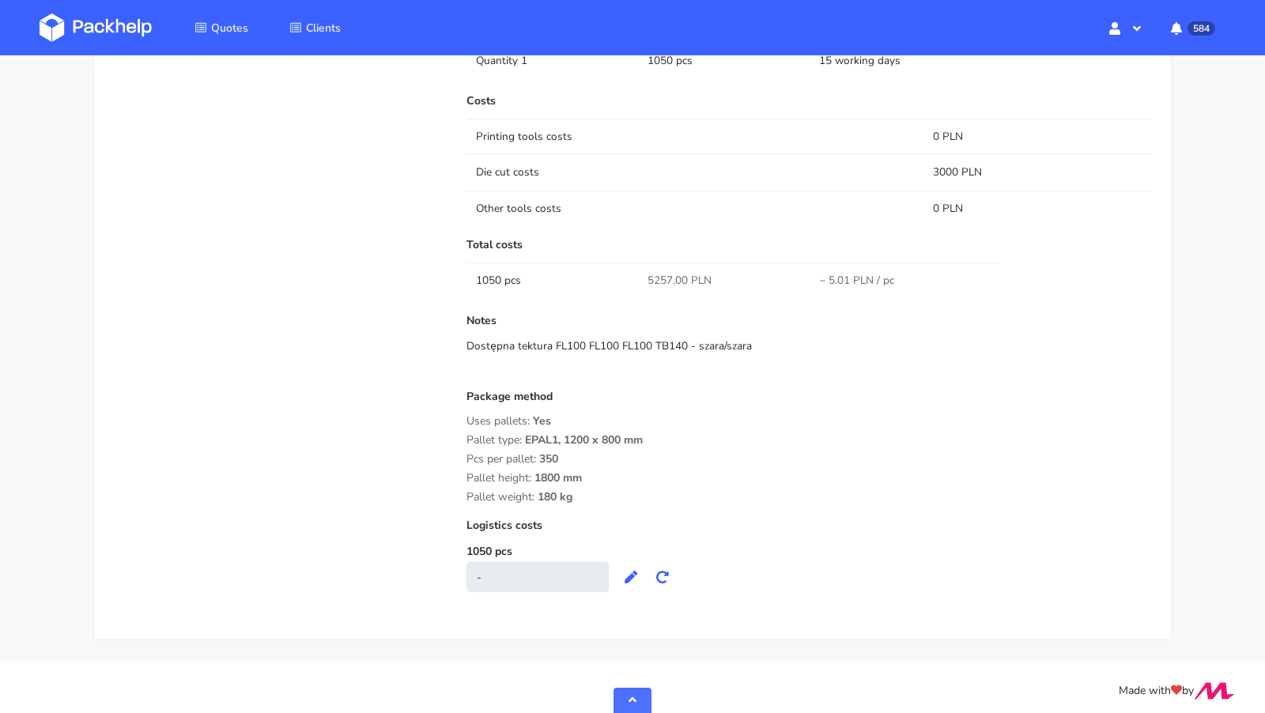
click at [659, 278] on span "5257.00 PLN" at bounding box center [680, 281] width 64 height 16
copy span "5257.00"
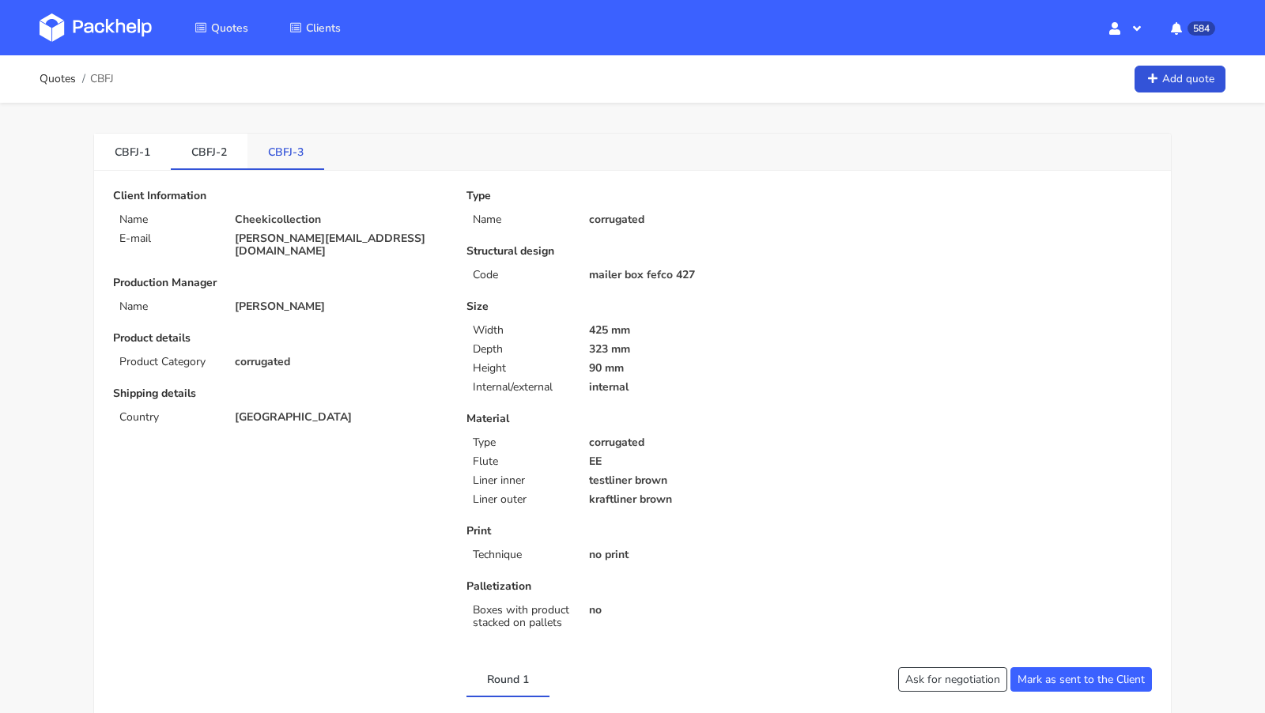
click at [304, 151] on link "CBFJ-3" at bounding box center [285, 151] width 77 height 35
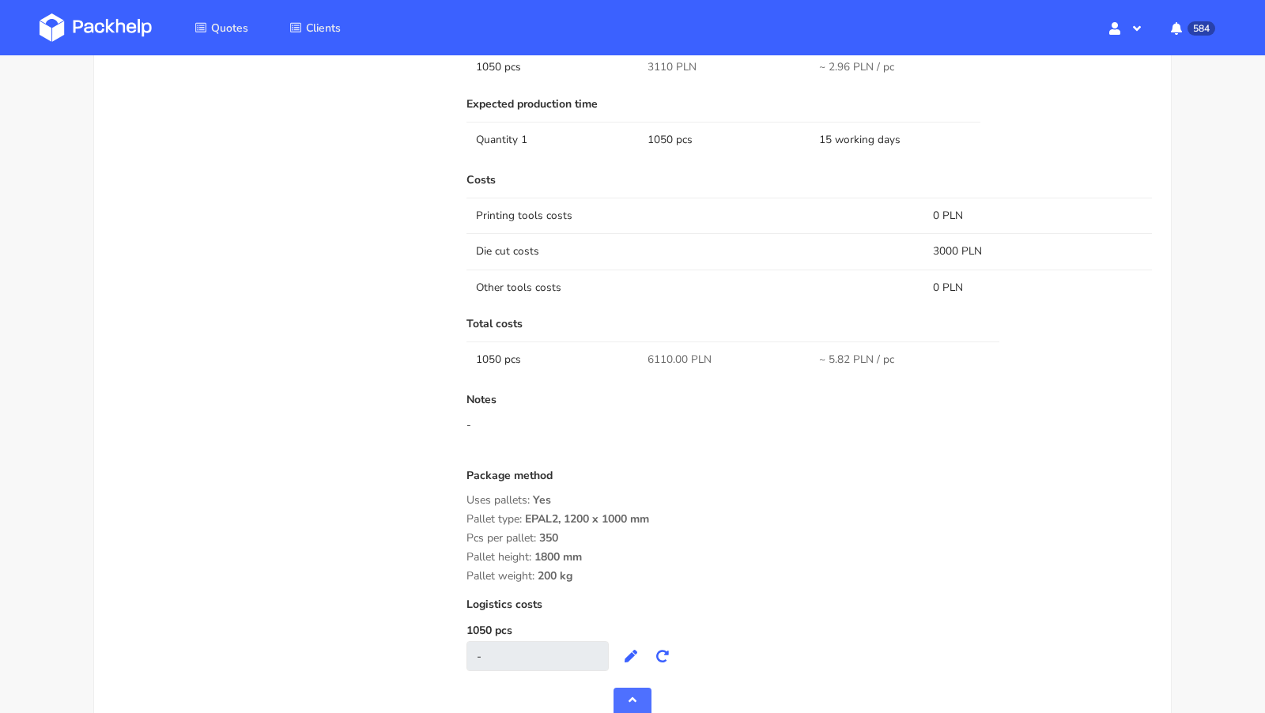
scroll to position [1005, 0]
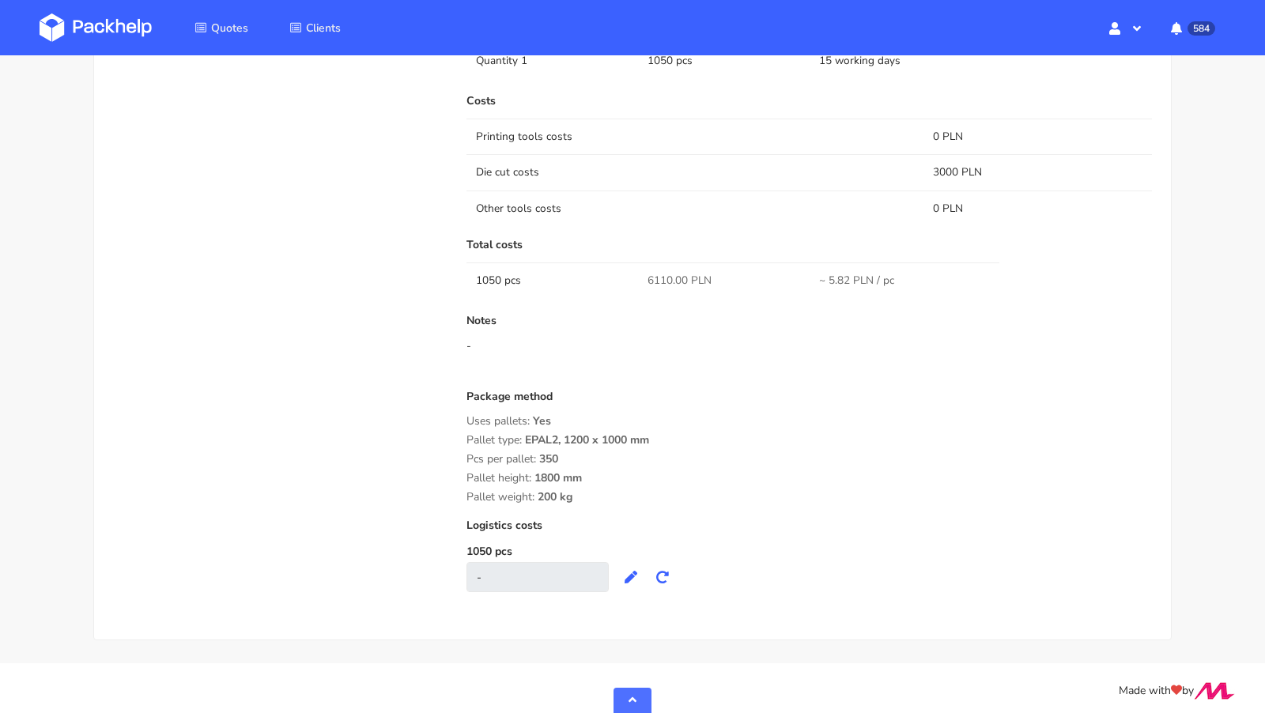
click at [663, 277] on span "6110.00 PLN" at bounding box center [680, 281] width 64 height 16
copy span "6110.00"
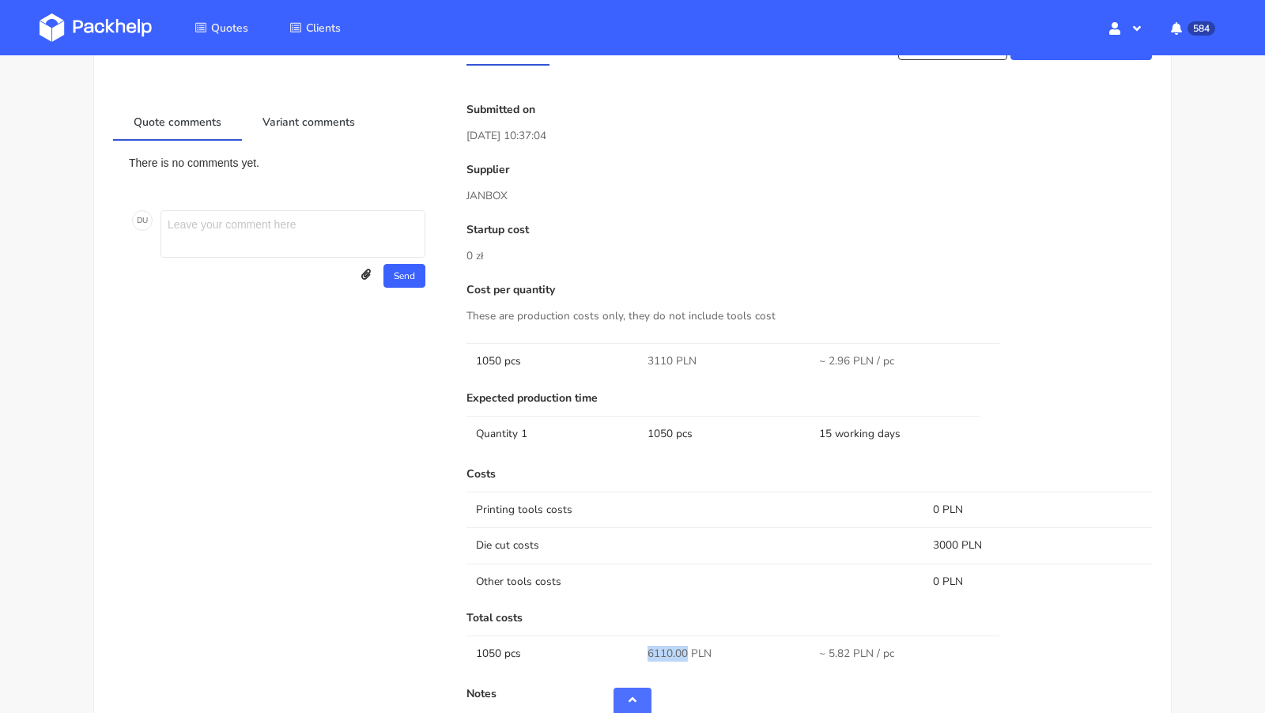
scroll to position [0, 0]
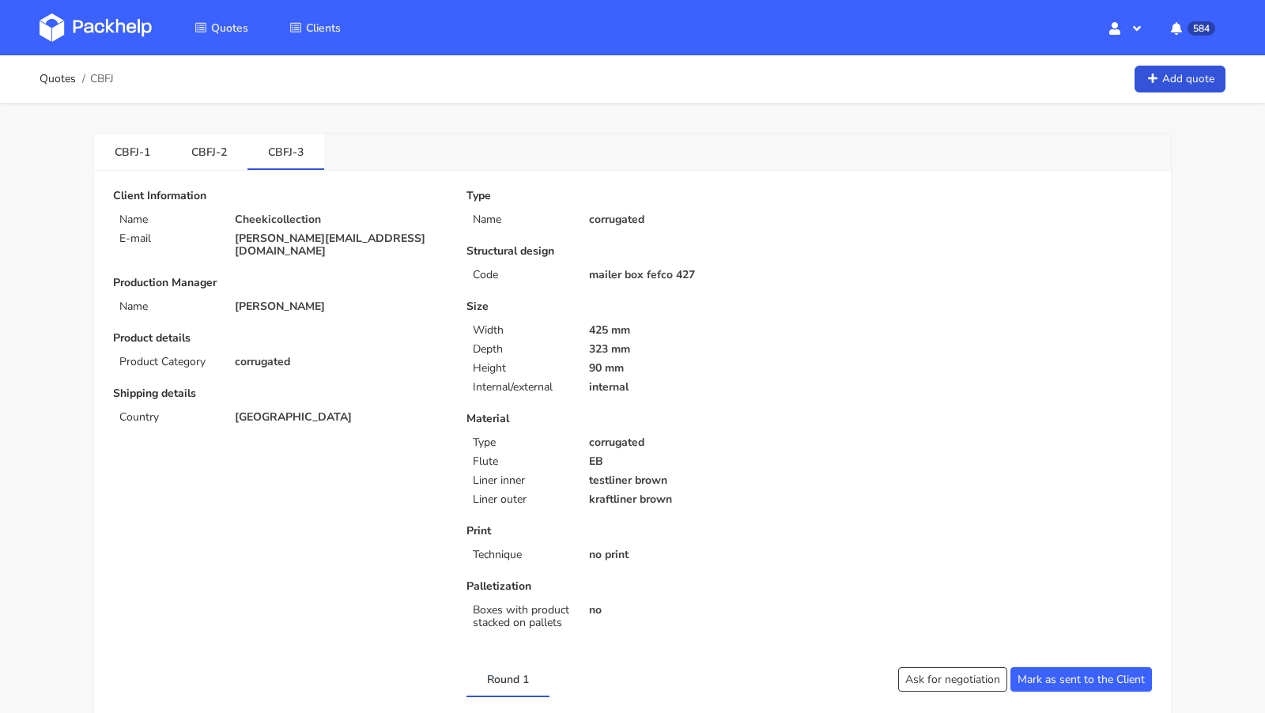
click at [198, 147] on link "CBFJ-2" at bounding box center [209, 151] width 77 height 35
click at [295, 160] on link "CBFJ-3" at bounding box center [285, 151] width 77 height 35
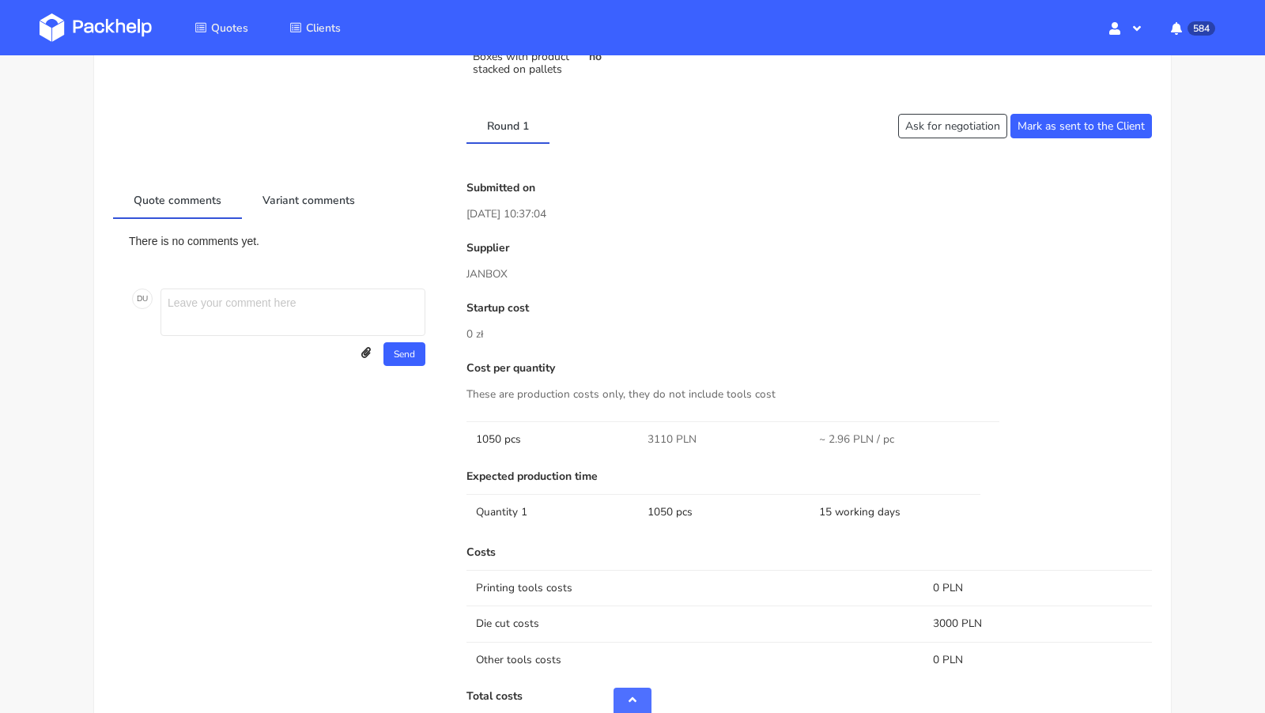
scroll to position [1005, 0]
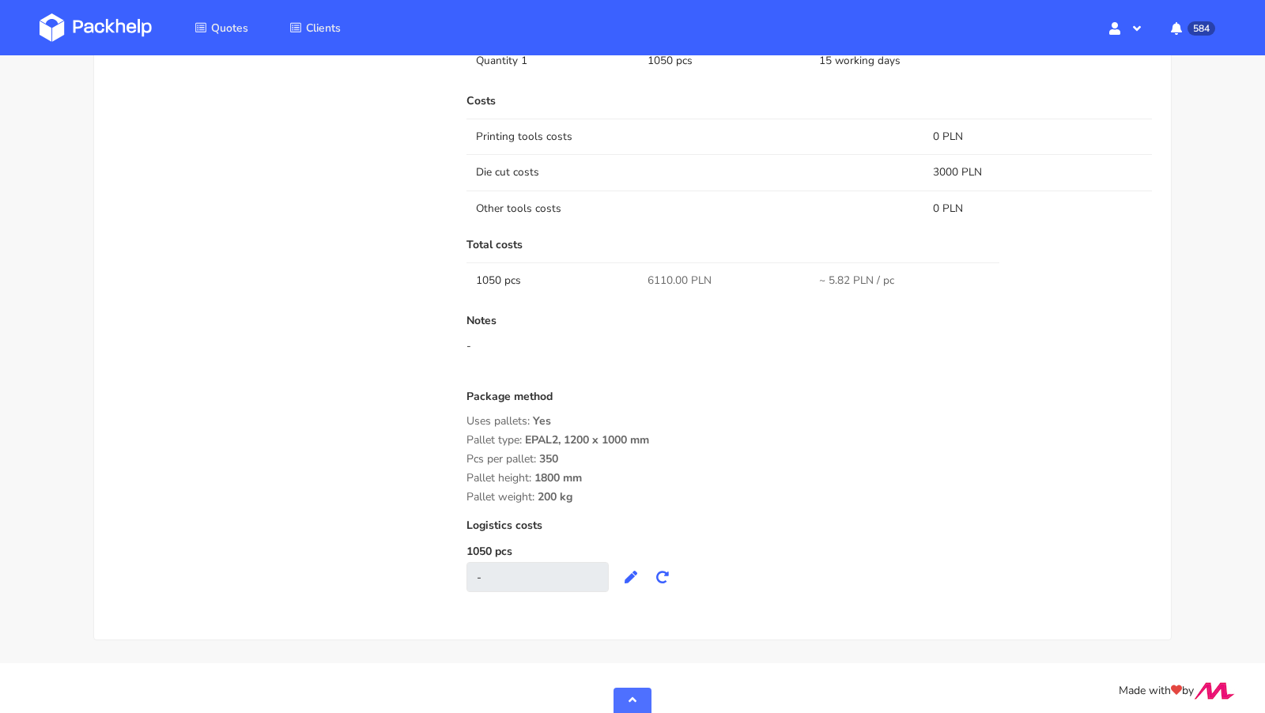
click at [677, 274] on span "6110.00 PLN" at bounding box center [680, 281] width 64 height 16
copy span "6110.00"
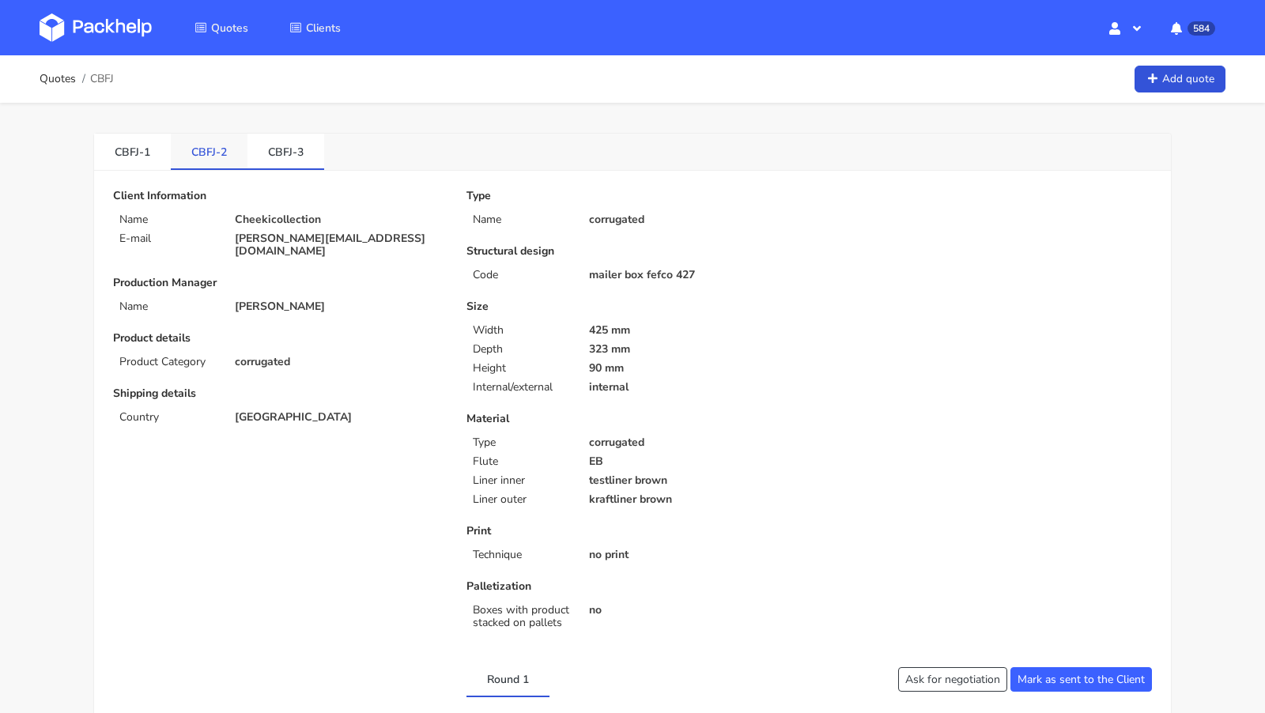
click at [201, 148] on link "CBFJ-2" at bounding box center [209, 151] width 77 height 35
click at [281, 160] on link "CBFJ-3" at bounding box center [285, 151] width 77 height 35
click at [227, 155] on link "CBFJ-2" at bounding box center [209, 151] width 77 height 35
click at [285, 156] on link "CBFJ-3" at bounding box center [285, 151] width 77 height 35
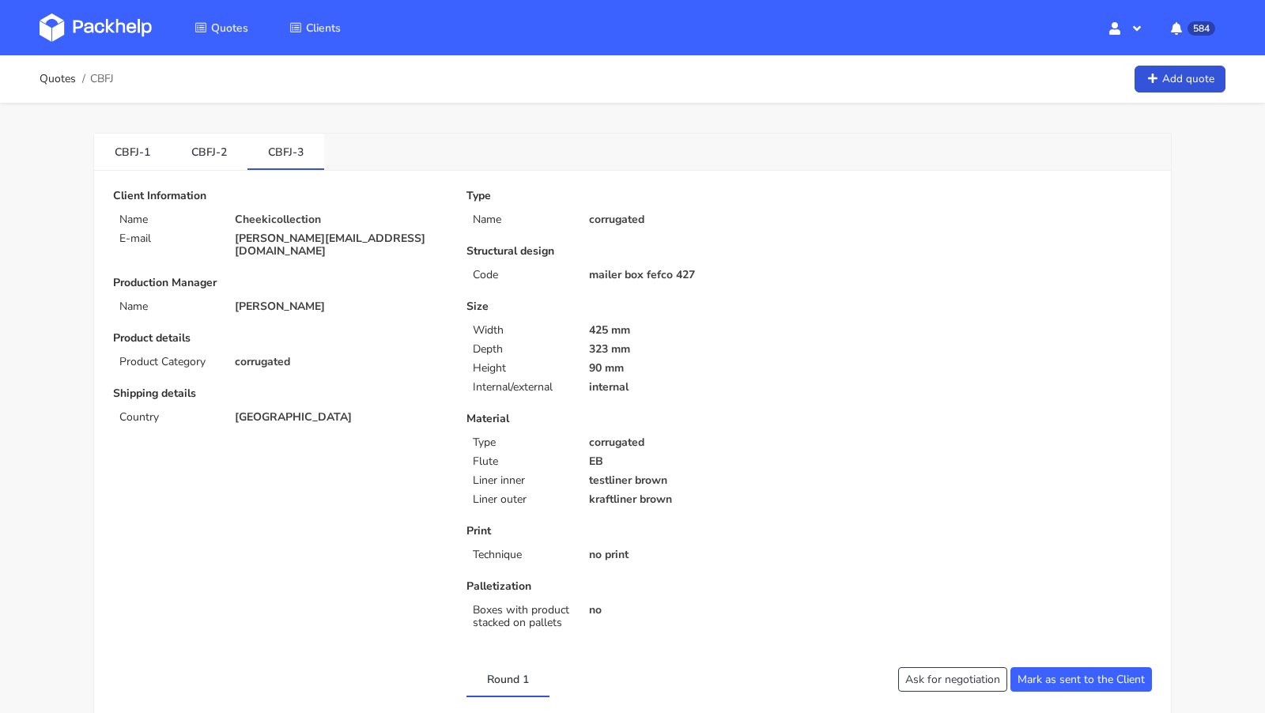
click at [111, 36] on img at bounding box center [96, 27] width 112 height 28
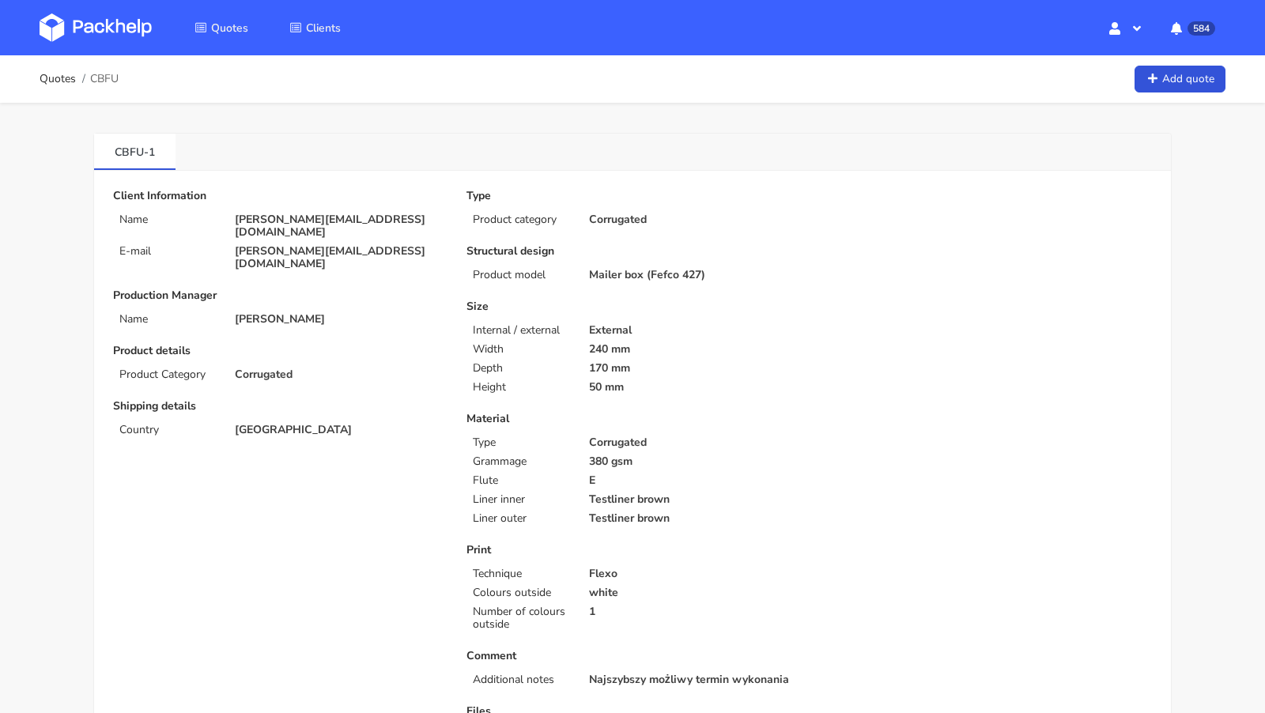
click at [108, 74] on span "CBFU" at bounding box center [104, 79] width 28 height 13
copy span "CBFU"
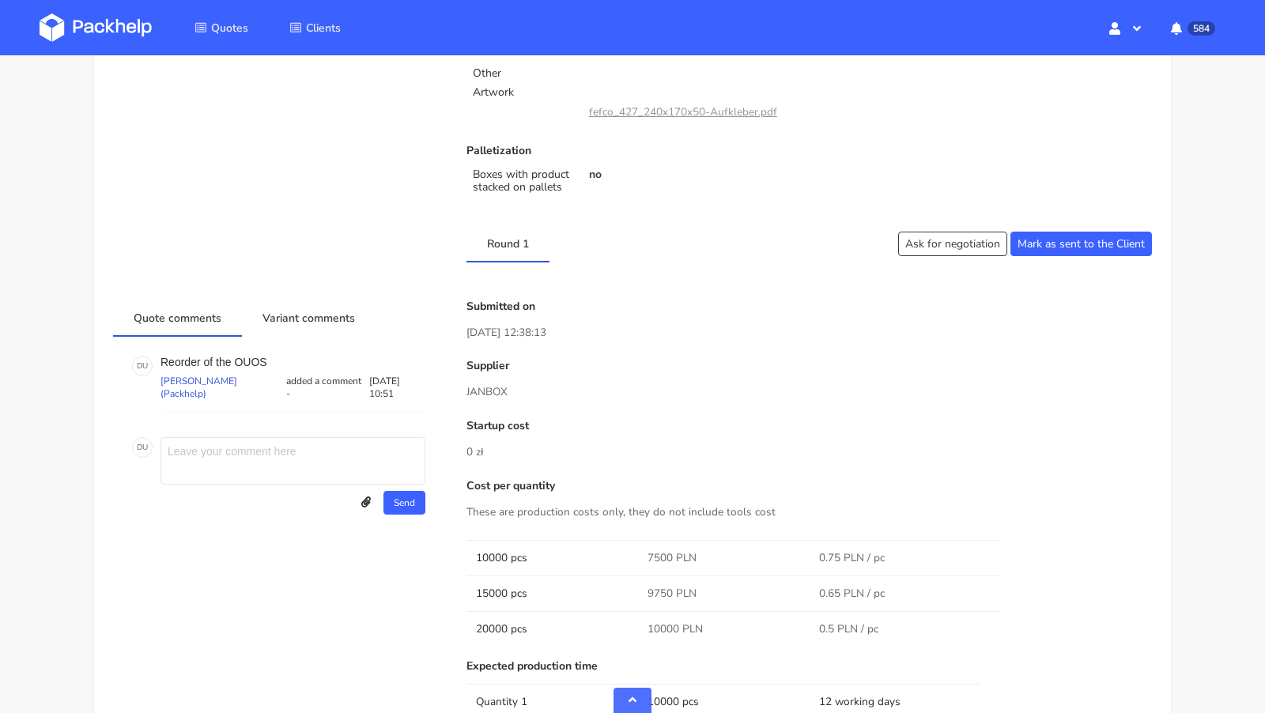
scroll to position [663, 0]
click at [256, 352] on div "D U Reorder of the [PERSON_NAME] (Packhelp) added a comment - [DATE] 10:51 Add …" at bounding box center [279, 383] width 300 height 63
click at [253, 355] on p "Reorder of the OUOS" at bounding box center [293, 361] width 265 height 13
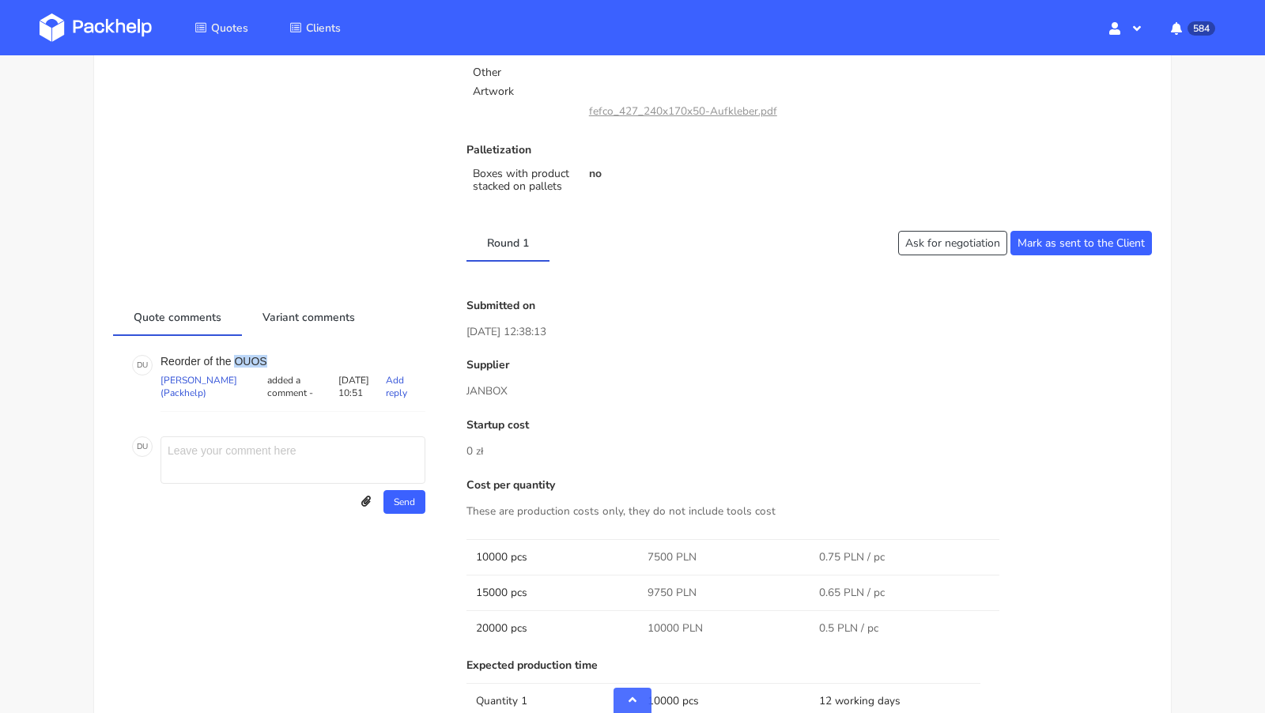
copy p "OUOS"
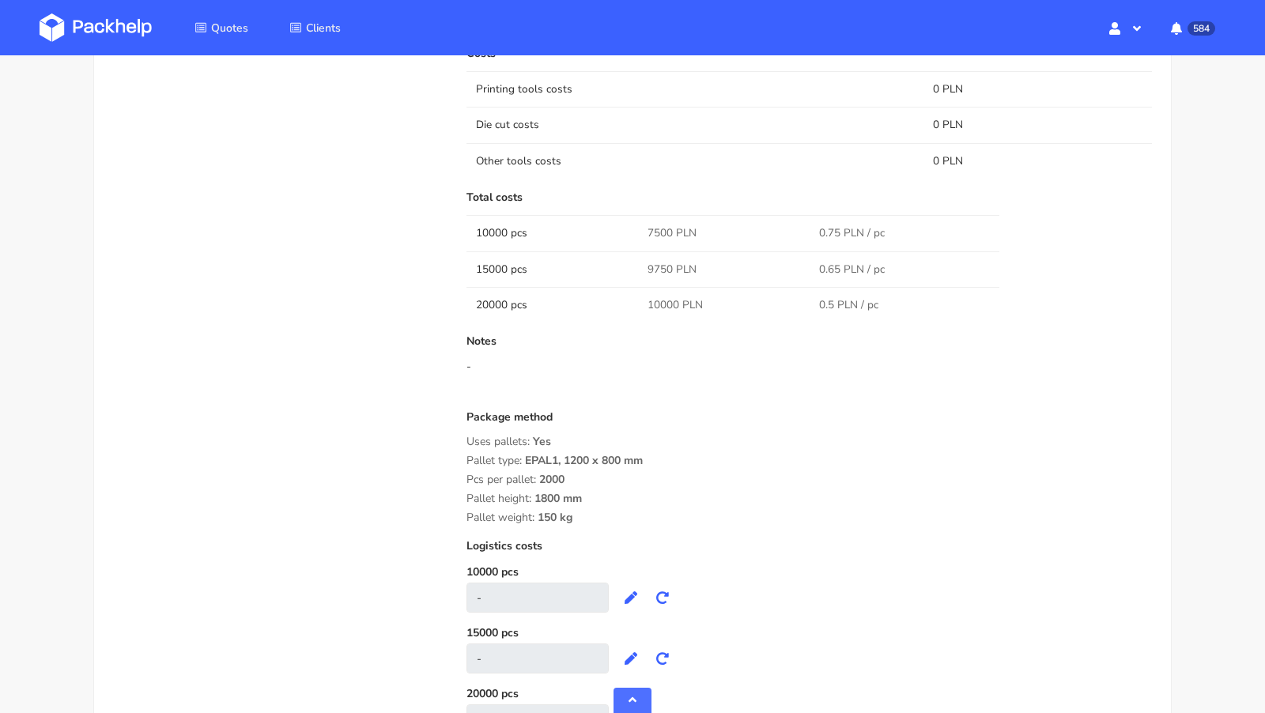
scroll to position [1430, 0]
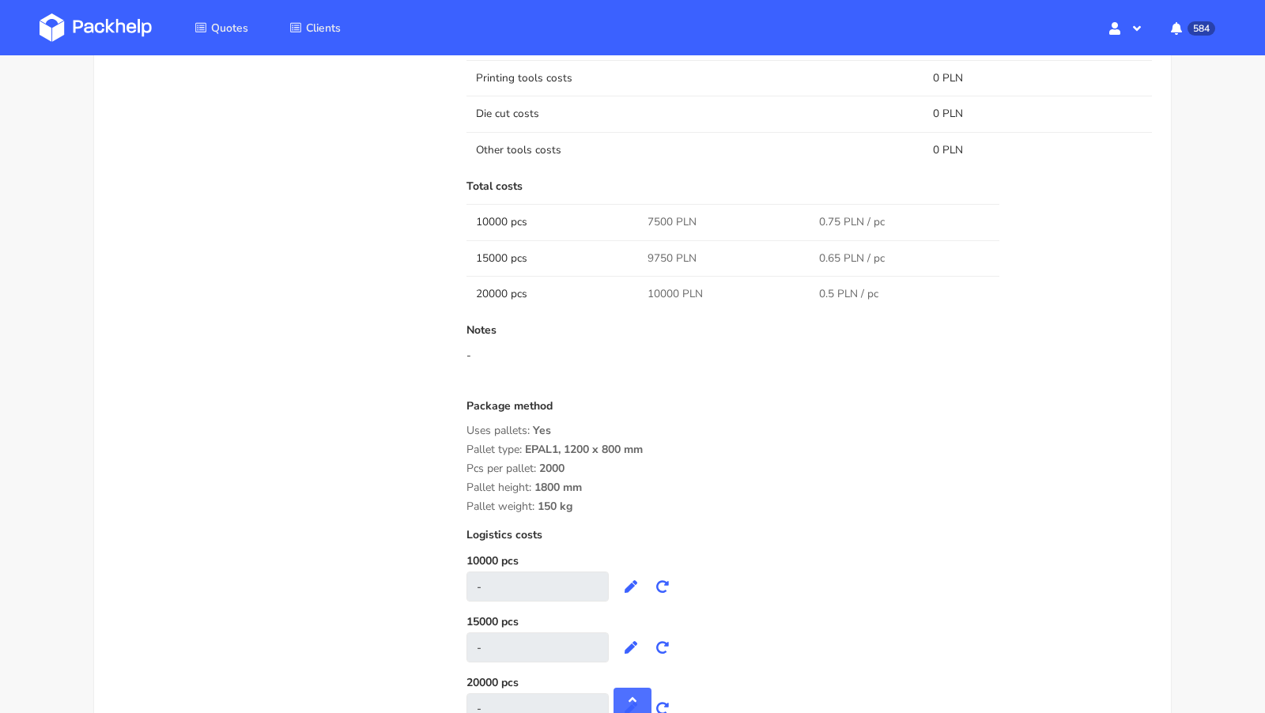
click at [655, 214] on span "7500 PLN" at bounding box center [672, 222] width 49 height 16
copy span "7500"
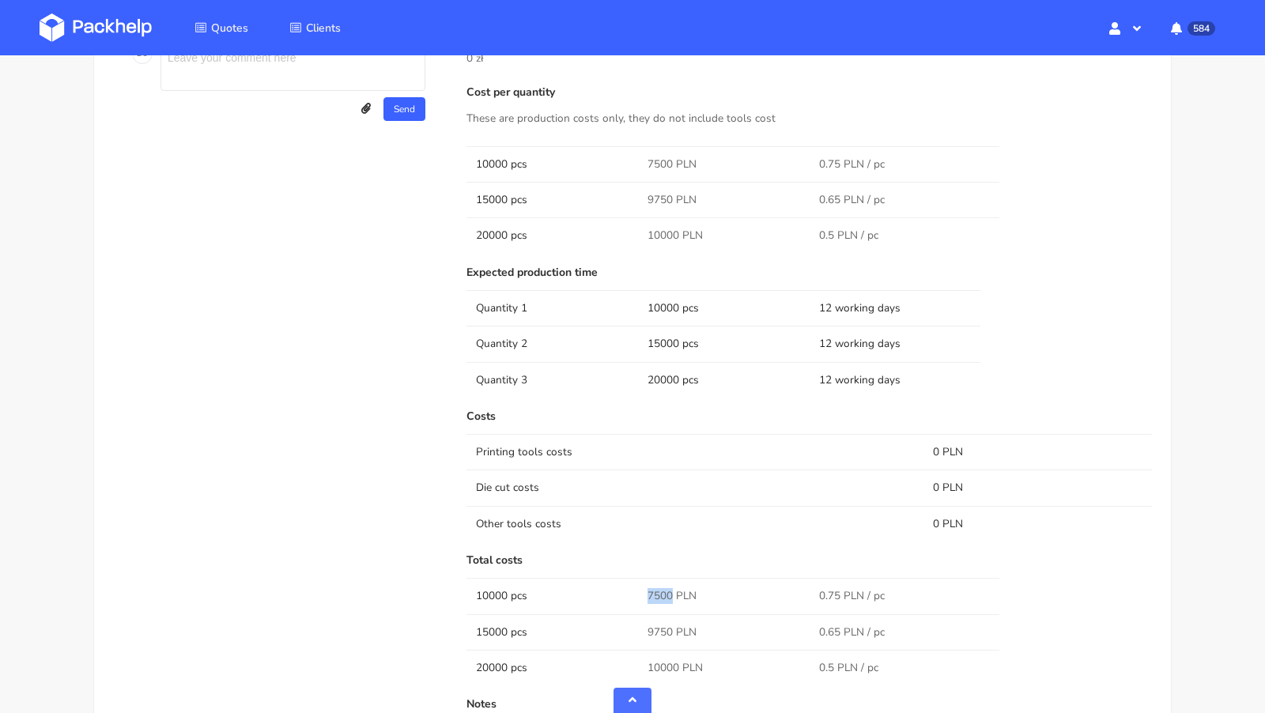
scroll to position [1340, 0]
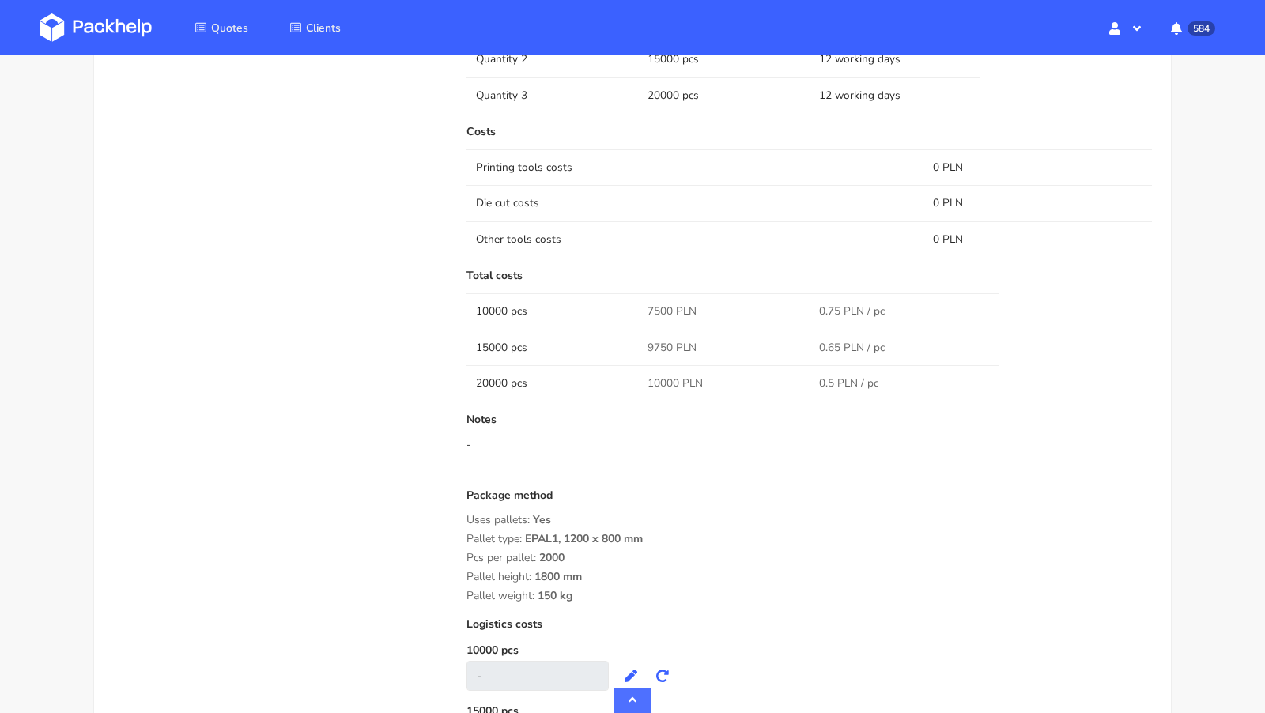
click at [659, 347] on span "9750 PLN" at bounding box center [672, 348] width 49 height 16
click at [660, 304] on span "7500 PLN" at bounding box center [672, 312] width 49 height 16
copy span "7500"
click at [198, 278] on div "Quote comments Variant comments D U Reorder of the OUOS Dawid Urbanowicz (Packh…" at bounding box center [278, 225] width 353 height 1207
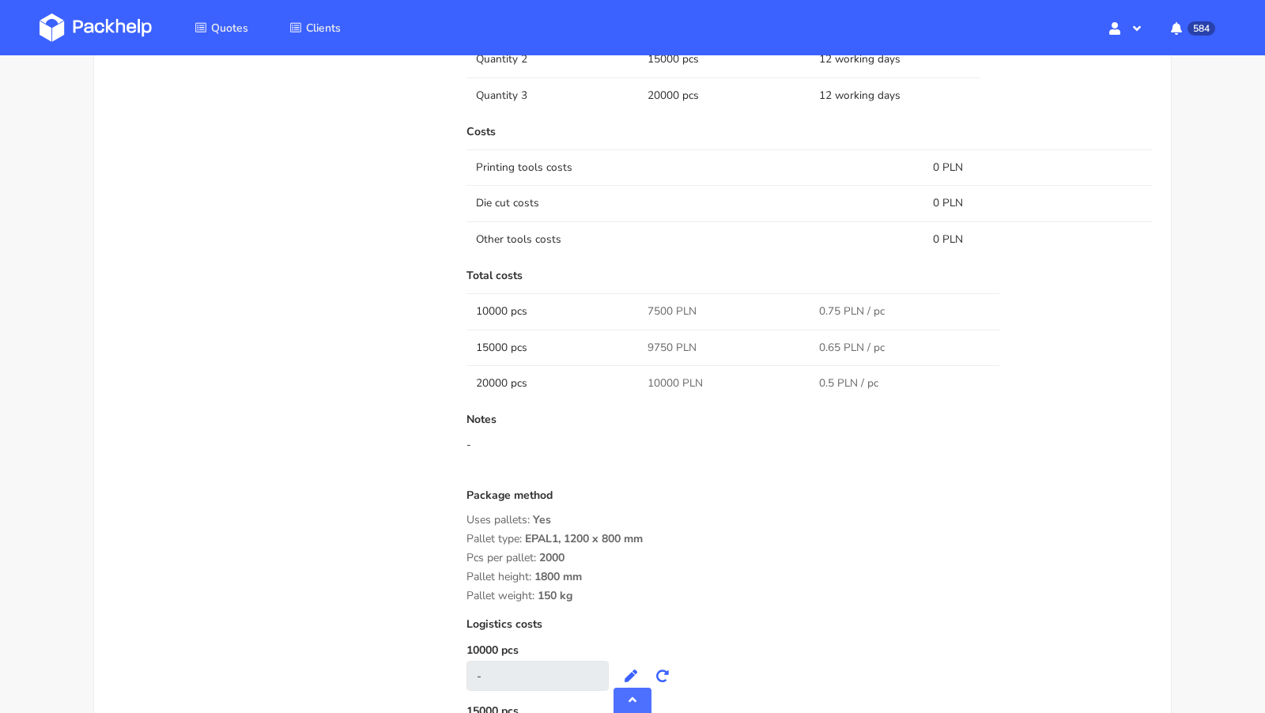
click at [653, 340] on span "9750 PLN" at bounding box center [672, 348] width 49 height 16
copy span "9750"
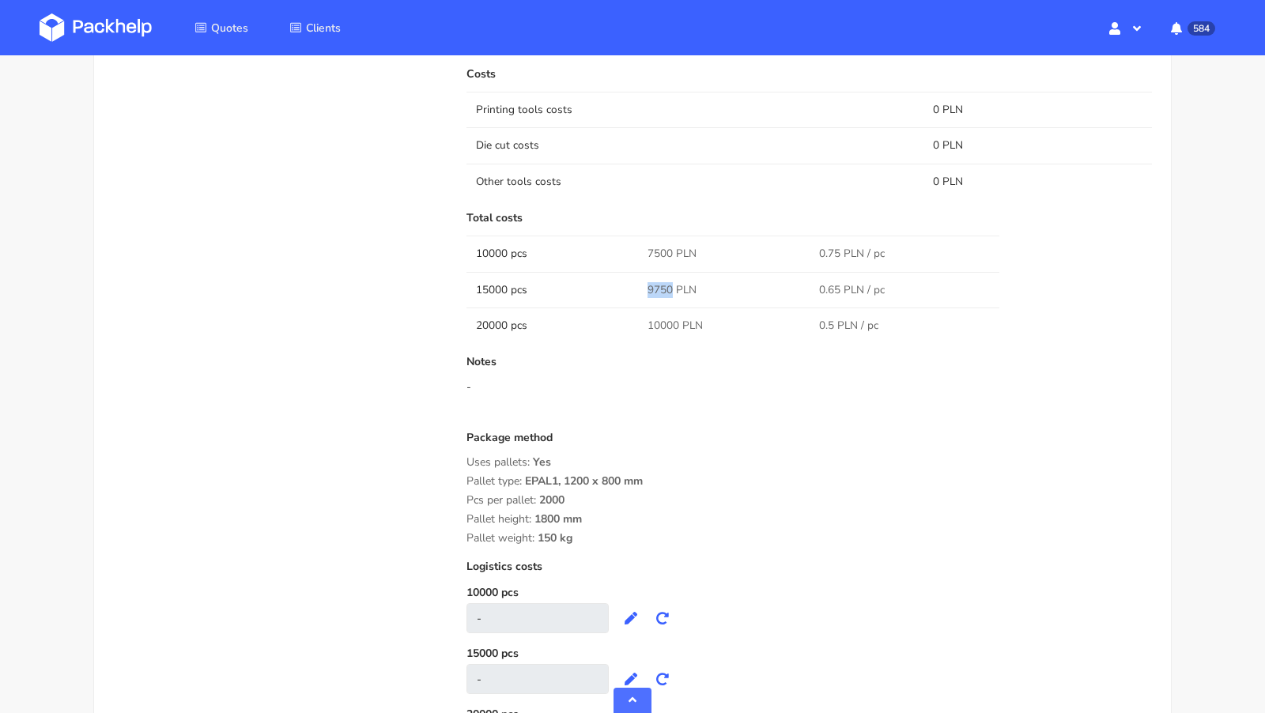
scroll to position [1400, 0]
click at [655, 318] on span "10000 PLN" at bounding box center [675, 323] width 55 height 16
copy span "10000"
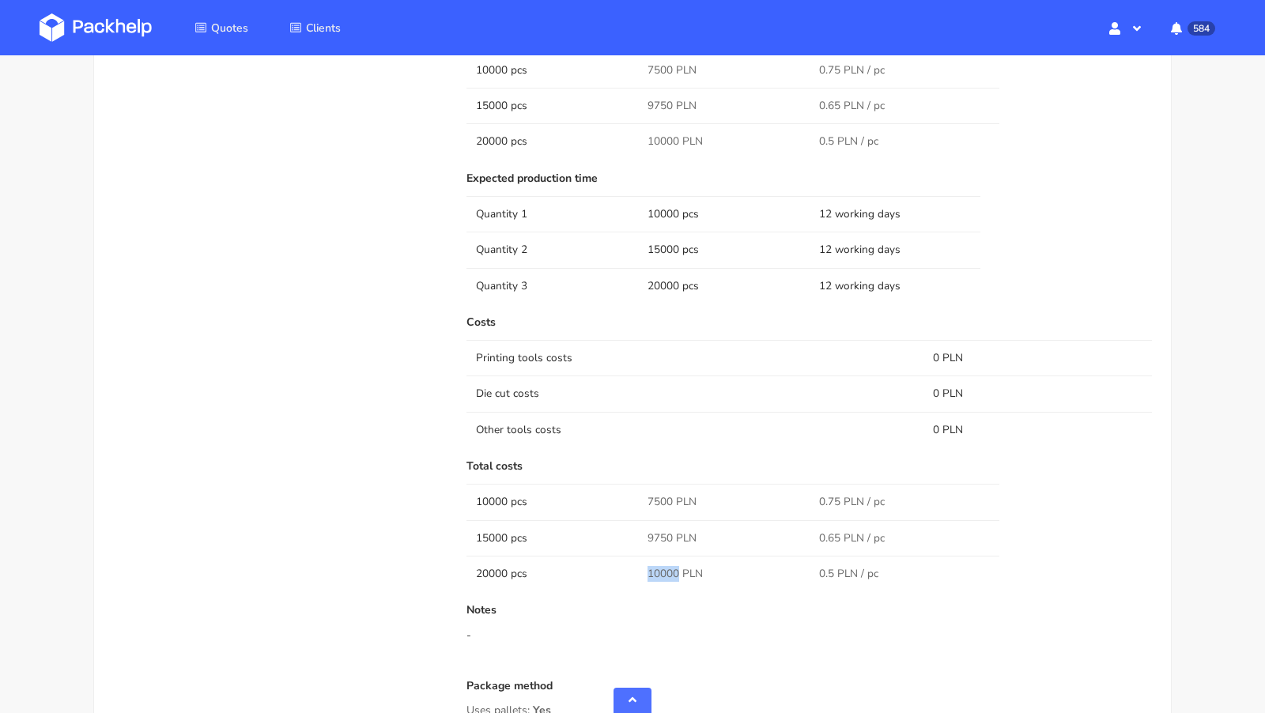
scroll to position [1150, 0]
click at [277, 260] on div "Quote comments Variant comments D U Reorder of the OUOS Dawid Urbanowicz (Packh…" at bounding box center [278, 415] width 353 height 1207
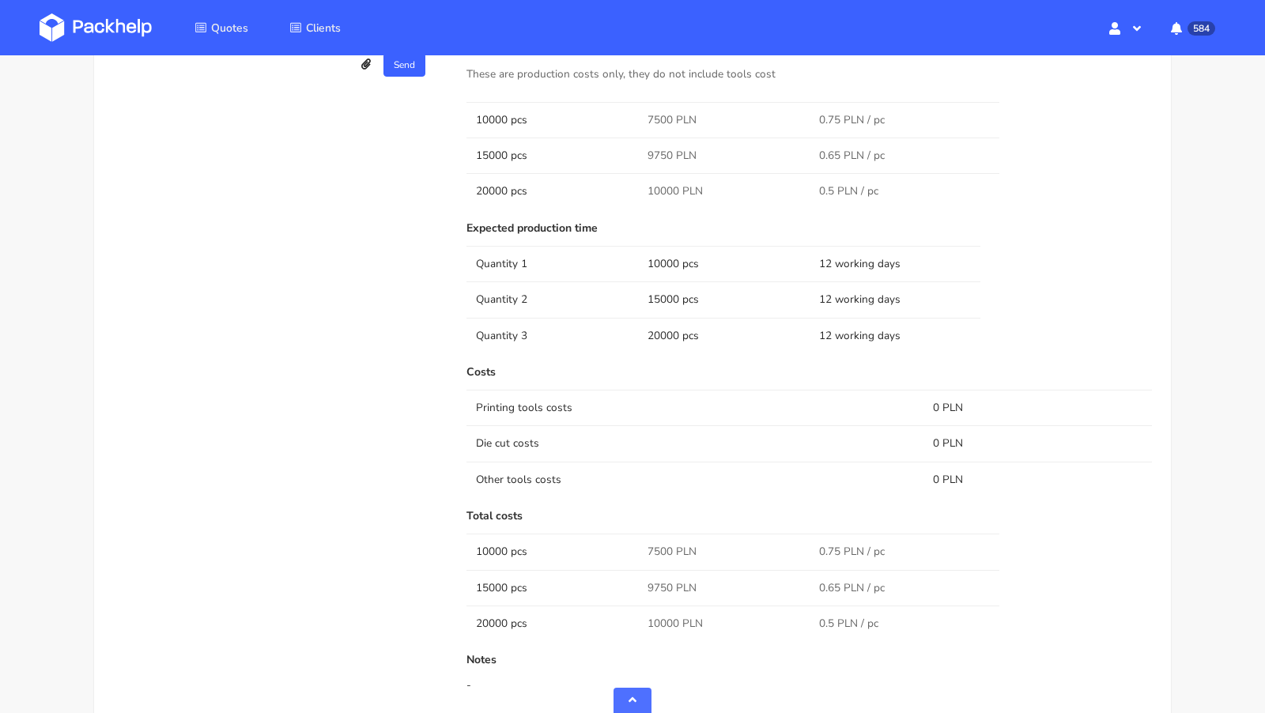
scroll to position [818, 0]
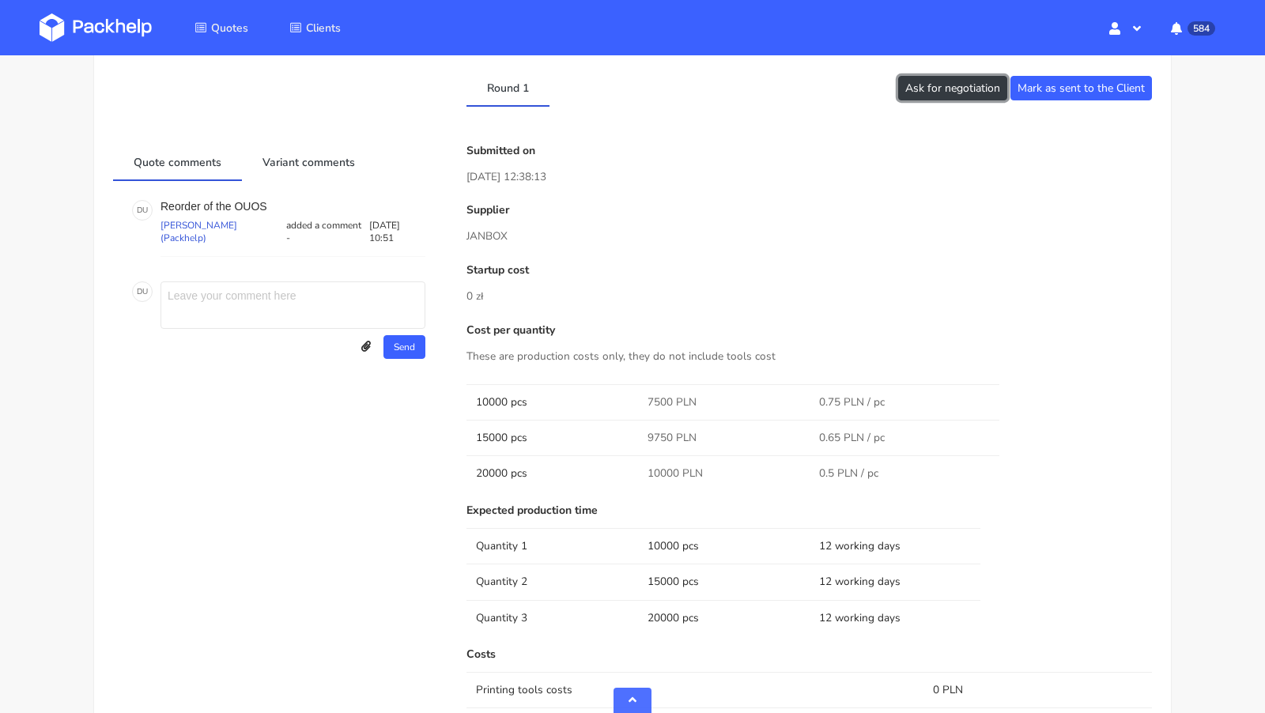
click at [935, 95] on button "Ask for negotiation" at bounding box center [952, 88] width 109 height 25
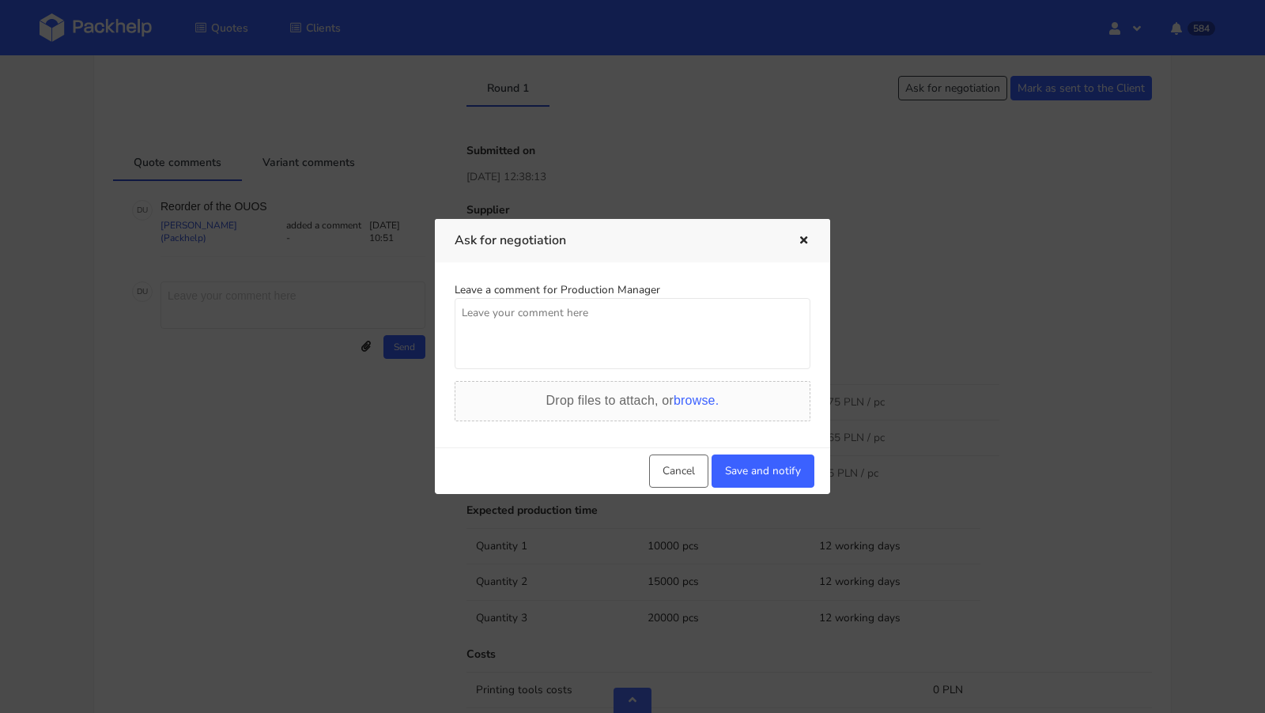
click at [649, 314] on textarea at bounding box center [633, 333] width 356 height 71
type textarea "Czy mozemy uzyskac lepsza wycene i lub wycene z Serwach?"
click at [761, 470] on button "Save and notify" at bounding box center [763, 471] width 103 height 33
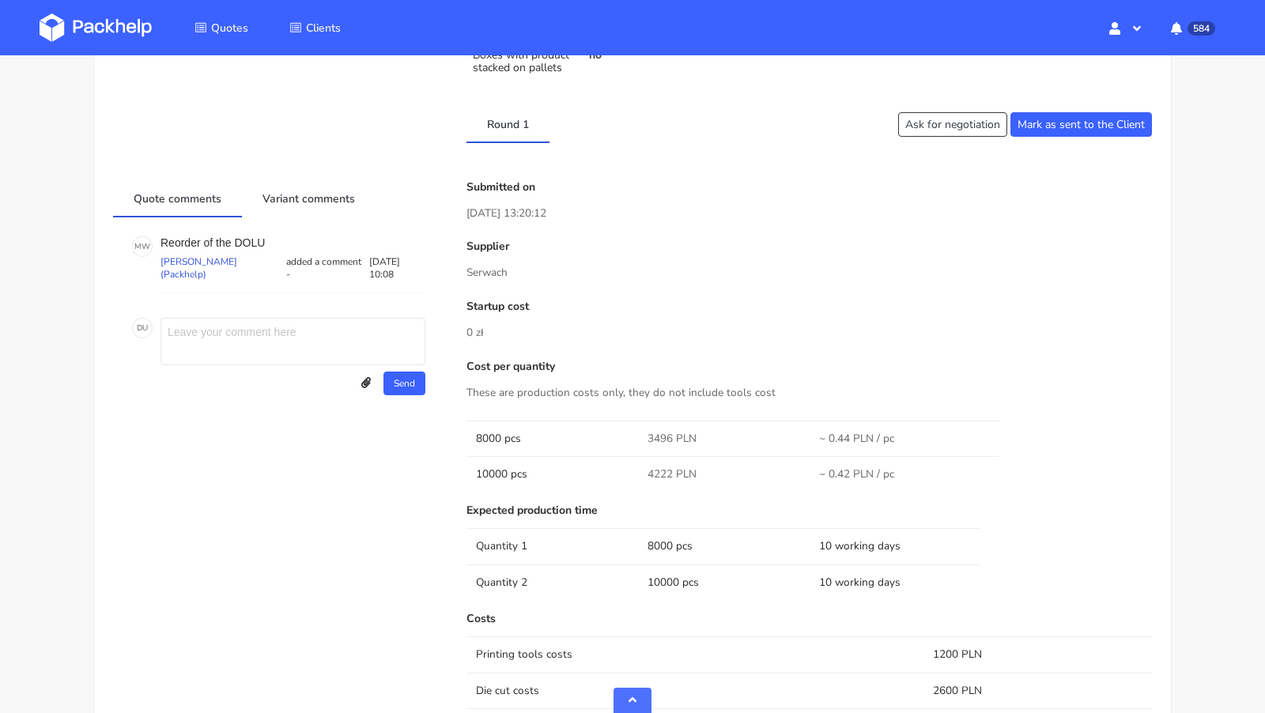
scroll to position [737, 0]
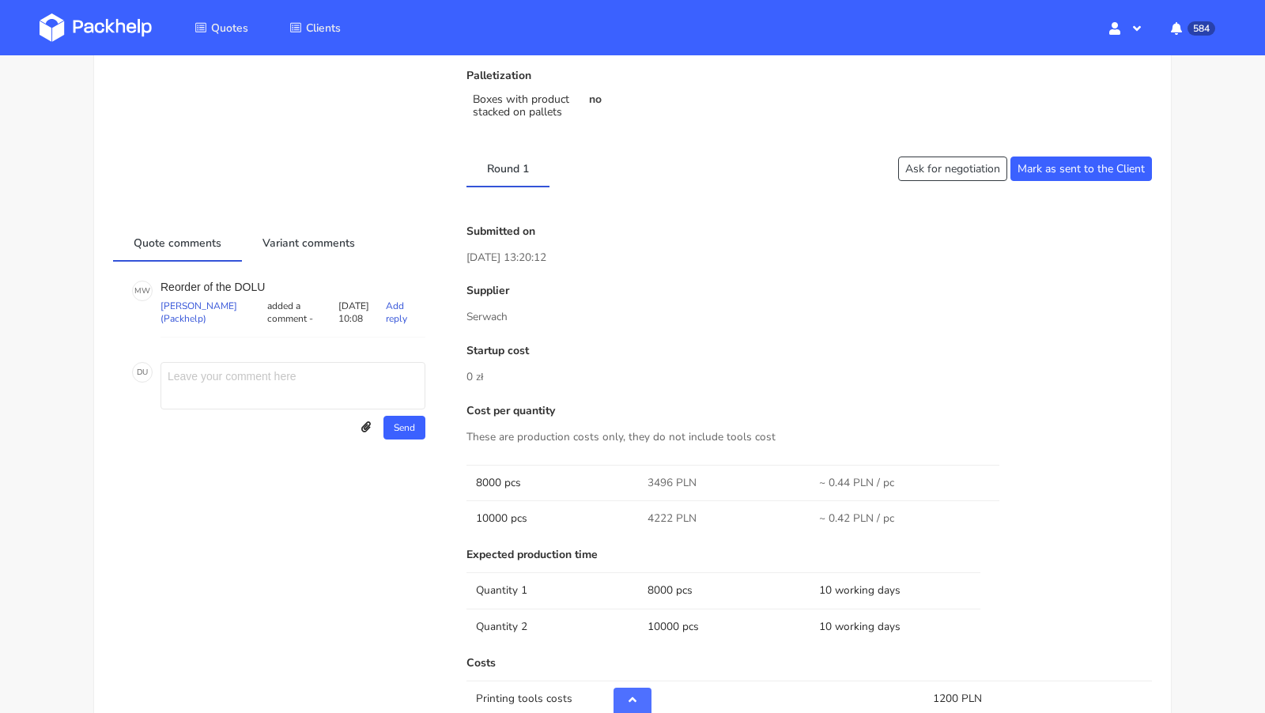
click at [245, 281] on p "Reorder of the DOLU" at bounding box center [293, 287] width 265 height 13
copy p "DOLU"
click at [226, 140] on div "Client Information Name [PERSON_NAME][EMAIL_ADDRESS][PERSON_NAME][DOMAIN_NAME] …" at bounding box center [632, 358] width 1039 height 1811
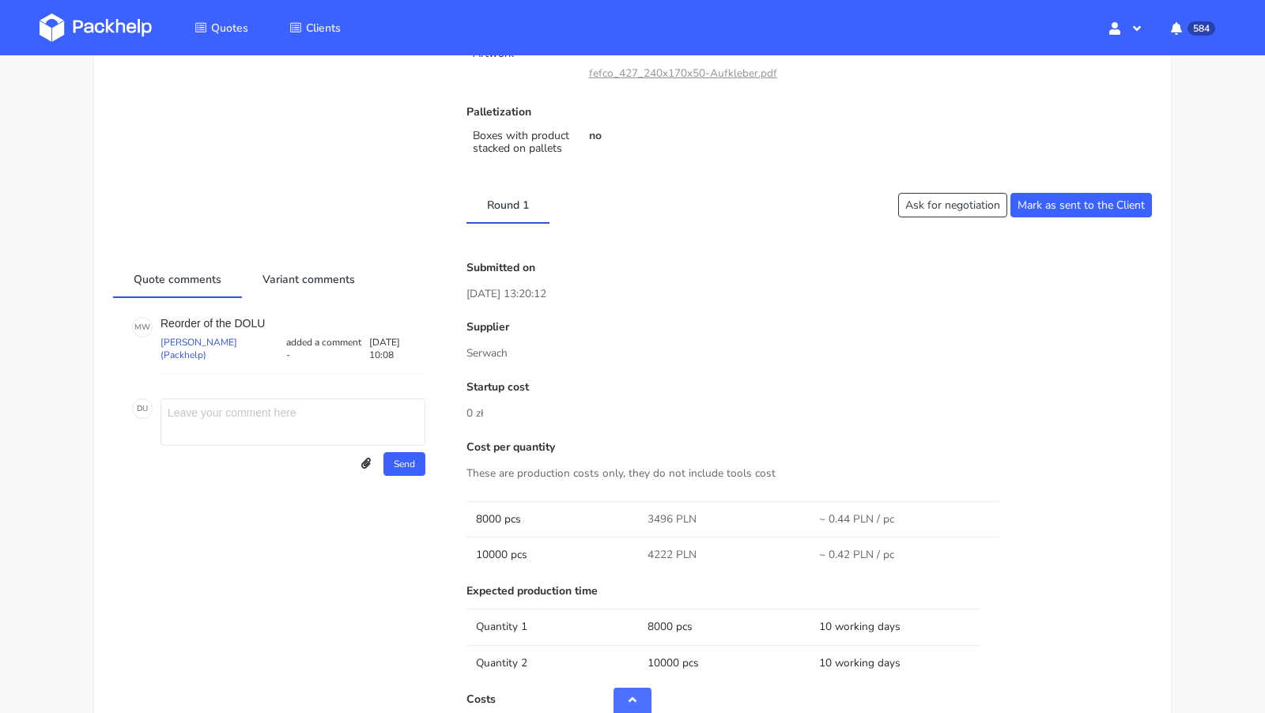
scroll to position [504, 0]
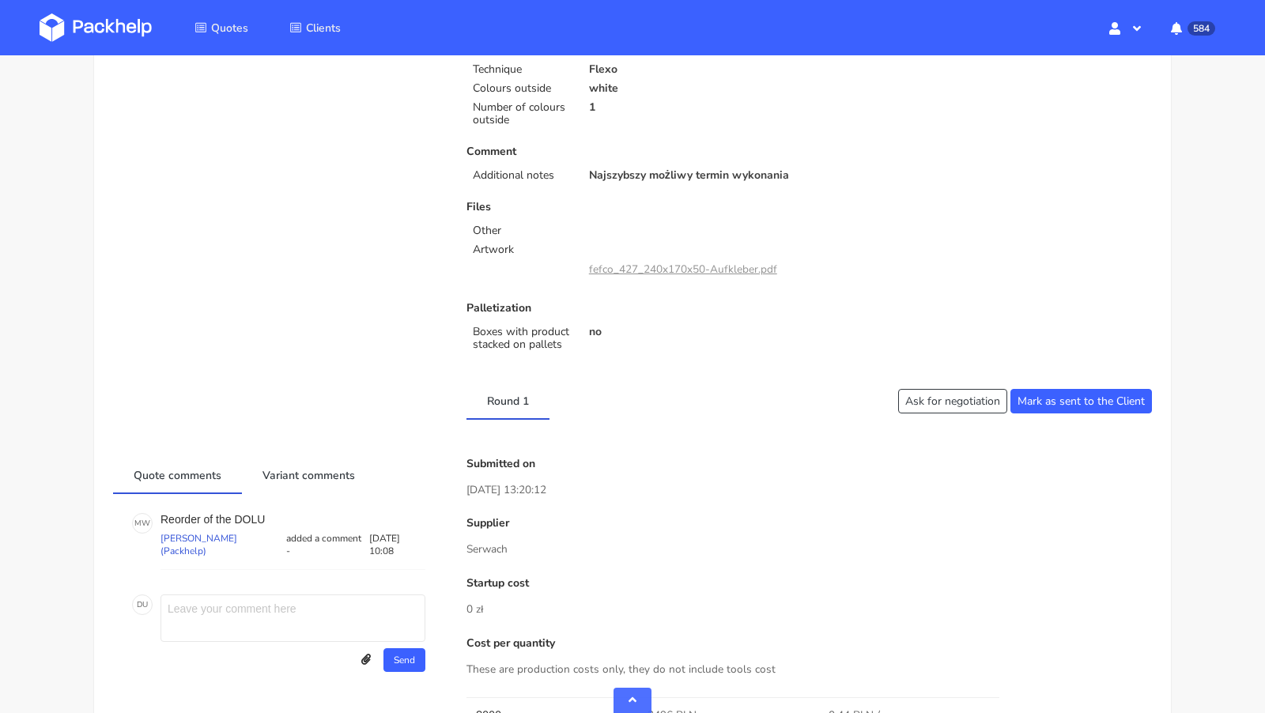
click at [337, 211] on div "Client Information Name [PERSON_NAME][EMAIL_ADDRESS][PERSON_NAME][DOMAIN_NAME] …" at bounding box center [278, 27] width 353 height 685
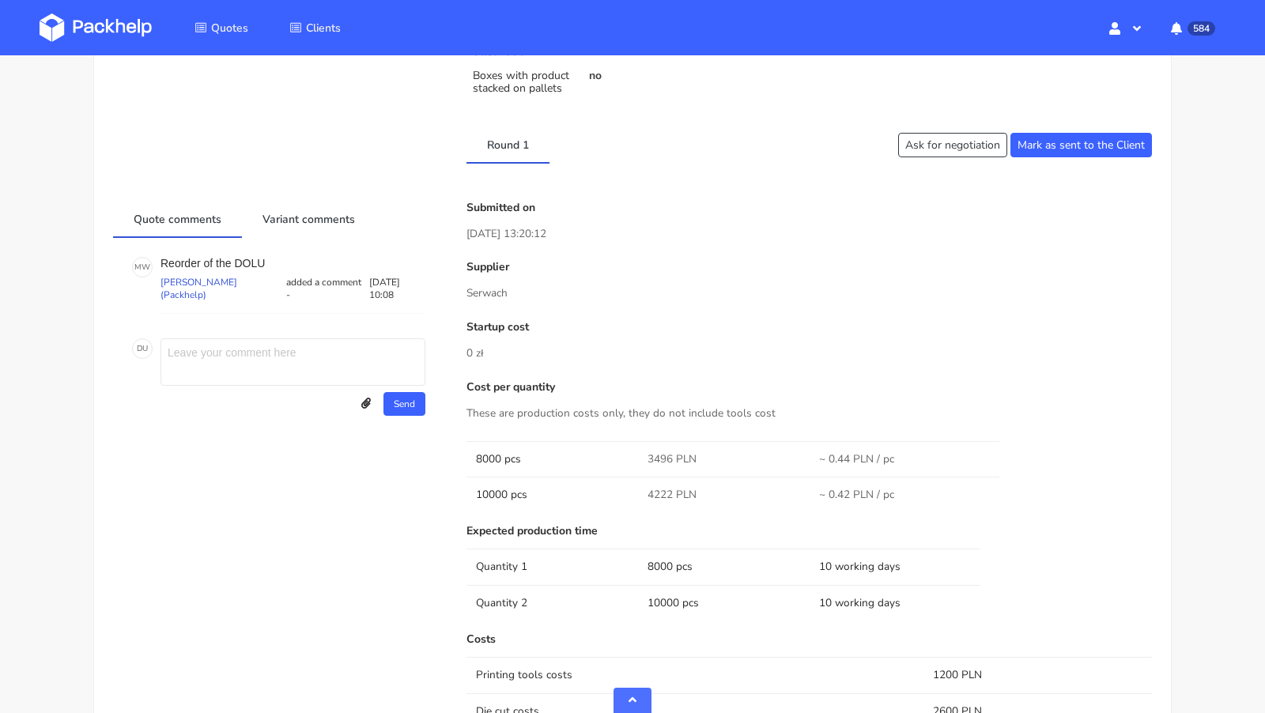
scroll to position [0, 0]
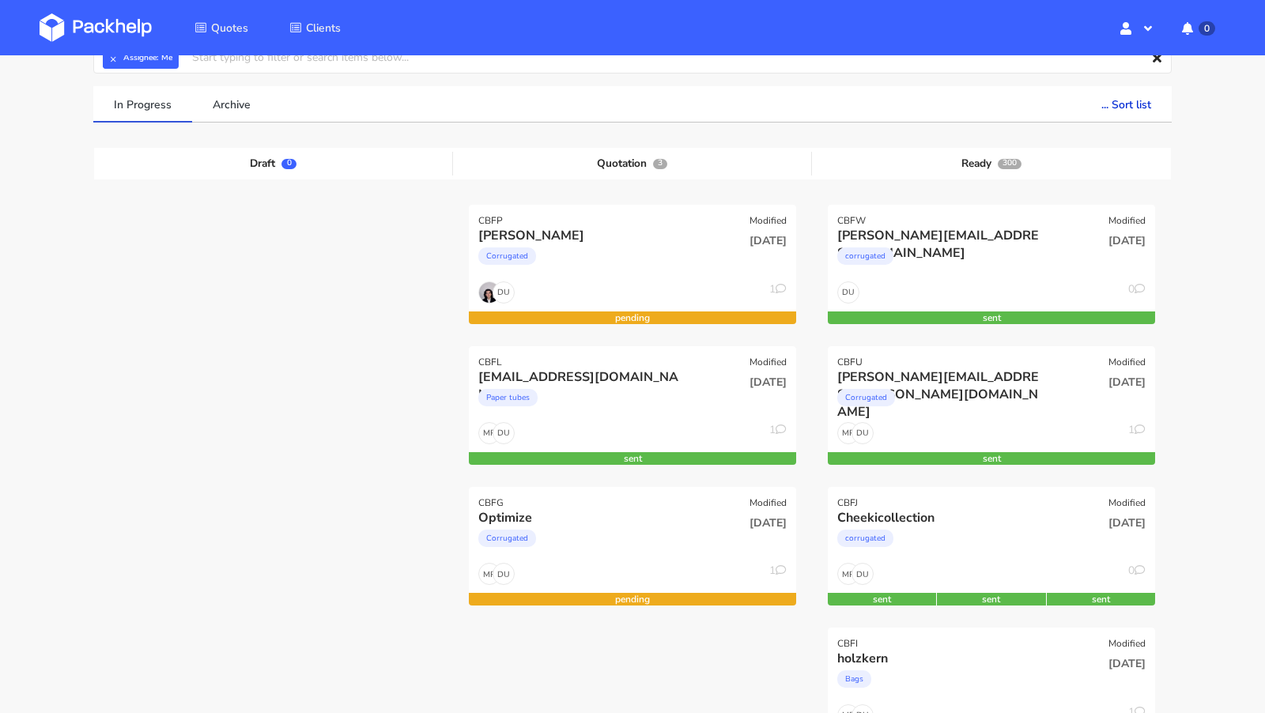
scroll to position [83, 0]
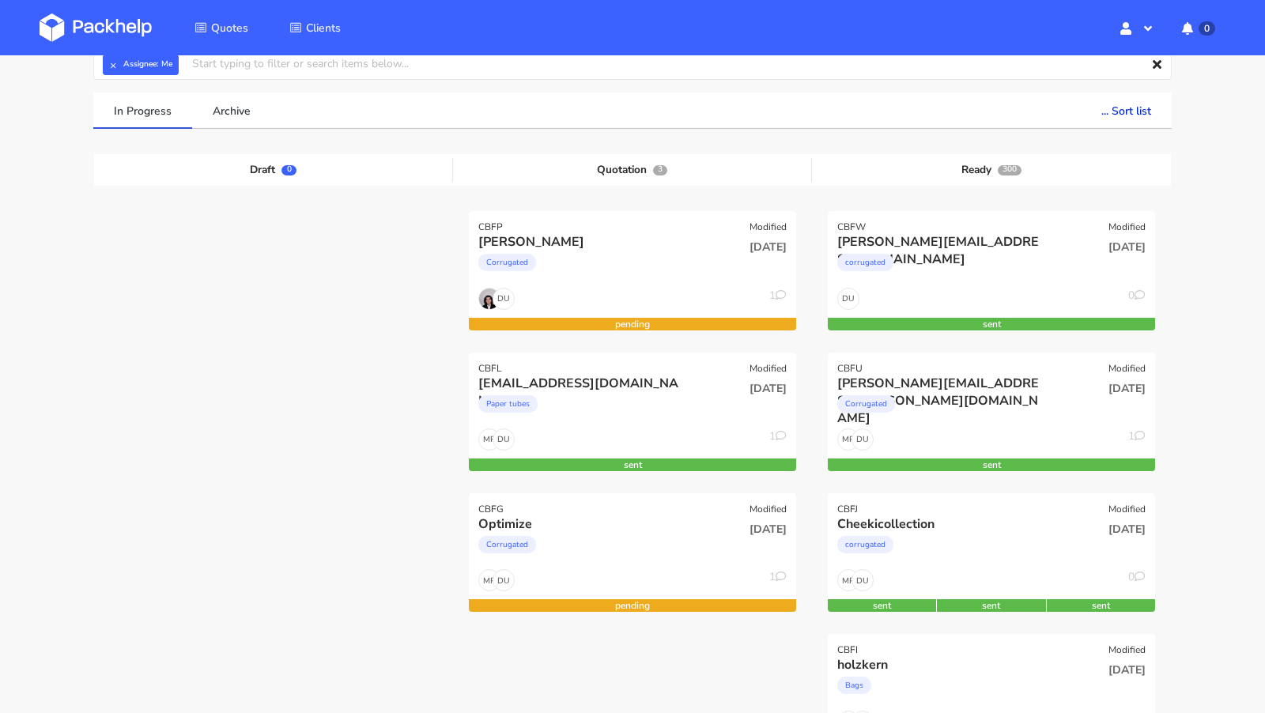
click at [122, 20] on img at bounding box center [96, 27] width 112 height 28
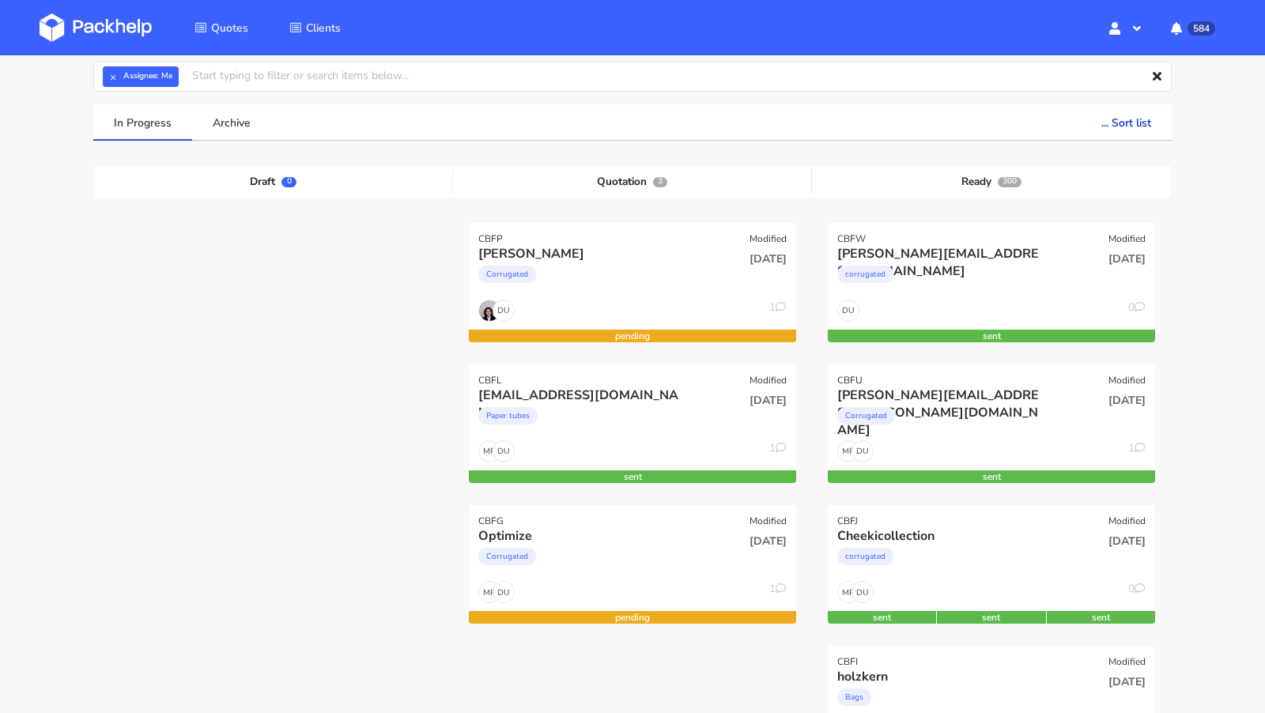
scroll to position [70, 0]
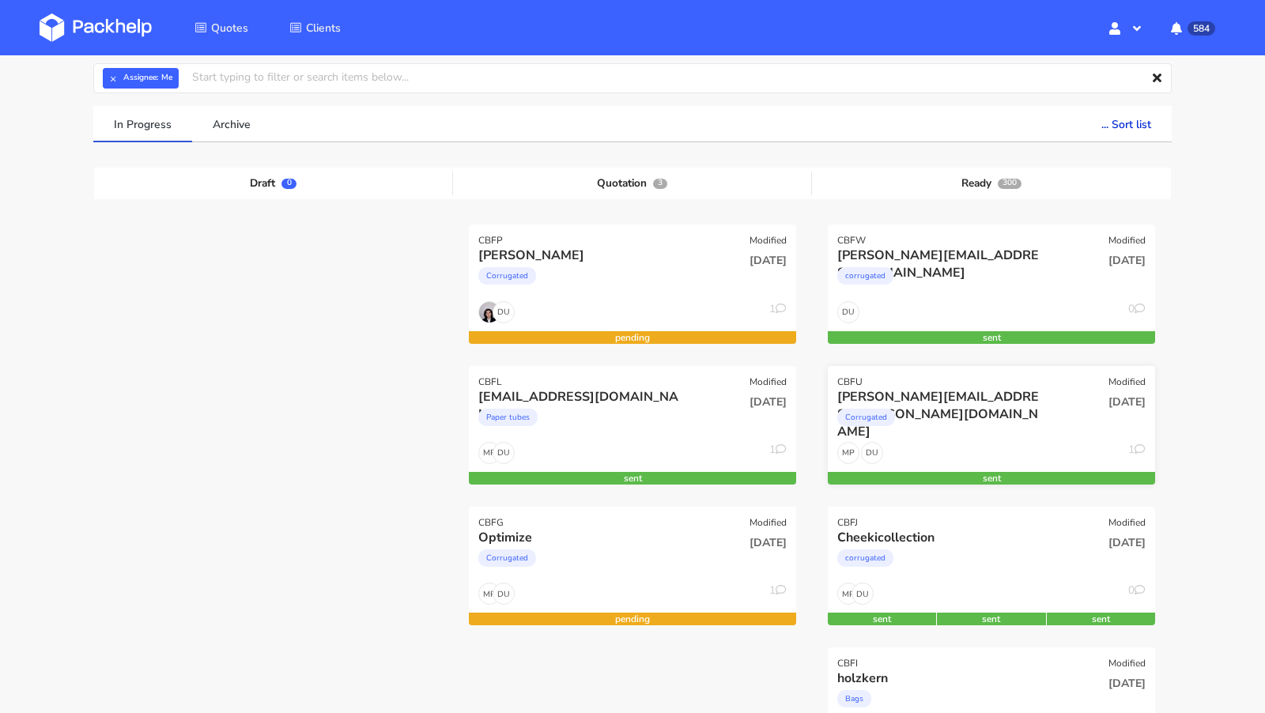
click at [961, 412] on div "Corrugated" at bounding box center [942, 422] width 210 height 32
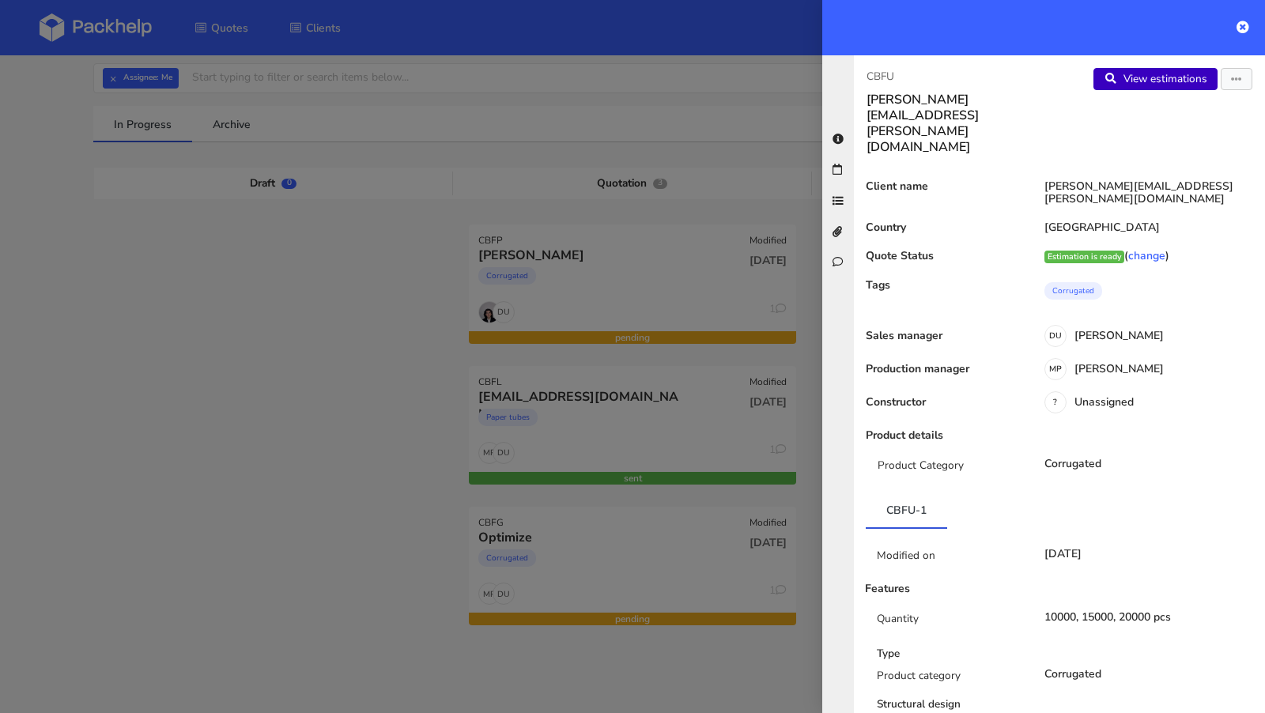
click at [1151, 85] on link "View estimations" at bounding box center [1156, 79] width 124 height 22
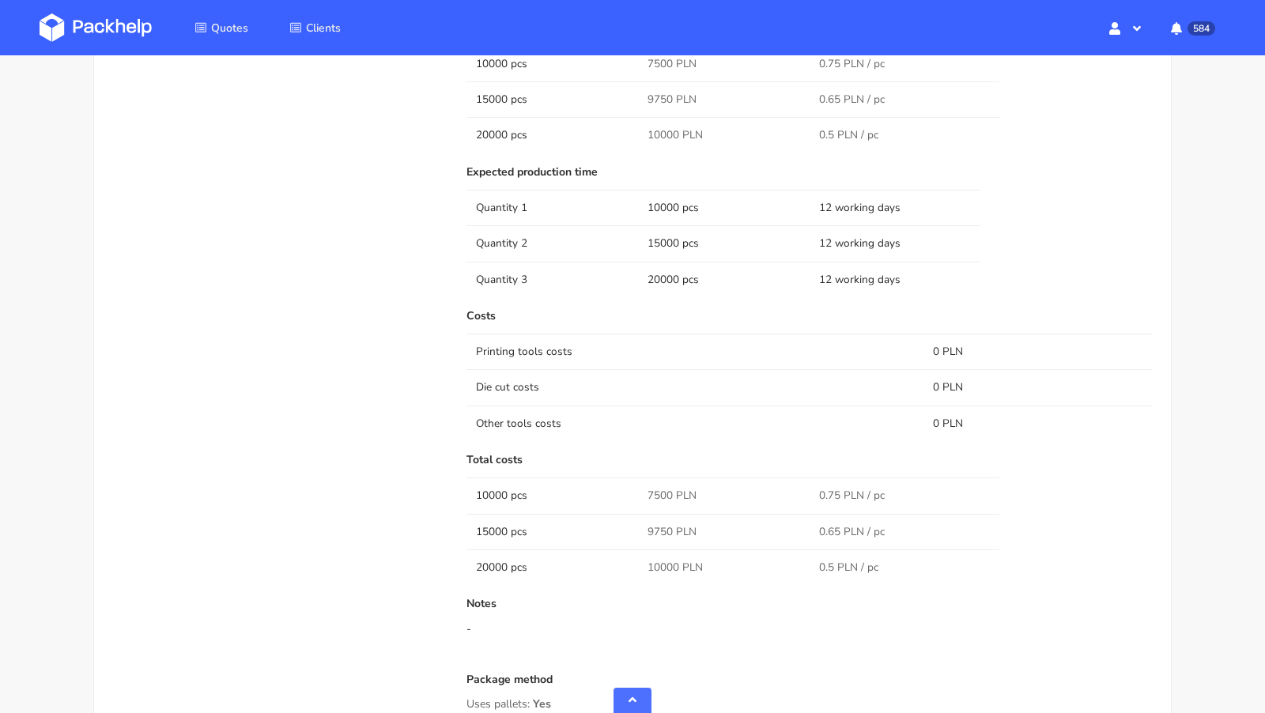
scroll to position [308, 0]
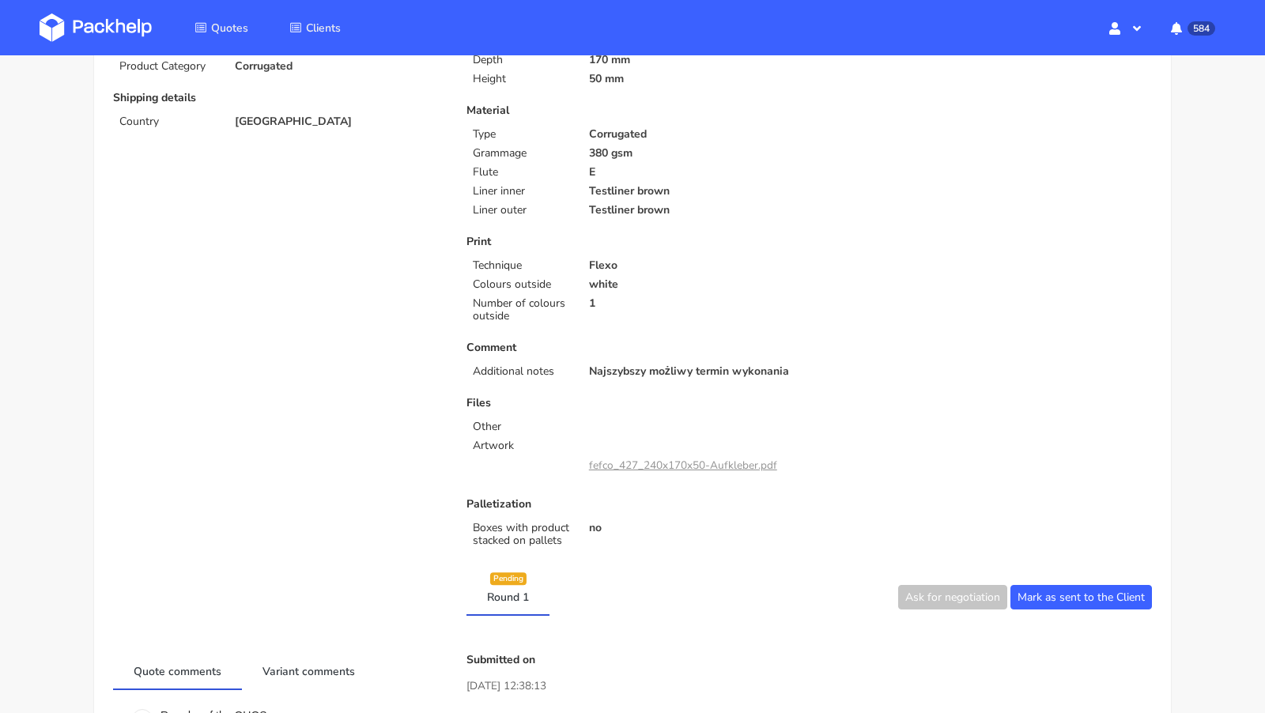
click at [117, 15] on img at bounding box center [96, 27] width 112 height 28
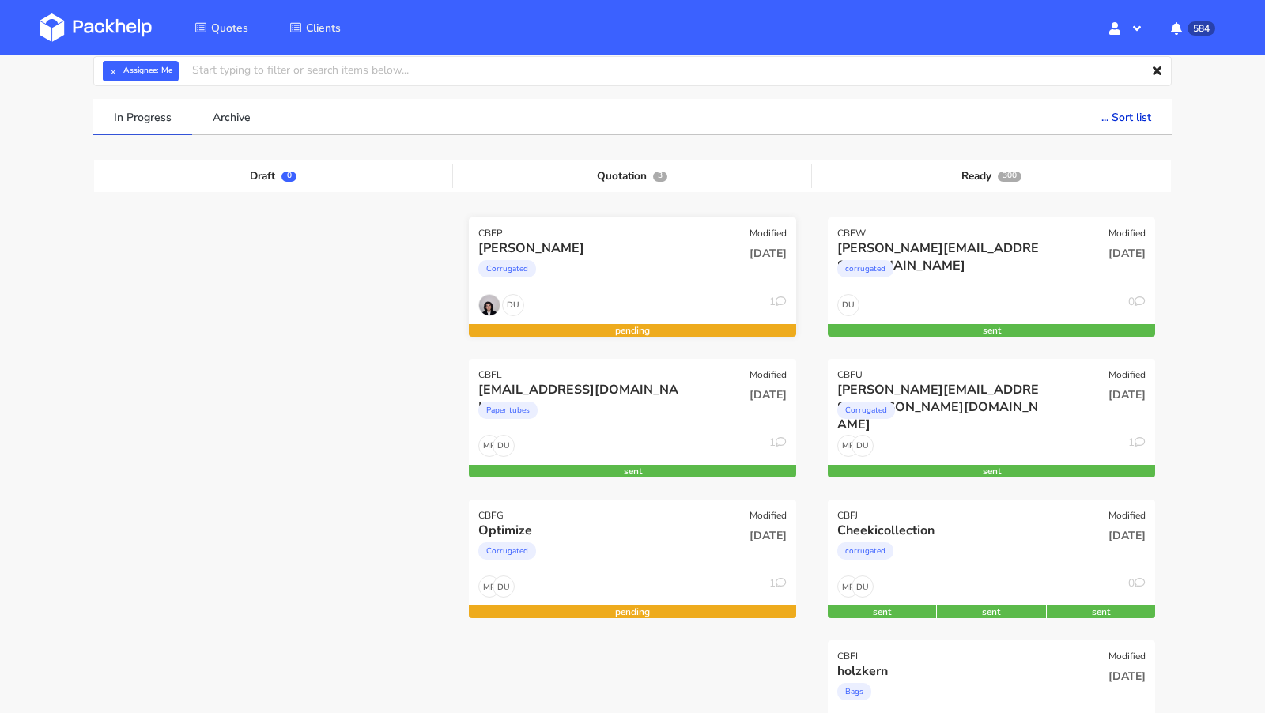
scroll to position [79, 0]
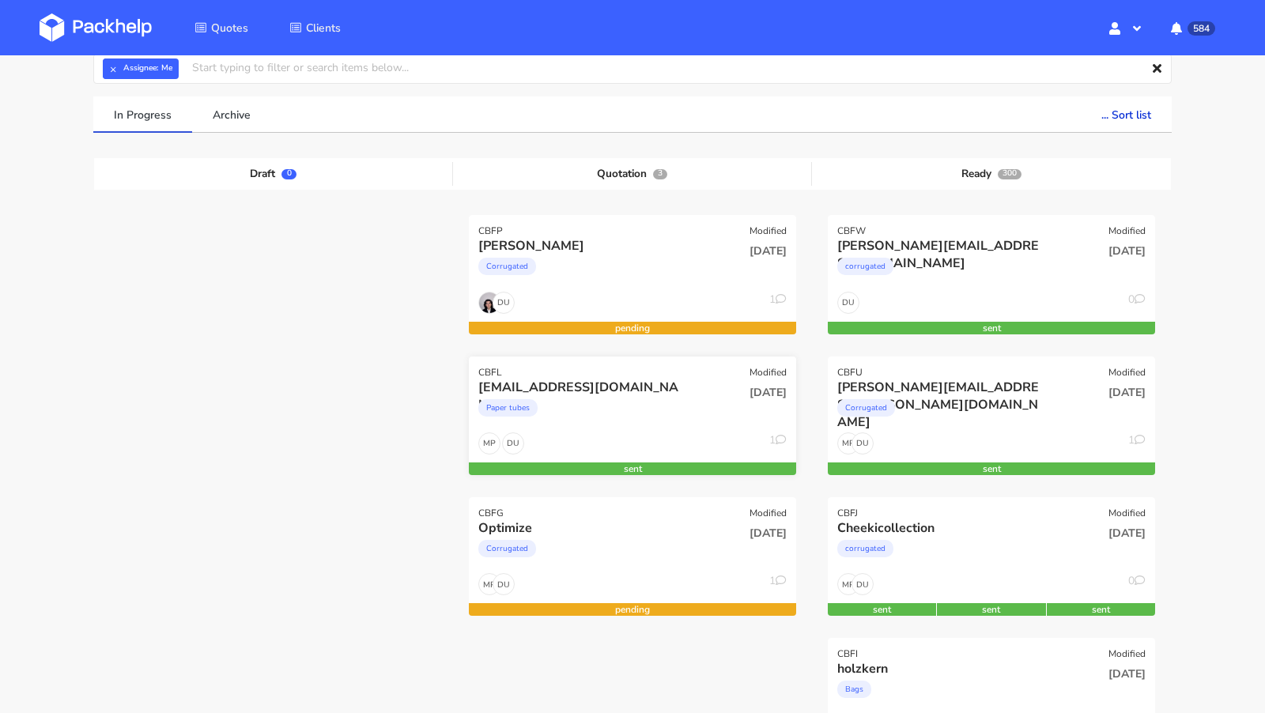
click at [587, 393] on div "[EMAIL_ADDRESS][DOMAIN_NAME]" at bounding box center [583, 387] width 210 height 17
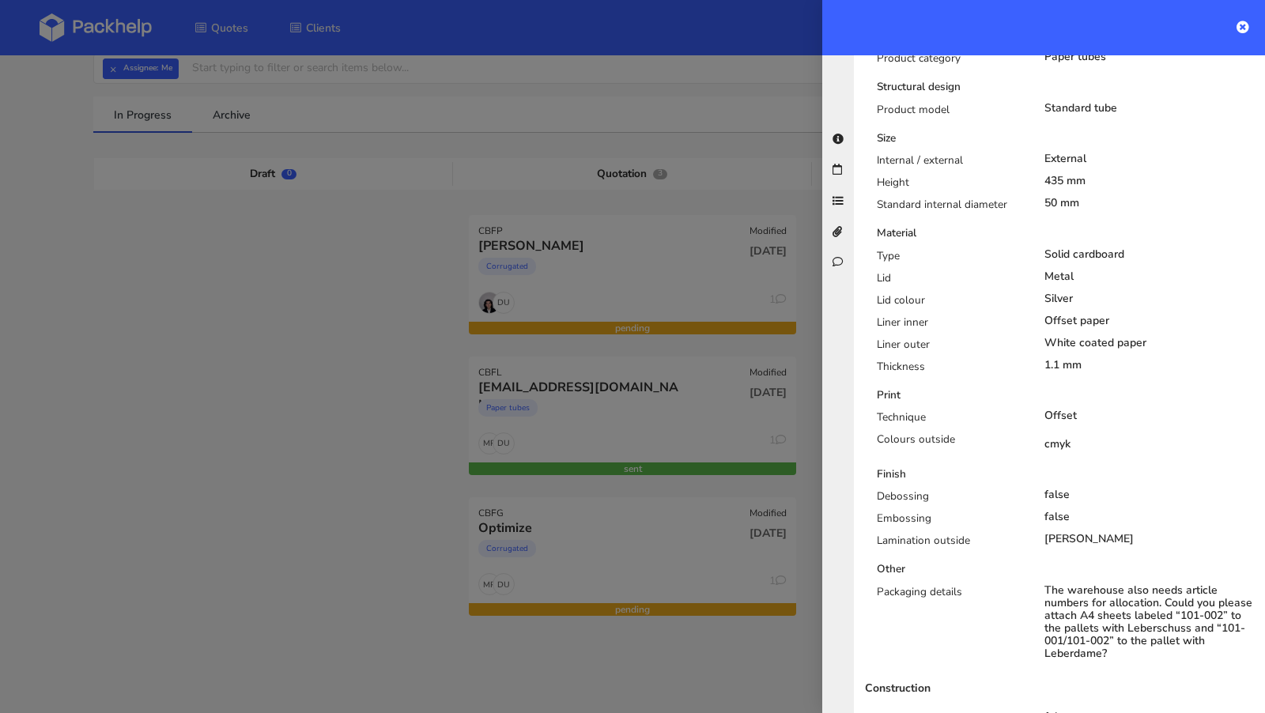
scroll to position [0, 0]
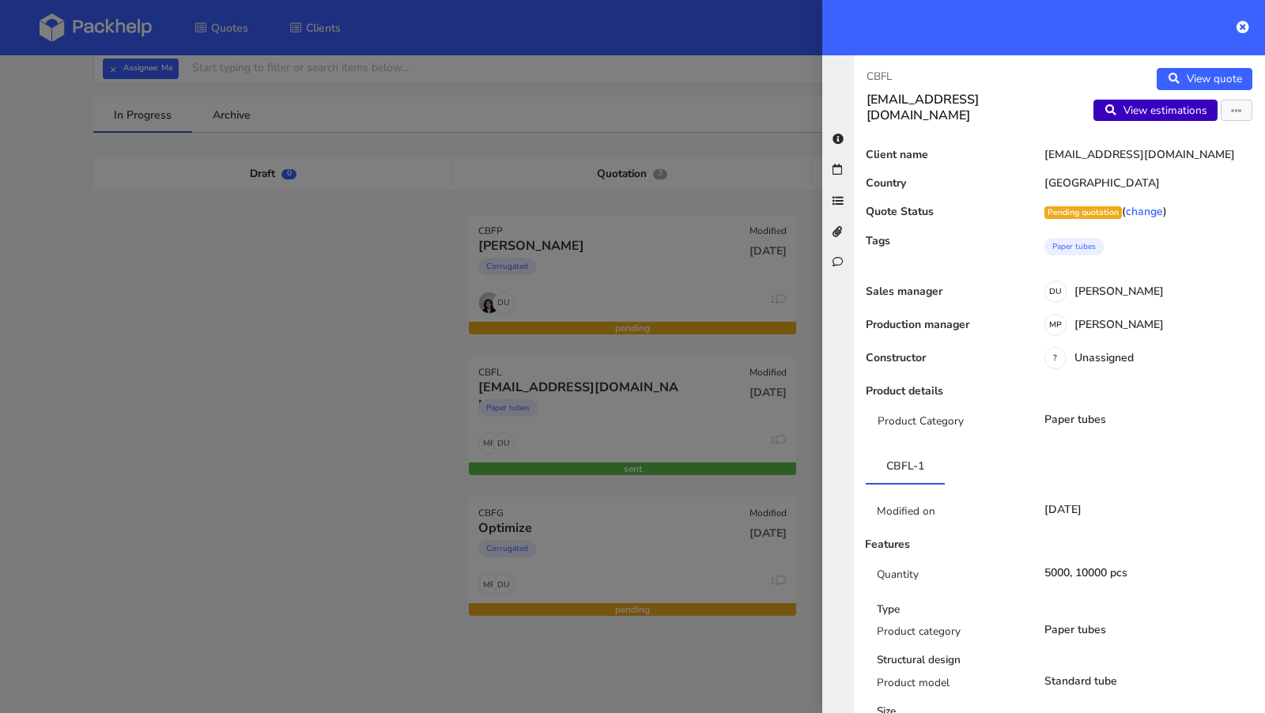
click at [1160, 110] on link "View estimations" at bounding box center [1156, 111] width 124 height 22
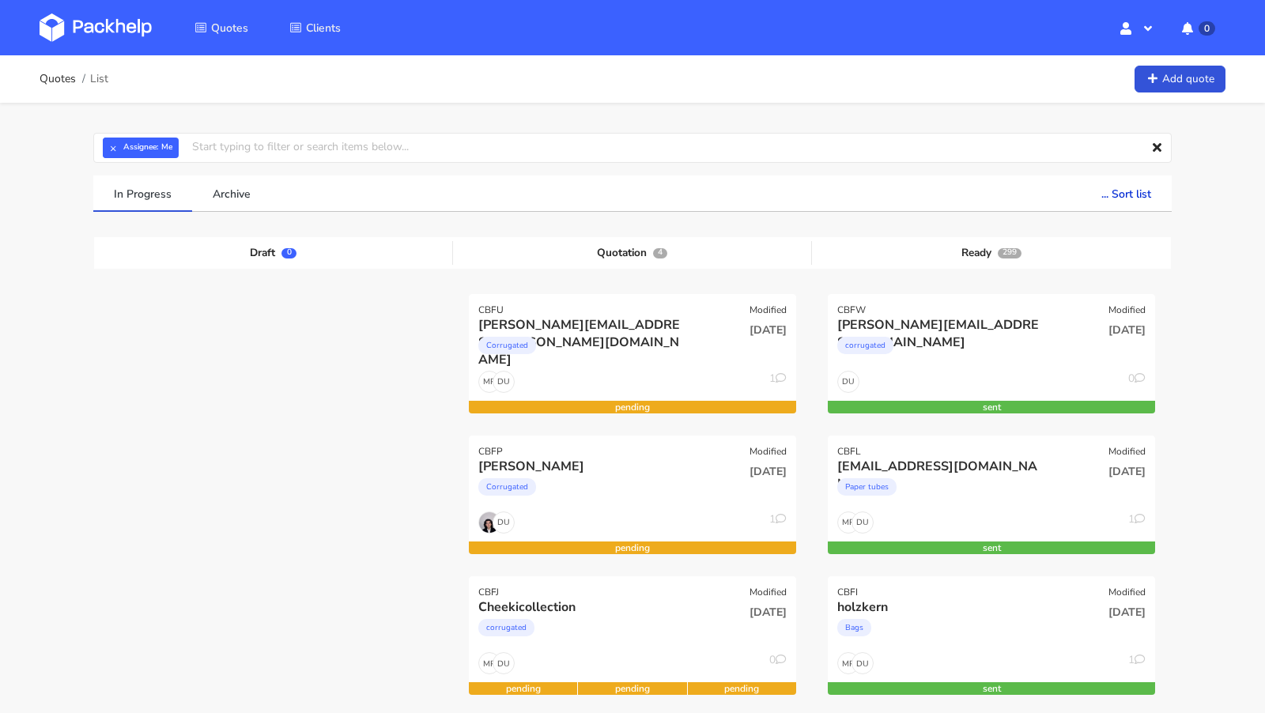
click at [120, 6] on link at bounding box center [108, 28] width 136 height 46
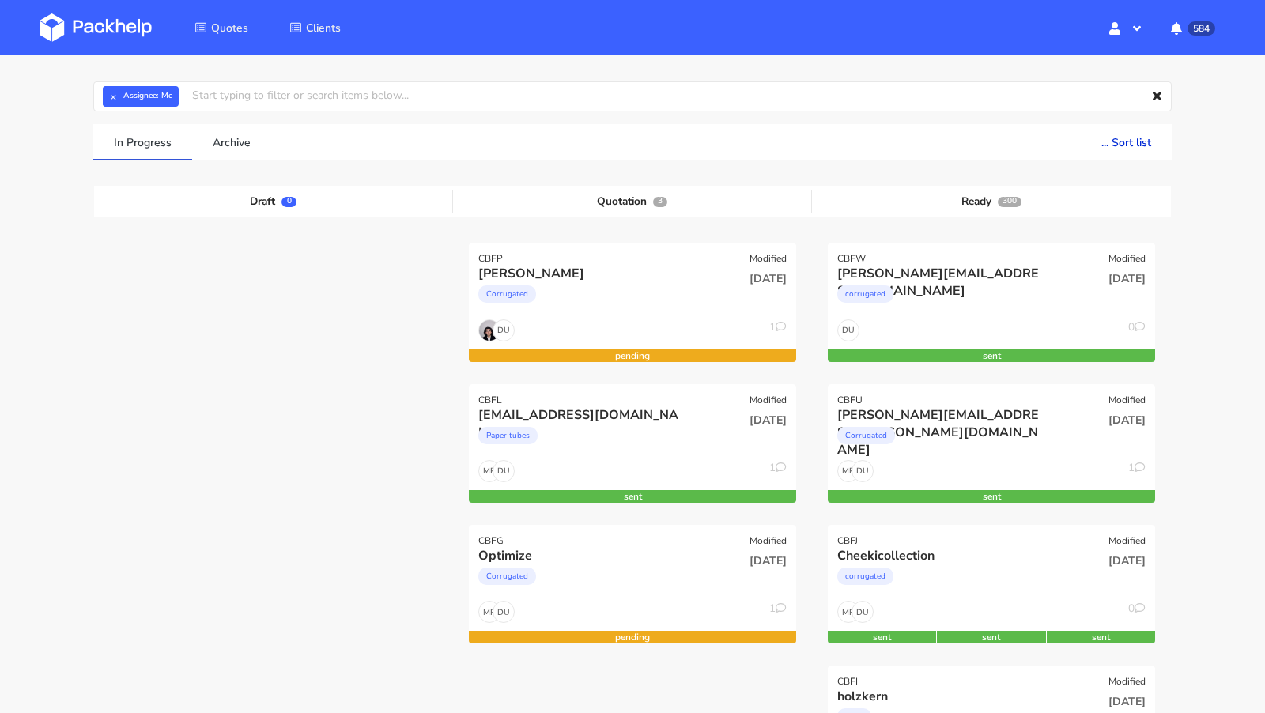
scroll to position [41, 0]
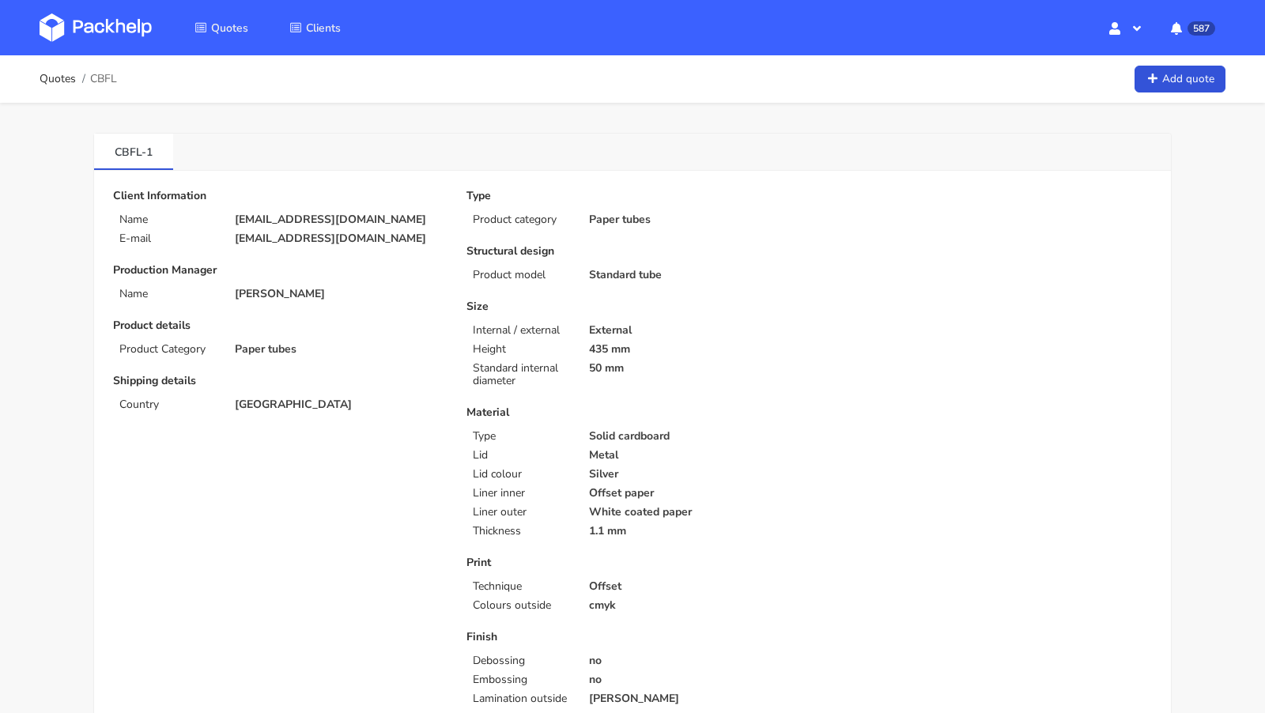
click at [747, 330] on p "External" at bounding box center [694, 330] width 210 height 13
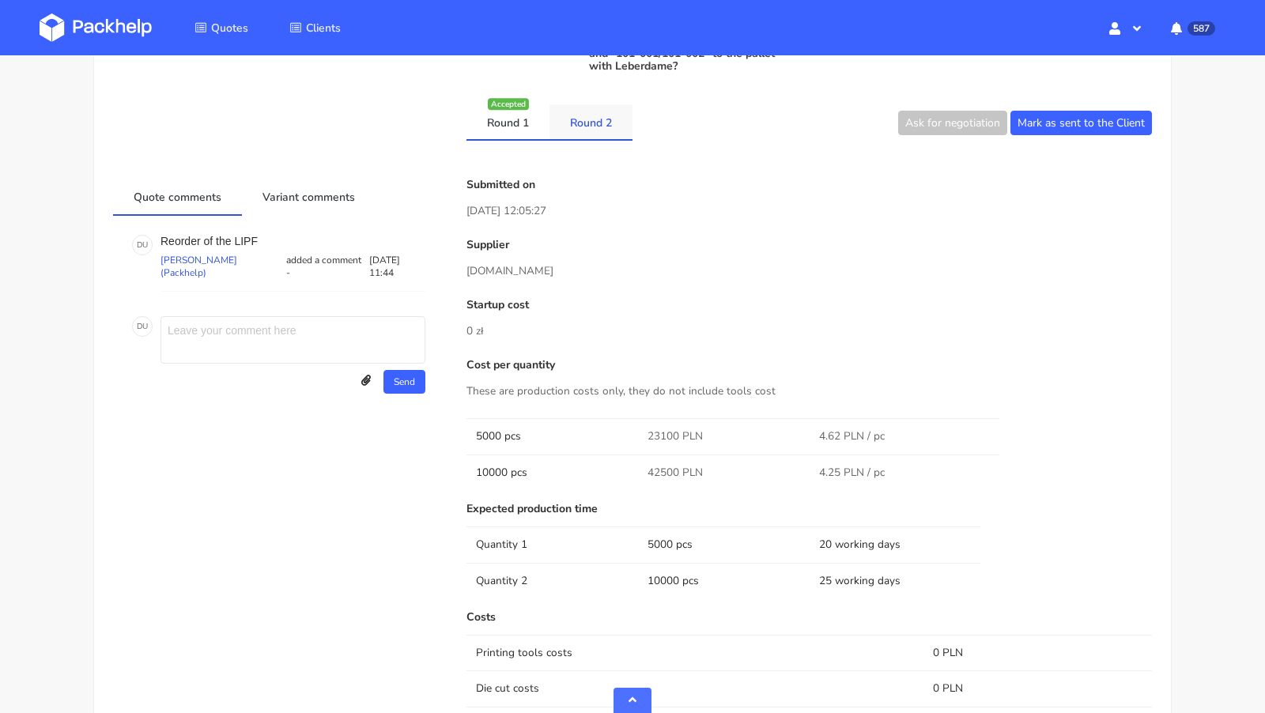
click at [596, 130] on link "Round 2" at bounding box center [591, 121] width 83 height 35
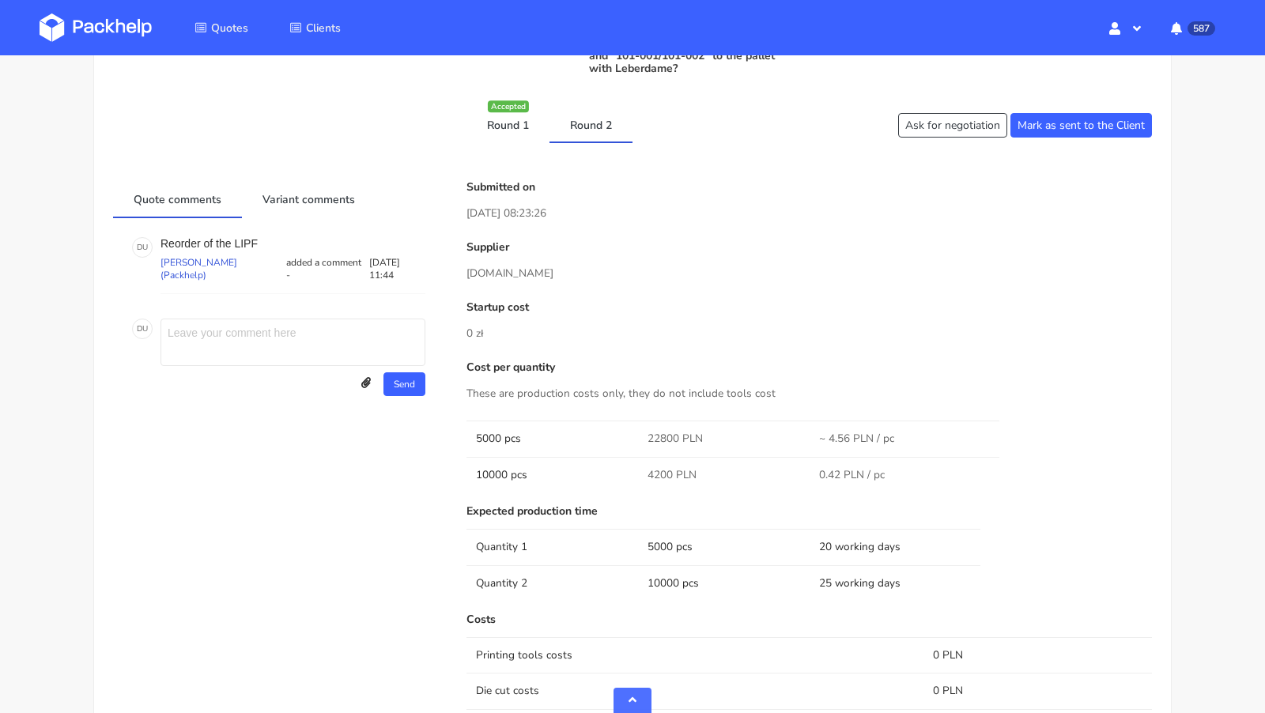
scroll to position [731, 0]
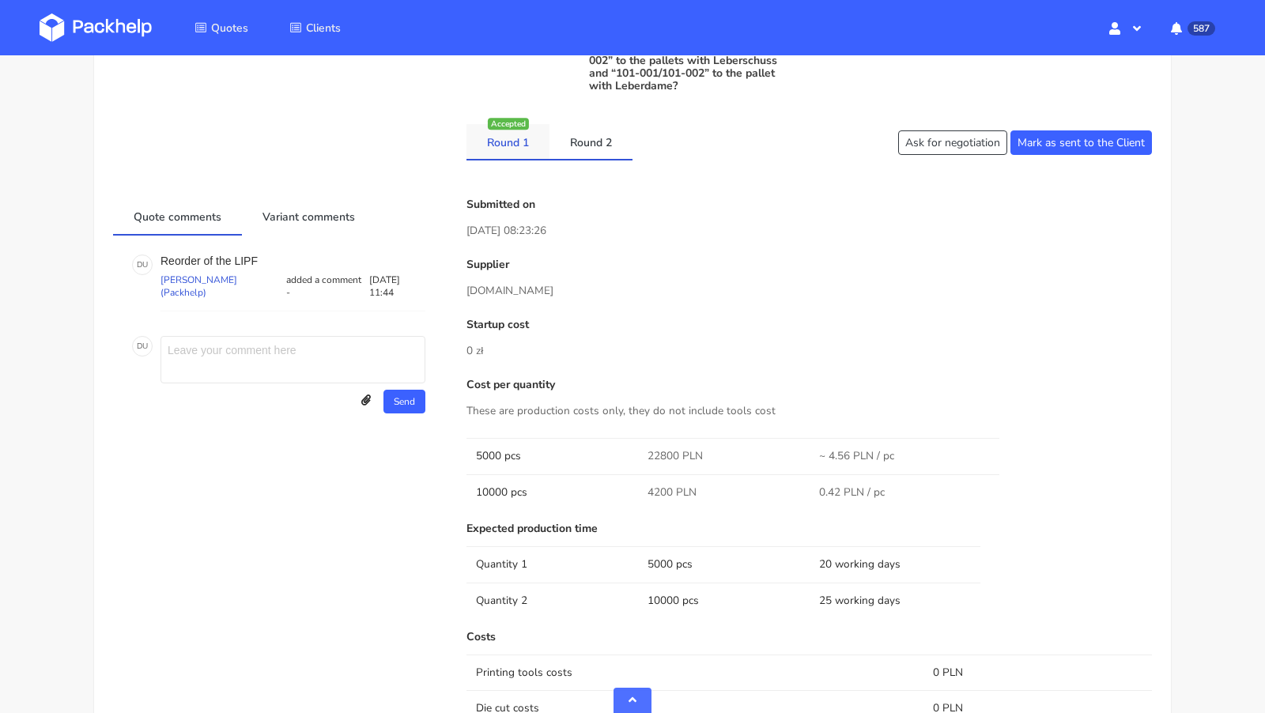
click at [533, 147] on link "Round 1" at bounding box center [508, 141] width 83 height 35
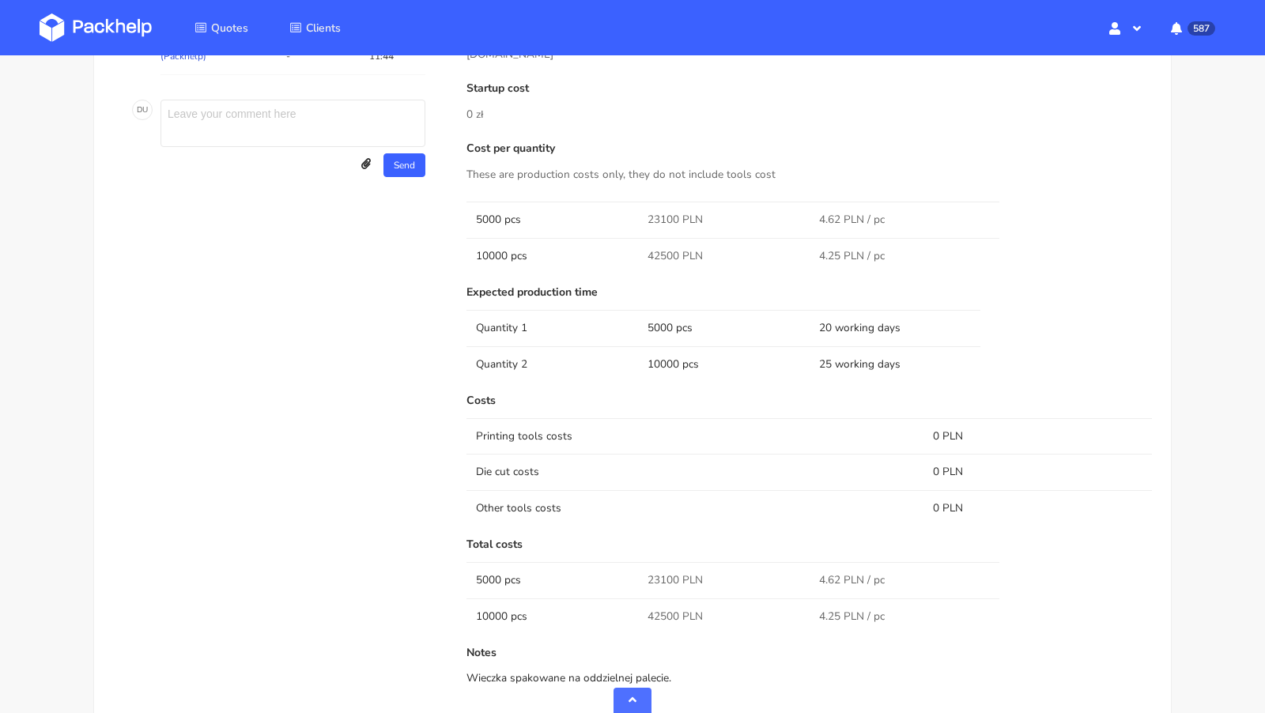
scroll to position [970, 0]
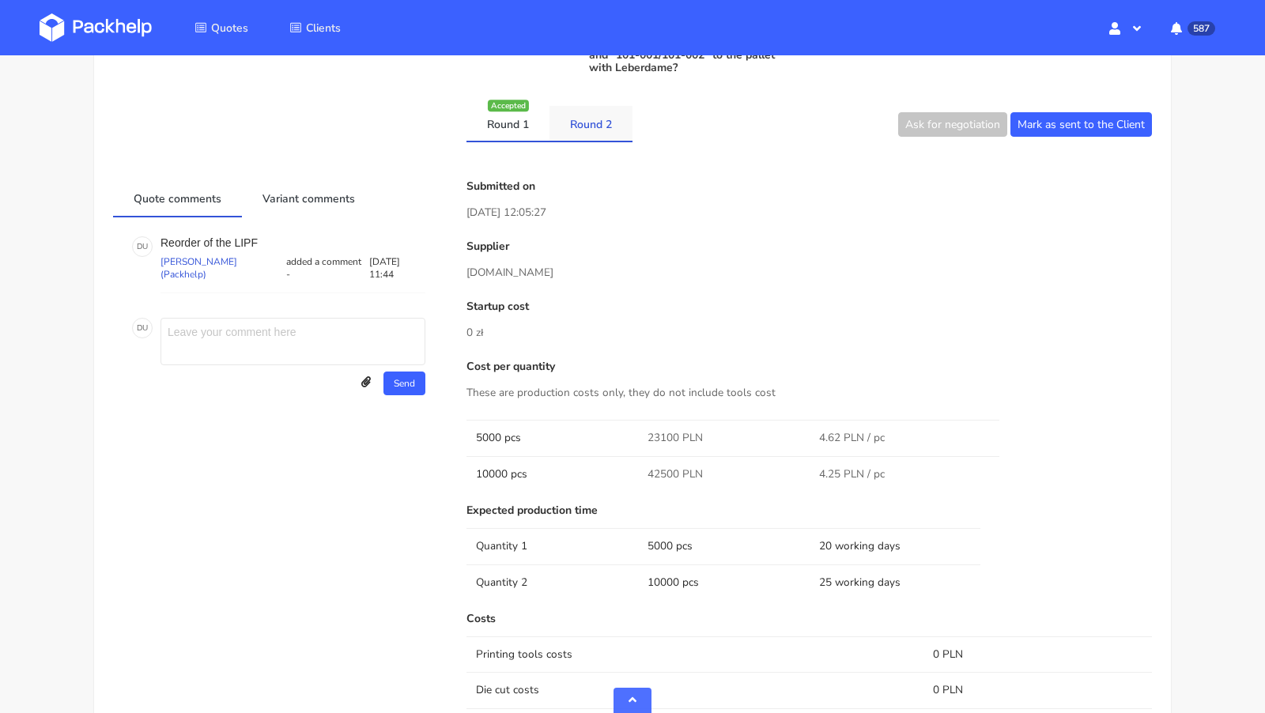
click at [600, 122] on link "Round 2" at bounding box center [591, 123] width 83 height 35
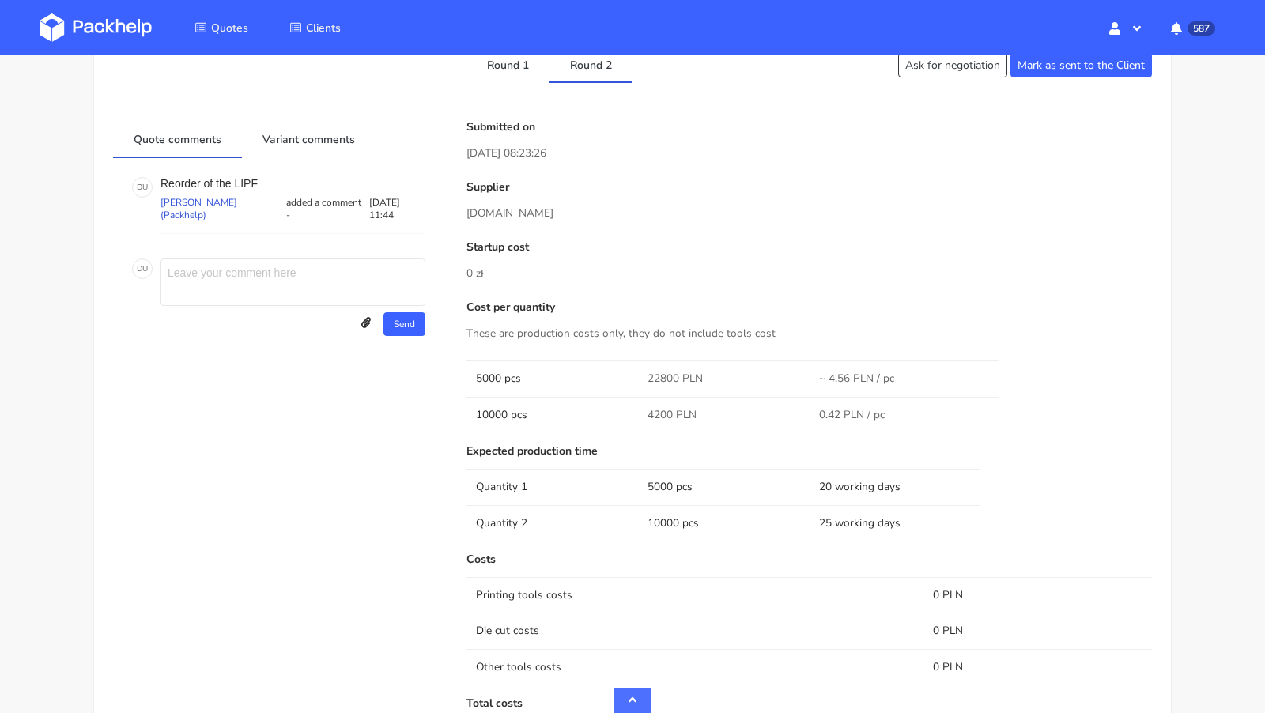
scroll to position [807, 0]
click at [504, 81] on link "Round 1" at bounding box center [508, 66] width 83 height 35
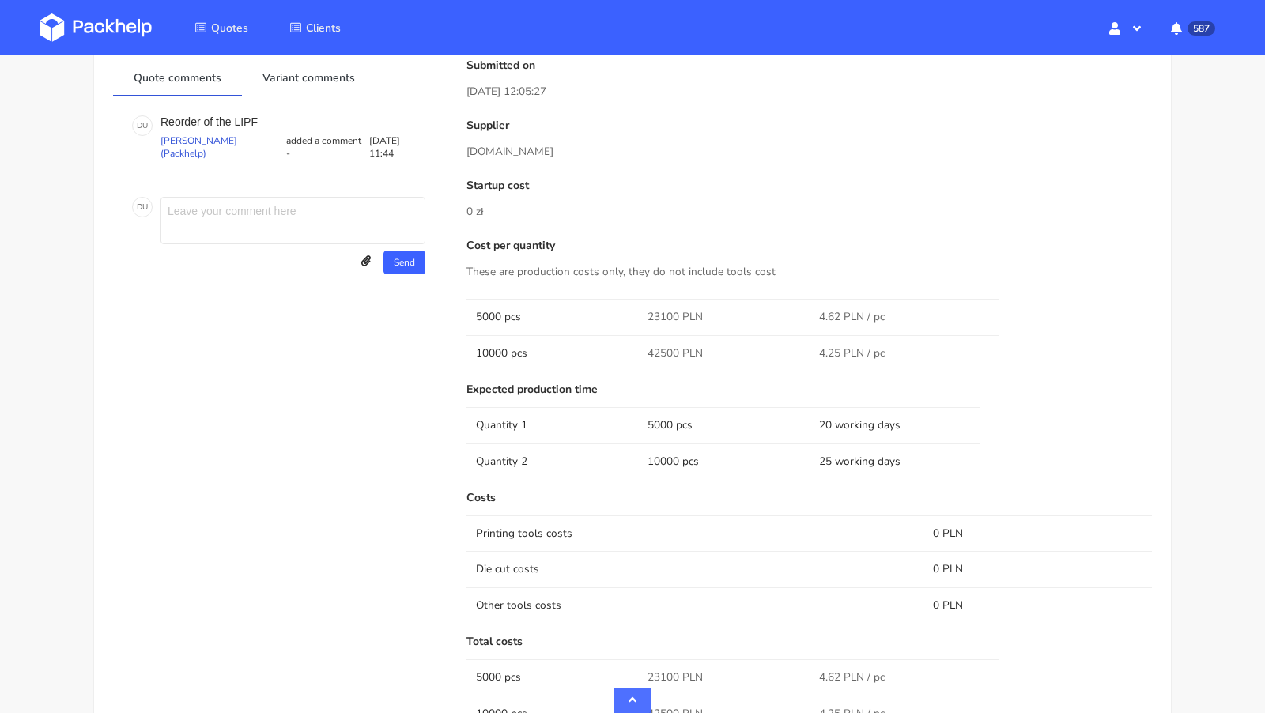
scroll to position [957, 0]
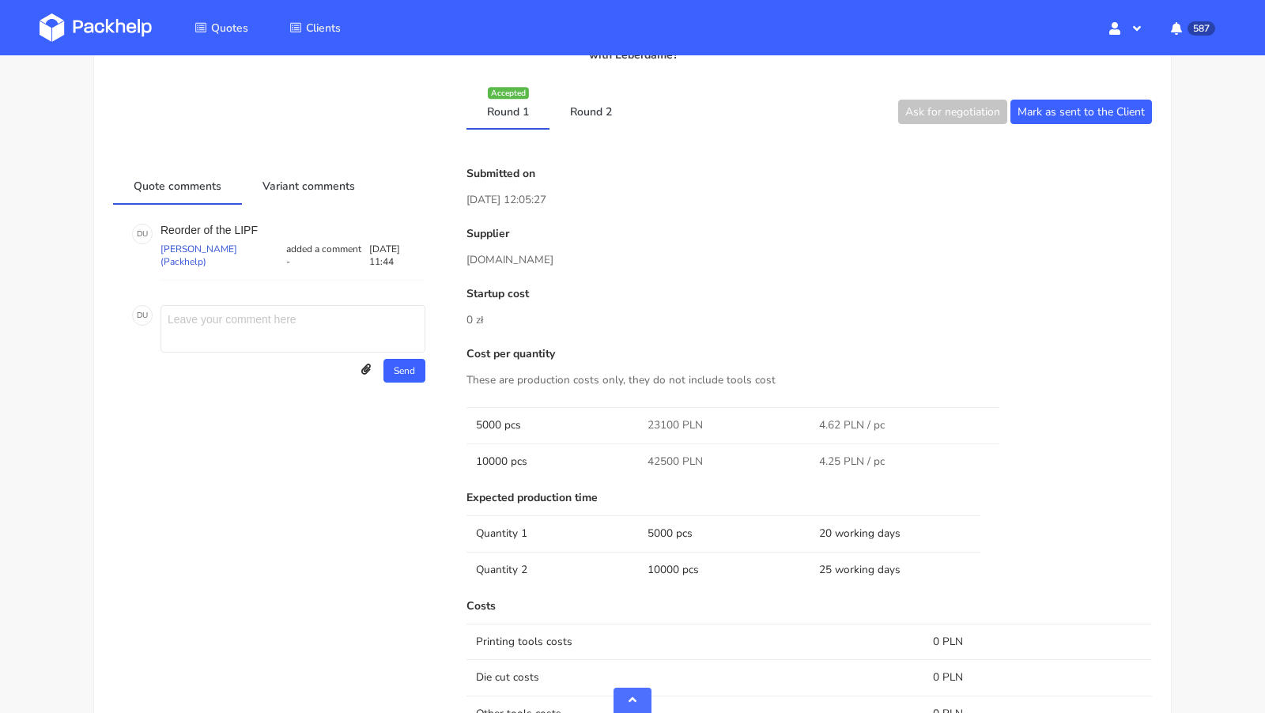
click at [597, 109] on link "Round 2" at bounding box center [591, 110] width 83 height 35
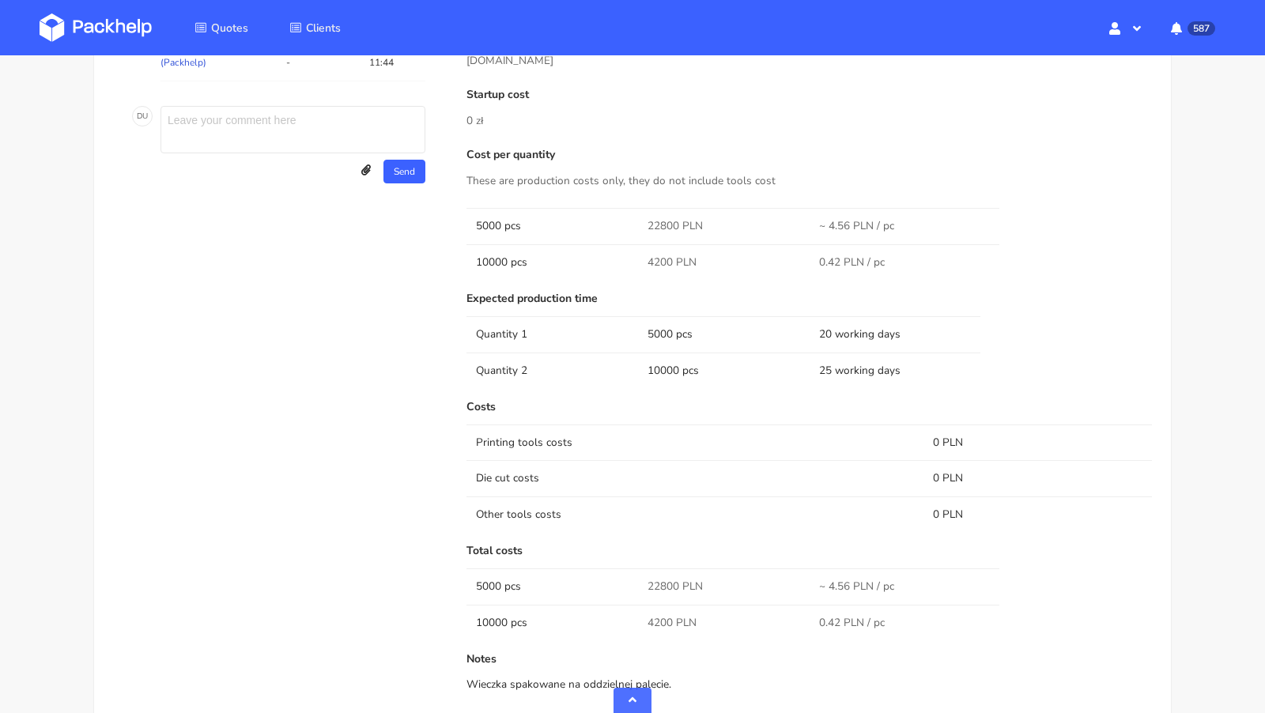
scroll to position [961, 0]
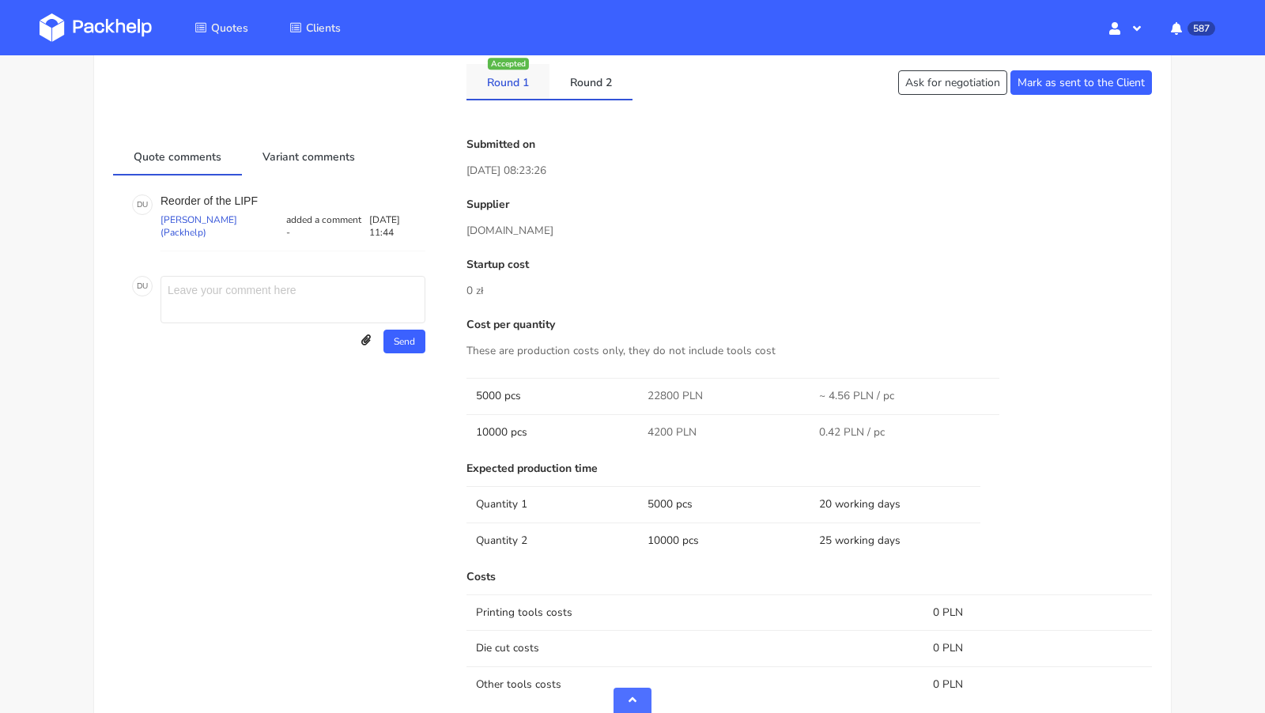
click at [510, 91] on link "Round 1" at bounding box center [508, 81] width 83 height 35
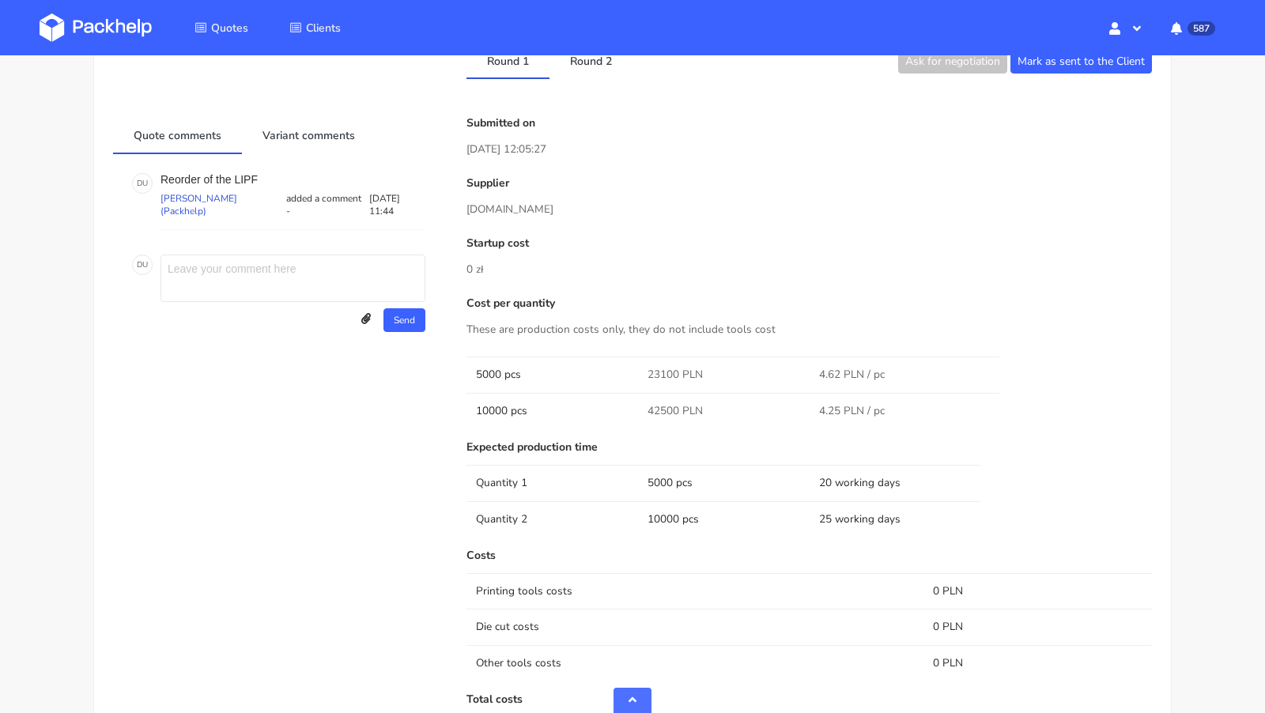
scroll to position [809, 0]
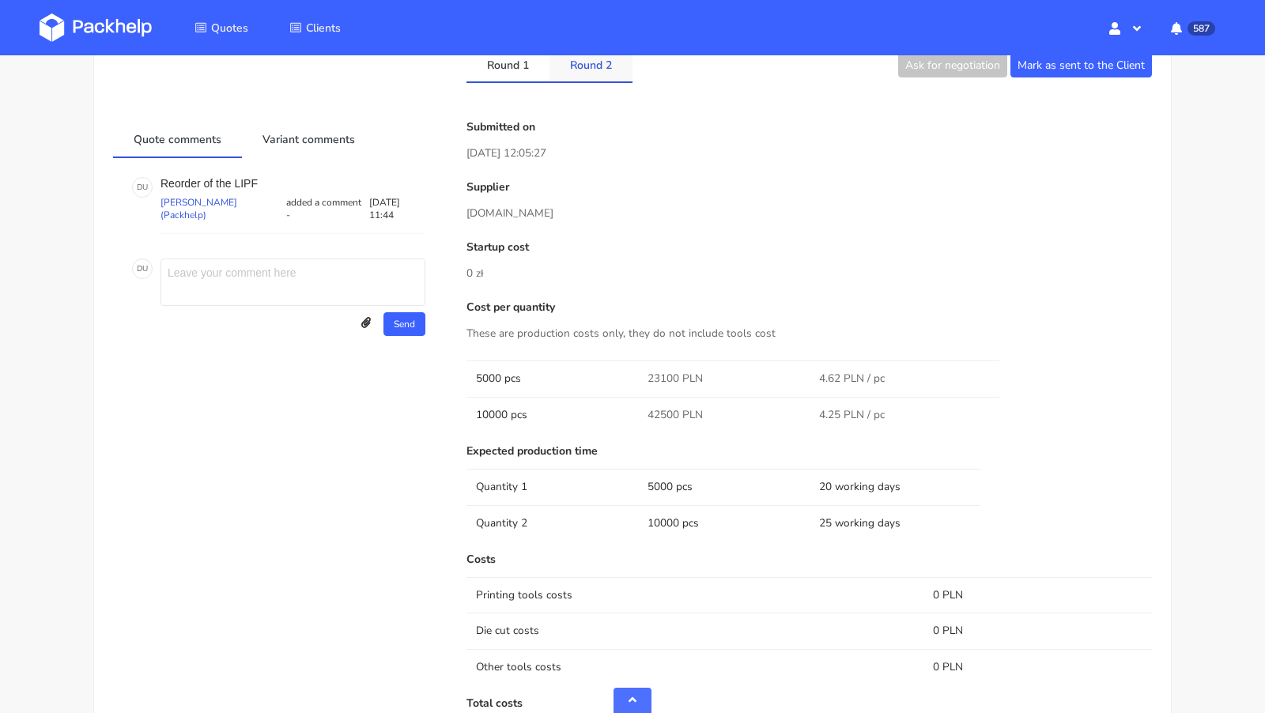
click at [587, 72] on link "Round 2" at bounding box center [591, 64] width 83 height 35
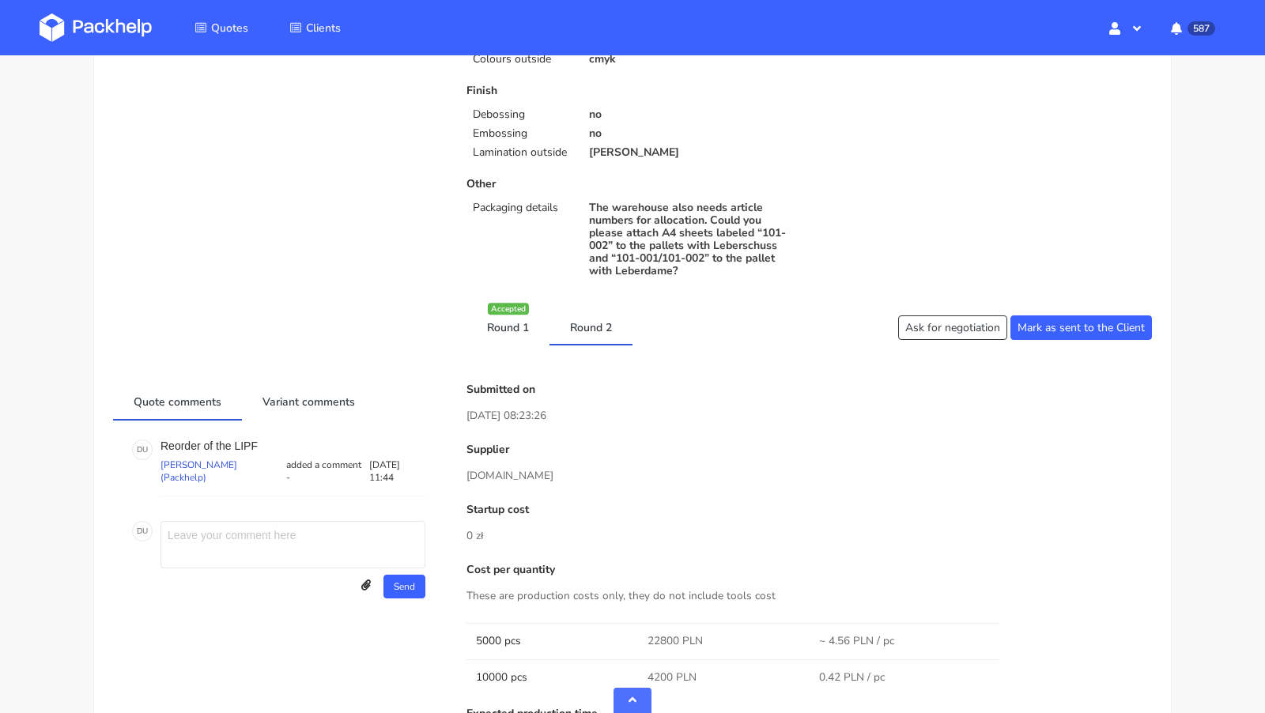
scroll to position [539, 0]
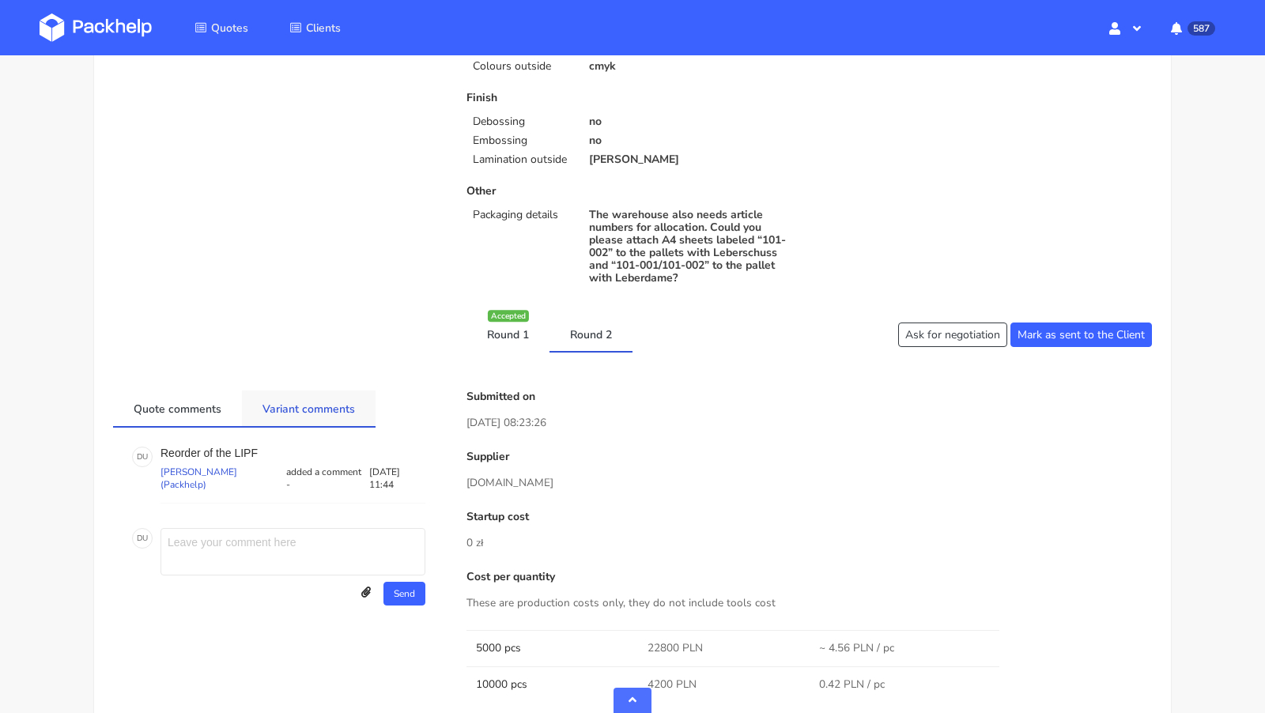
click at [294, 391] on link "Variant comments" at bounding box center [309, 408] width 134 height 35
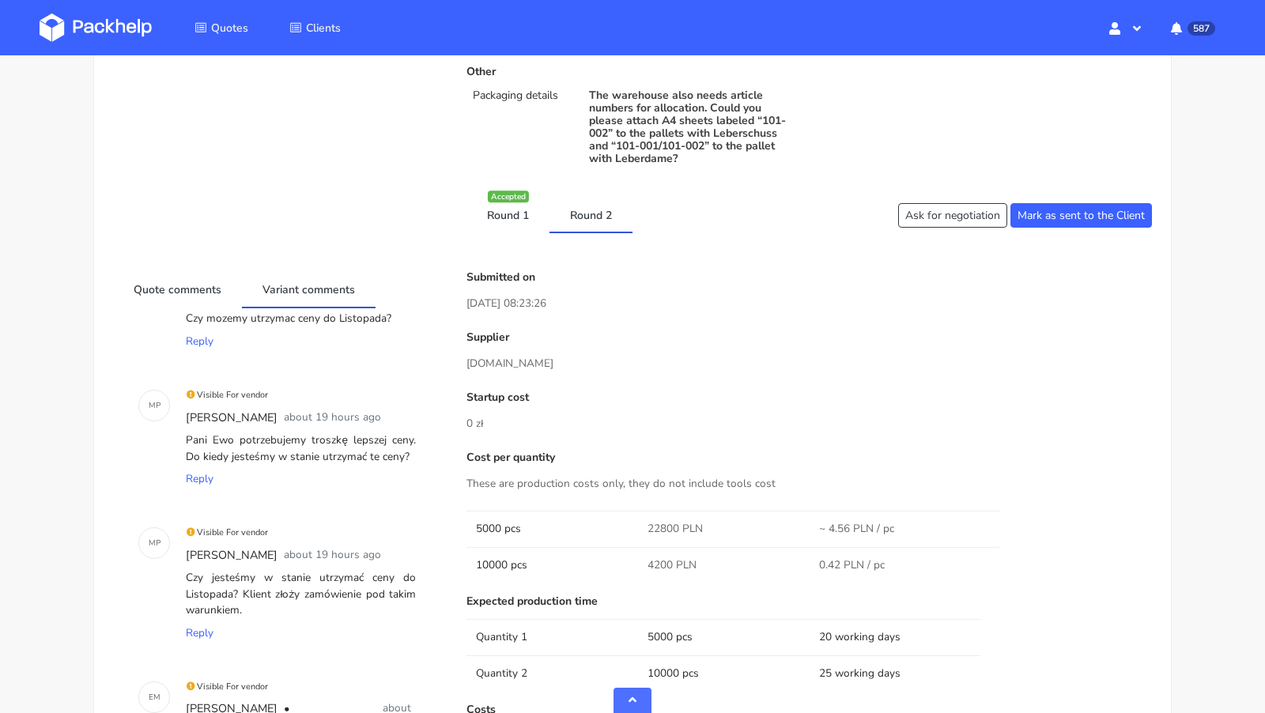
scroll to position [0, 0]
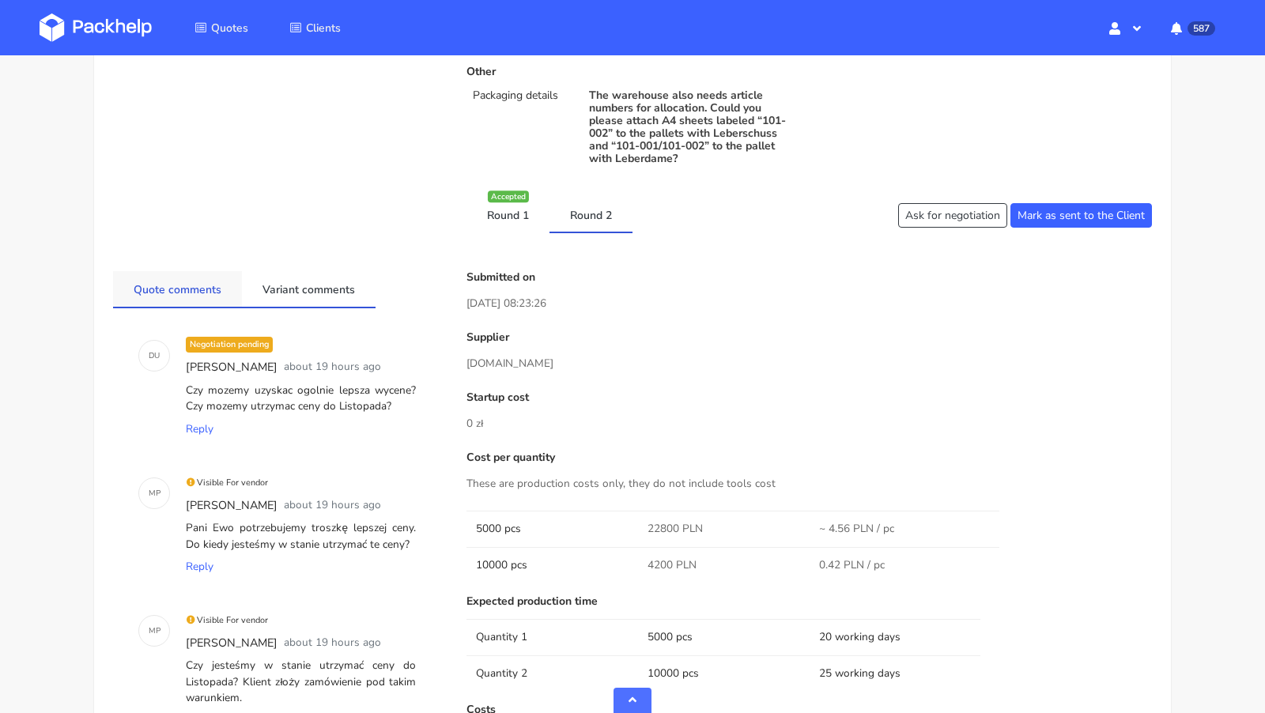
click at [193, 278] on link "Quote comments" at bounding box center [177, 288] width 129 height 35
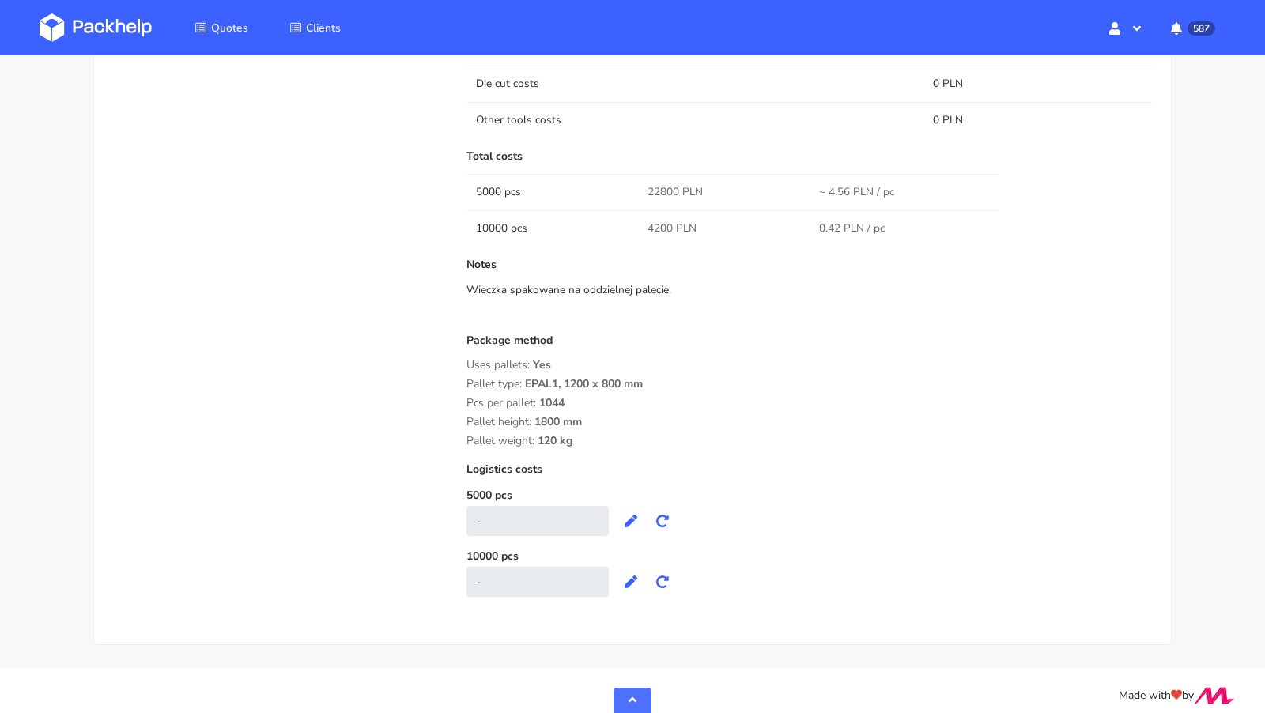
scroll to position [1357, 0]
click at [661, 185] on span "22800 PLN" at bounding box center [675, 191] width 55 height 16
copy span "22800"
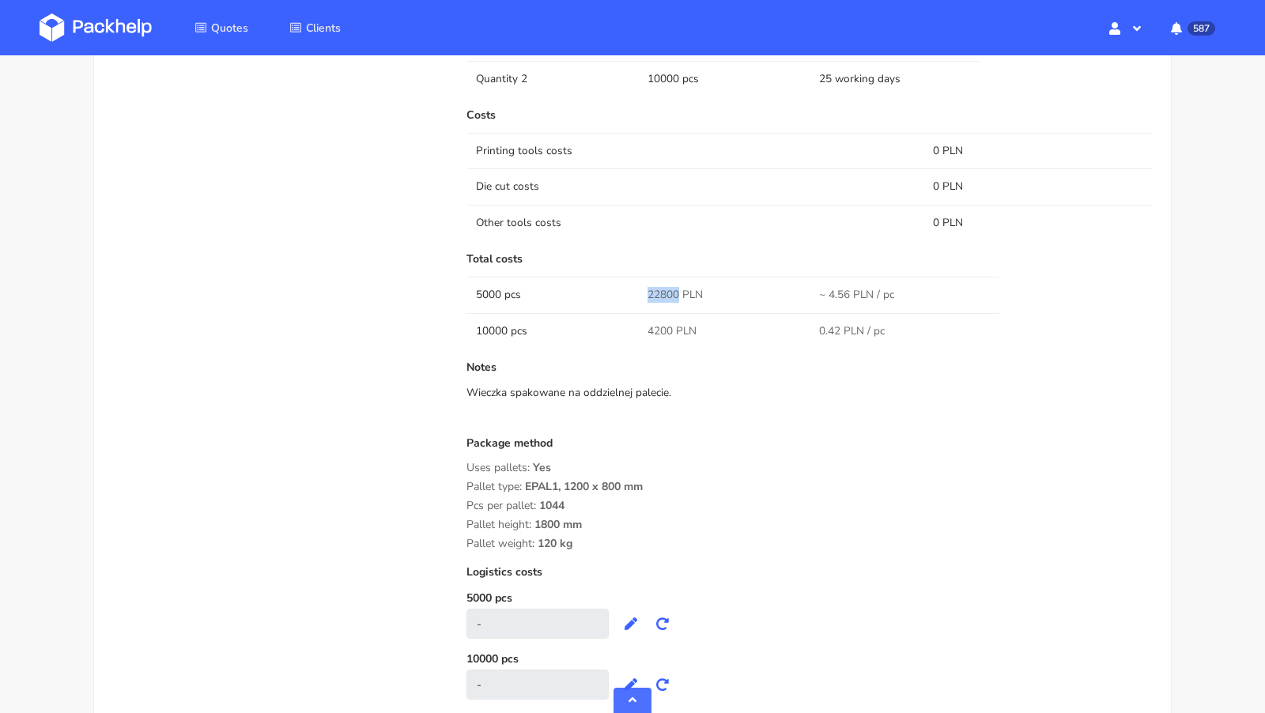
scroll to position [1256, 0]
click at [655, 434] on div "Package method" at bounding box center [810, 446] width 686 height 25
